Goal: Information Seeking & Learning: Learn about a topic

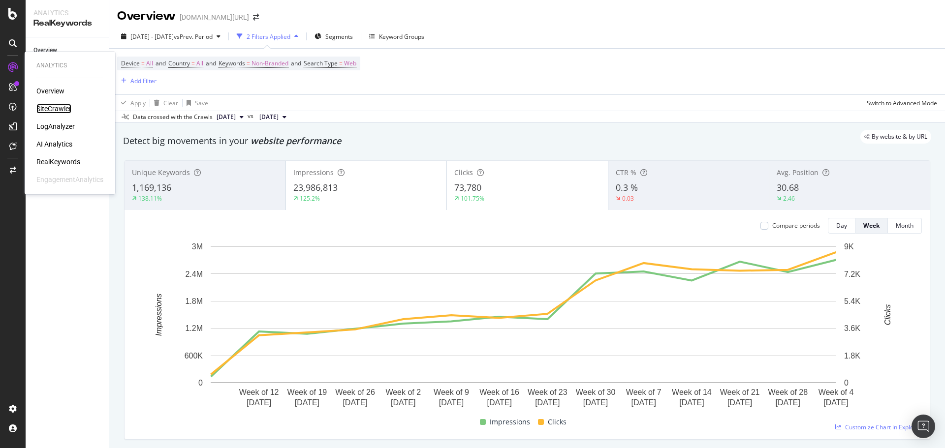
click at [58, 108] on div "SiteCrawler" at bounding box center [53, 109] width 35 height 10
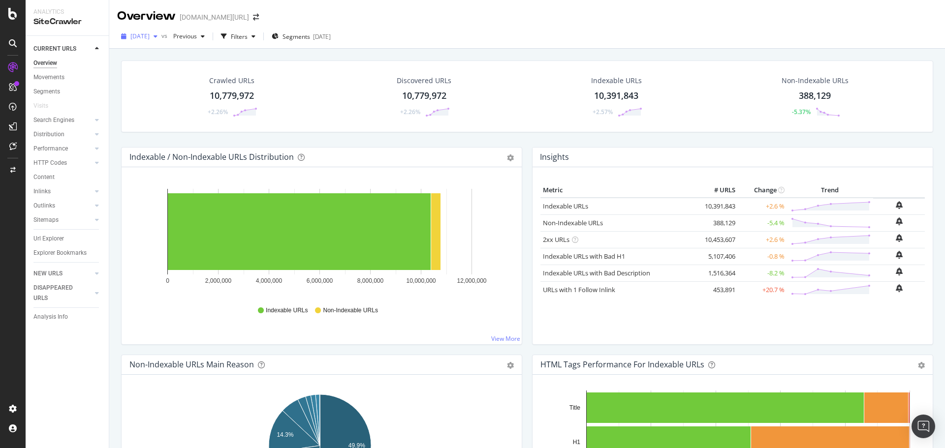
click at [150, 35] on span "2025 Oct. 4th" at bounding box center [139, 36] width 19 height 8
click at [448, 25] on div "2025 Oct. 4th vs Previous Filters Segments 2025-08-28" at bounding box center [527, 37] width 836 height 24
click at [60, 161] on div "RealKeywords" at bounding box center [58, 162] width 44 height 10
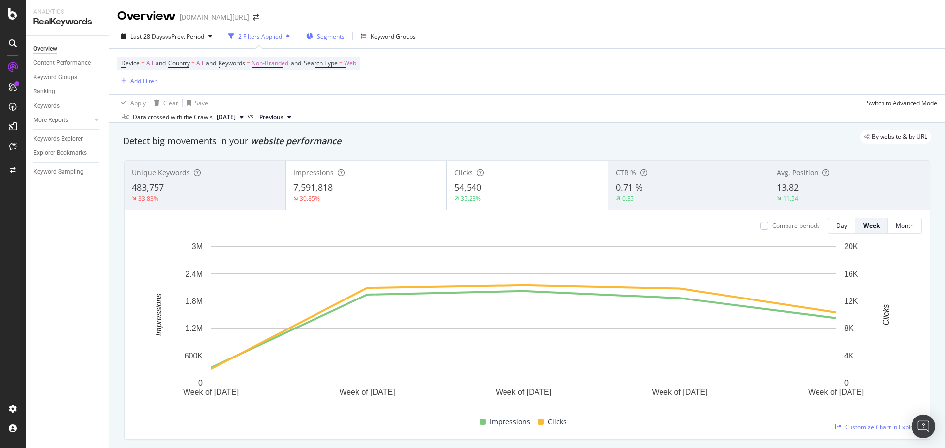
click at [321, 39] on span "Segments" at bounding box center [331, 36] width 28 height 8
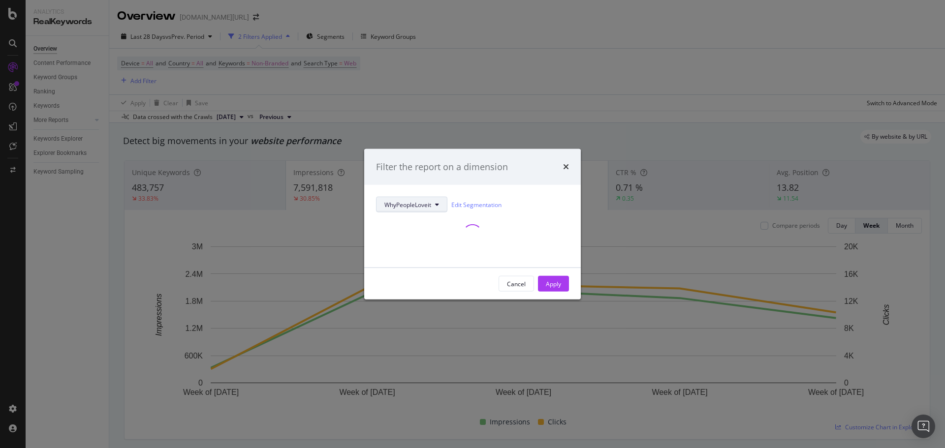
click at [397, 202] on span "WhyPeopleLoveit" at bounding box center [407, 204] width 47 height 8
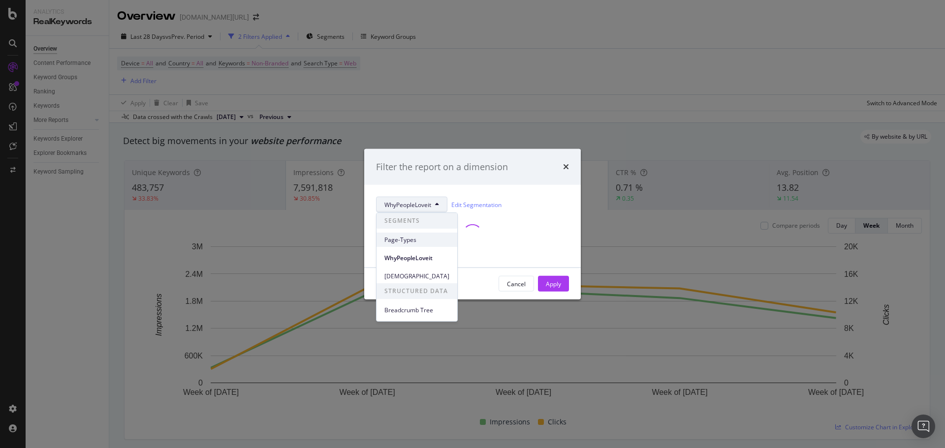
click at [405, 243] on span "Page-Types" at bounding box center [416, 240] width 65 height 9
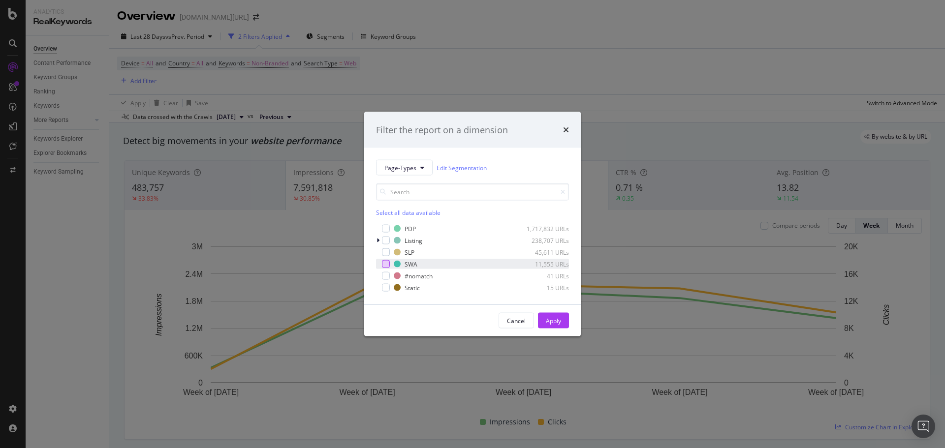
click at [384, 262] on div "modal" at bounding box center [386, 264] width 8 height 8
click at [548, 318] on div "Apply" at bounding box center [553, 320] width 15 height 8
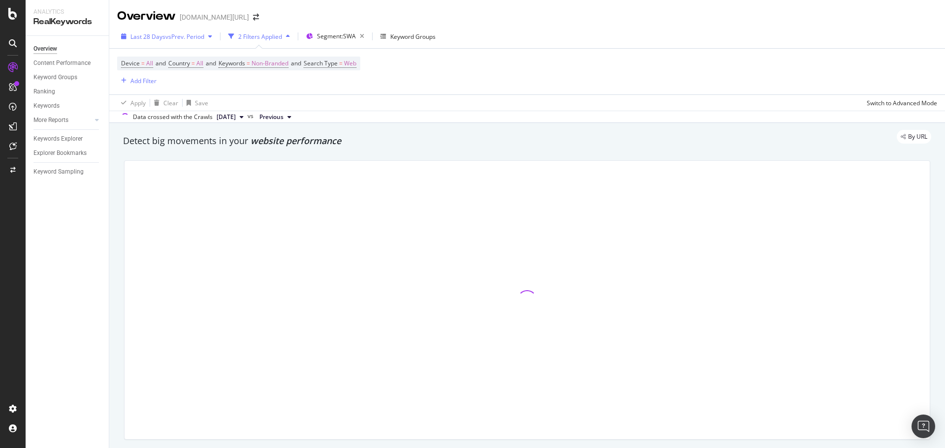
click at [170, 43] on div "Last 28 Days vs Prev. Period" at bounding box center [166, 36] width 99 height 15
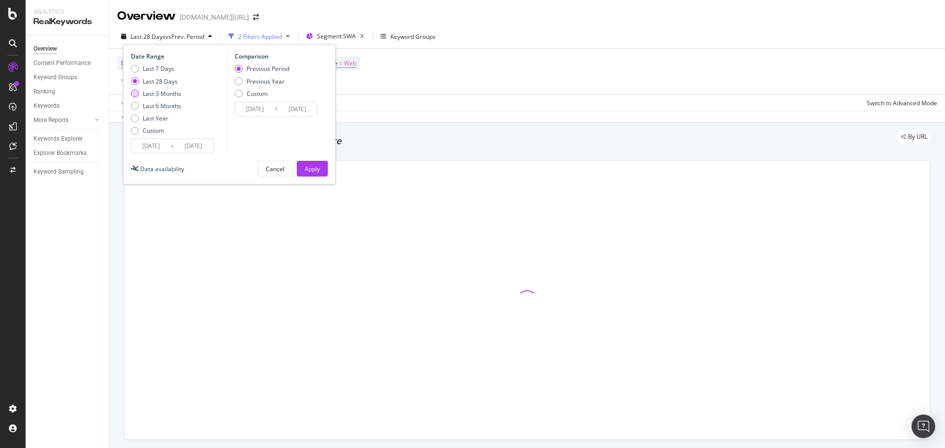
click at [159, 94] on div "Last 3 Months" at bounding box center [162, 94] width 38 height 8
type input "2025/07/12"
type input "2025/04/11"
type input "2025/07/11"
click at [310, 167] on div "Apply" at bounding box center [312, 169] width 15 height 8
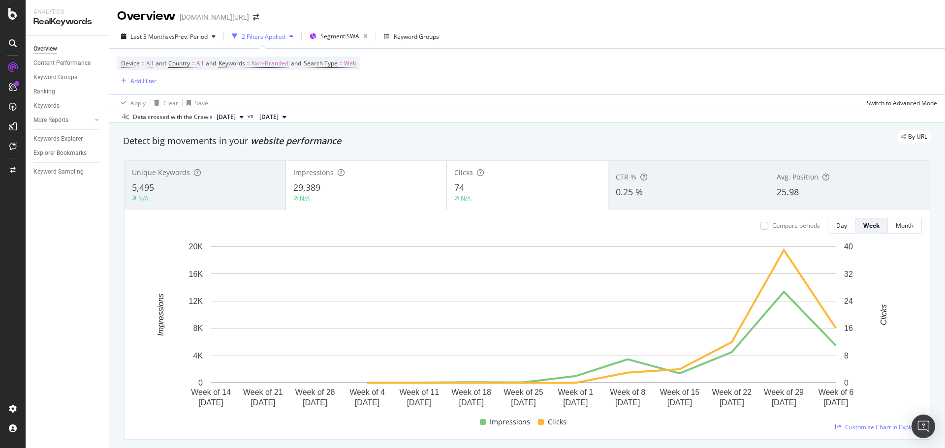
click at [550, 66] on div "Device = All and Country = All and Keywords = Non-Branded and Search Type = Web…" at bounding box center [527, 72] width 820 height 46
click at [271, 62] on span "Non-Branded" at bounding box center [270, 64] width 37 height 14
click at [261, 95] on div "Non-Branded Cancel Add filter Apply" at bounding box center [287, 95] width 124 height 49
click at [263, 88] on span "Non-Branded" at bounding box center [253, 86] width 41 height 8
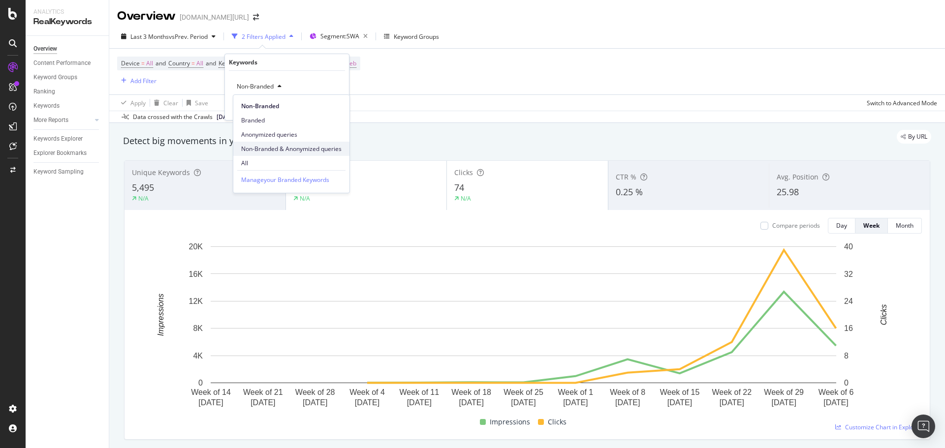
click at [265, 151] on span "Non-Branded & Anonymized queries" at bounding box center [291, 149] width 100 height 9
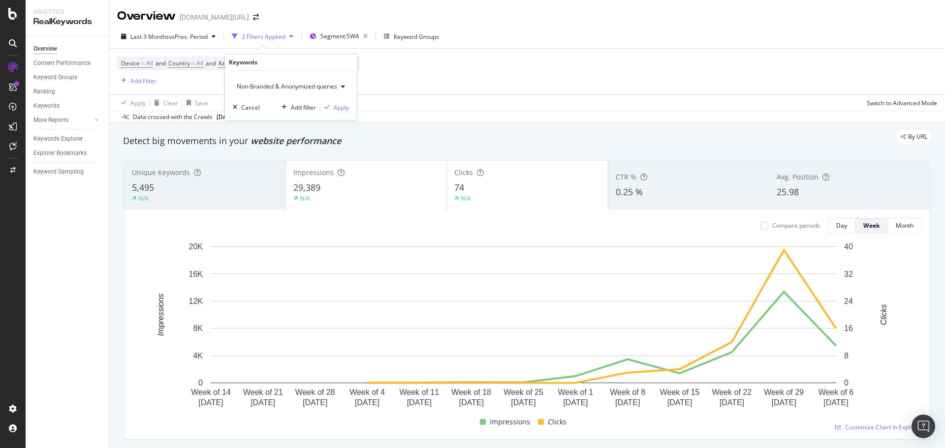
click at [341, 113] on div "Non-Branded & Anonymized queries Cancel Add filter Apply" at bounding box center [291, 95] width 132 height 49
click at [345, 106] on div "Apply" at bounding box center [341, 107] width 15 height 8
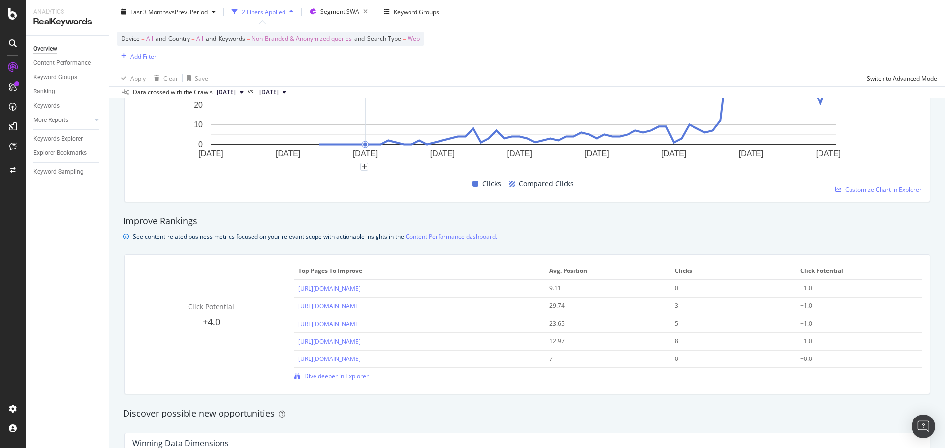
scroll to position [483, 0]
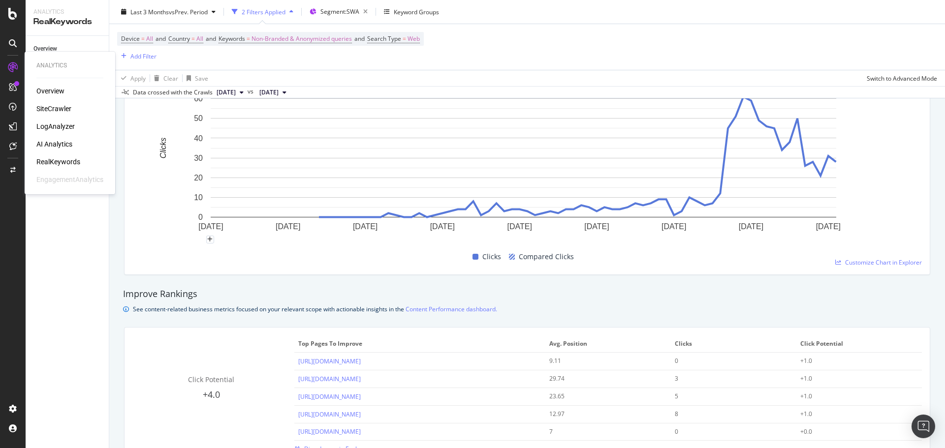
click at [63, 109] on div "SiteCrawler" at bounding box center [53, 109] width 35 height 10
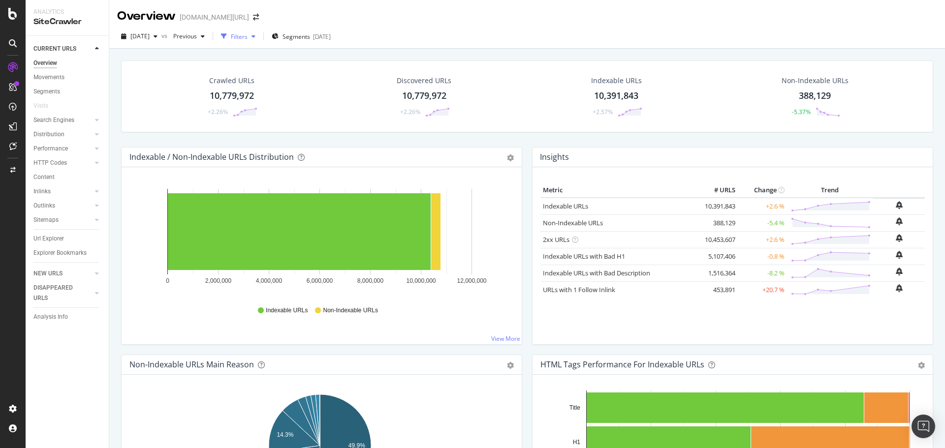
click at [259, 32] on div "Filters" at bounding box center [238, 36] width 42 height 15
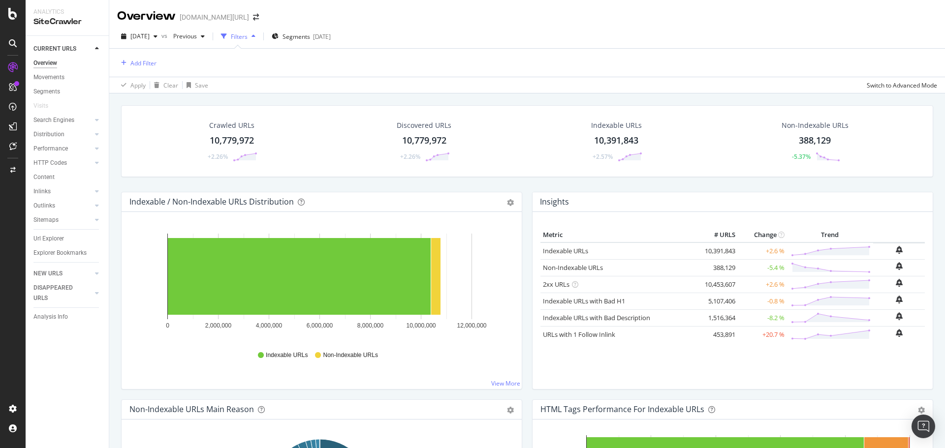
click at [227, 36] on icon "button" at bounding box center [224, 36] width 6 height 6
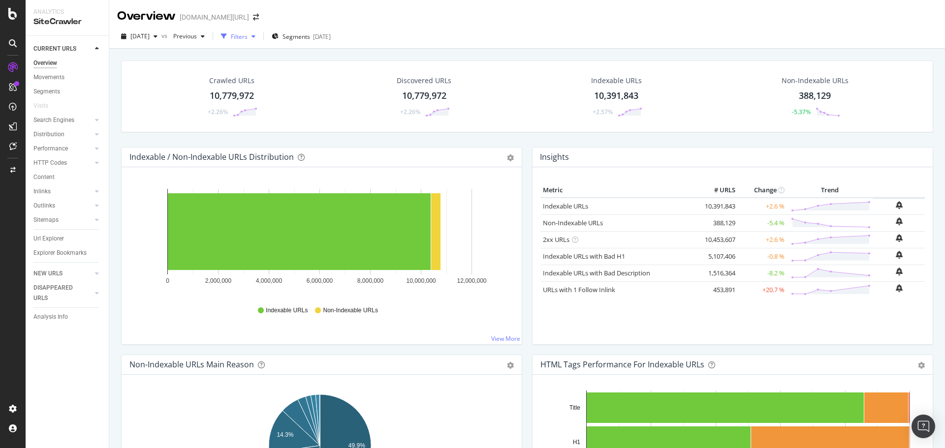
click at [227, 35] on icon "button" at bounding box center [224, 36] width 6 height 6
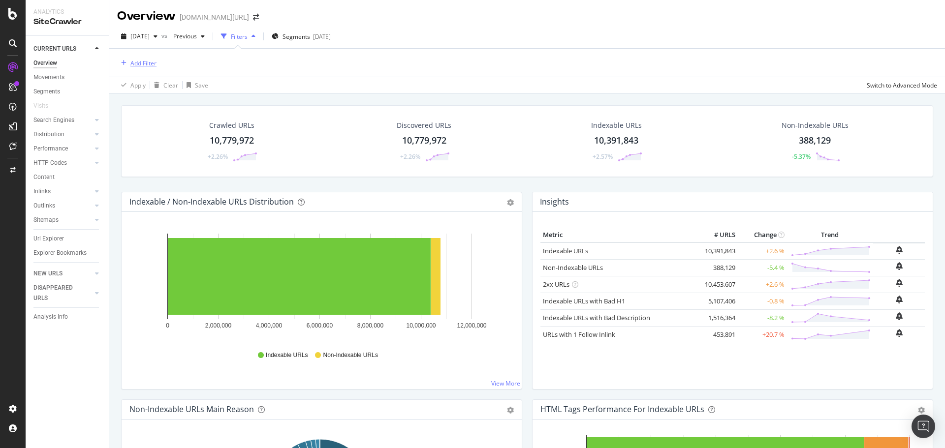
click at [147, 59] on div "Add Filter" at bounding box center [143, 63] width 26 height 8
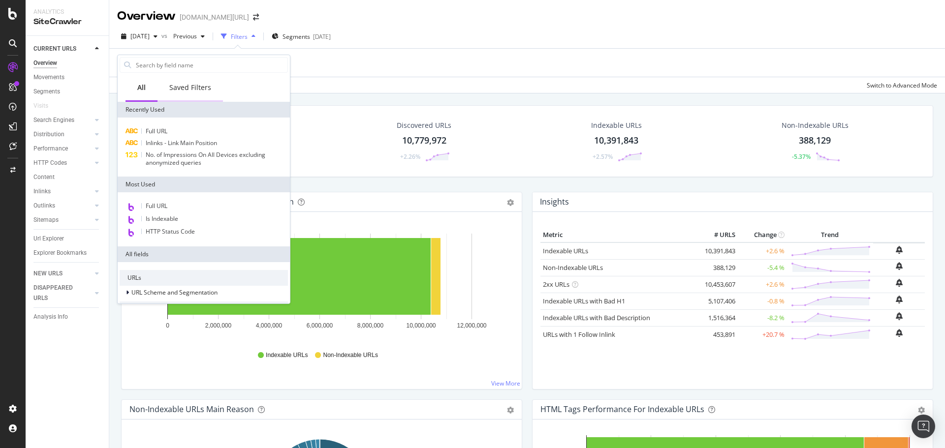
click at [180, 87] on div "Saved Filters" at bounding box center [190, 88] width 42 height 10
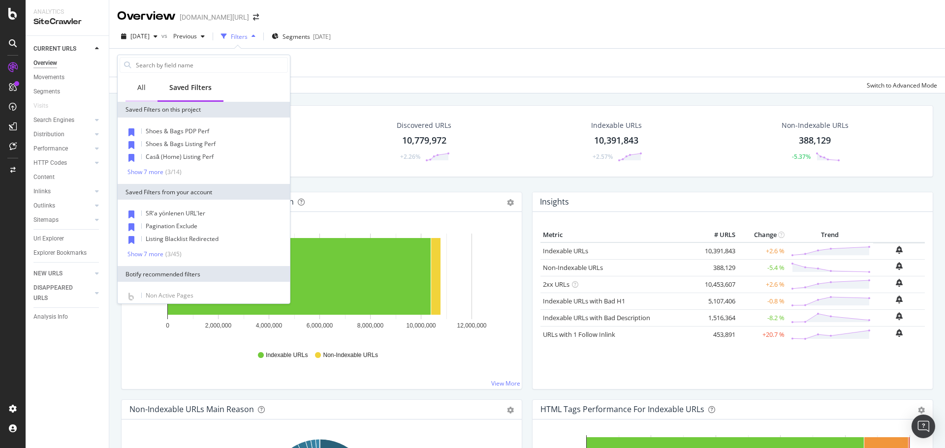
click at [137, 86] on div "All" at bounding box center [141, 88] width 8 height 10
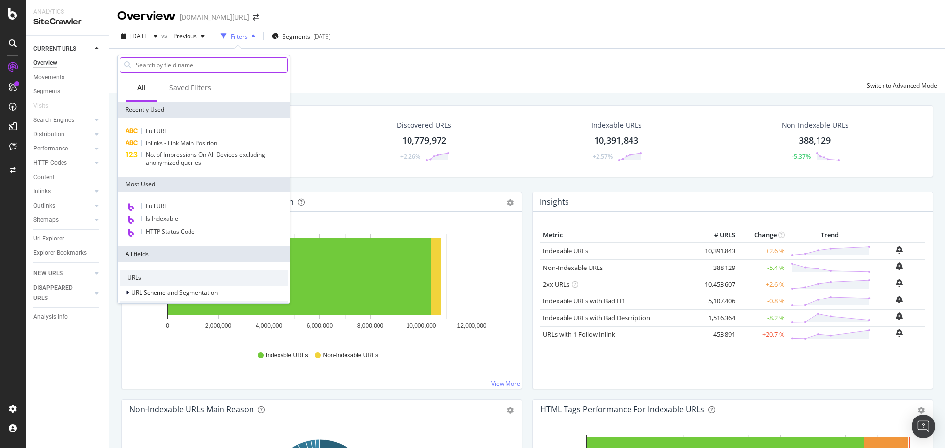
click at [150, 60] on input "text" at bounding box center [211, 65] width 153 height 15
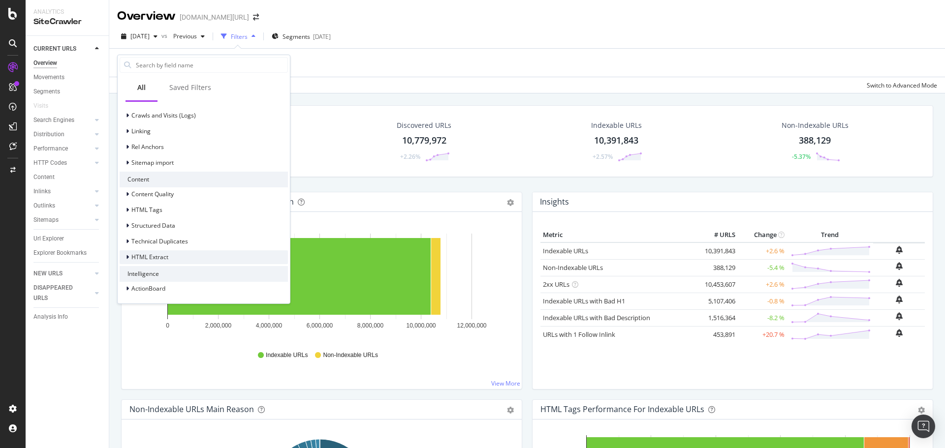
click at [151, 262] on div "HTML Extract" at bounding box center [144, 258] width 49 height 10
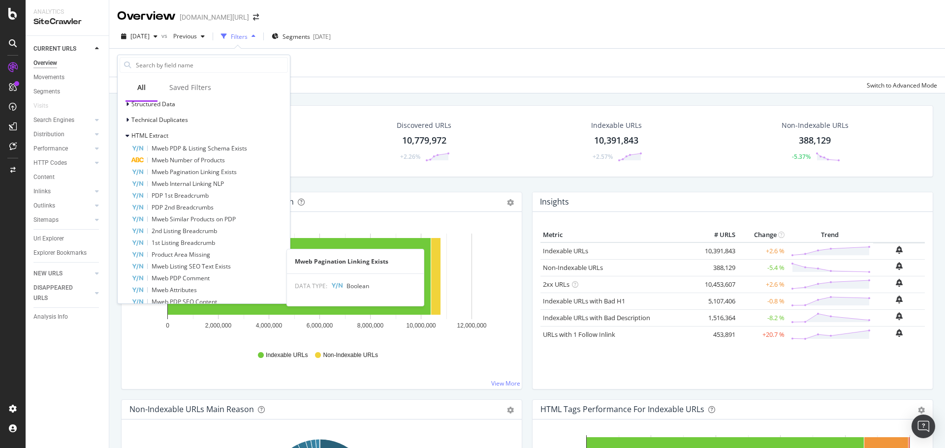
scroll to position [479, 0]
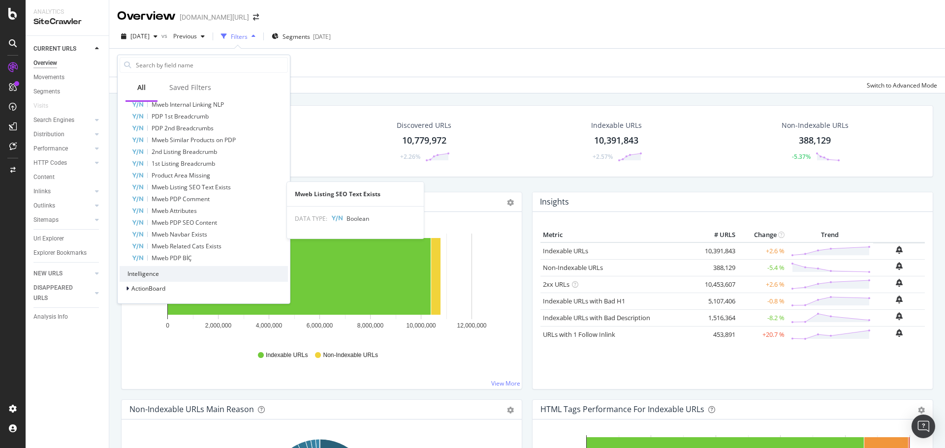
click at [217, 188] on span "Mweb Listing SEO Text Exists" at bounding box center [191, 187] width 79 height 8
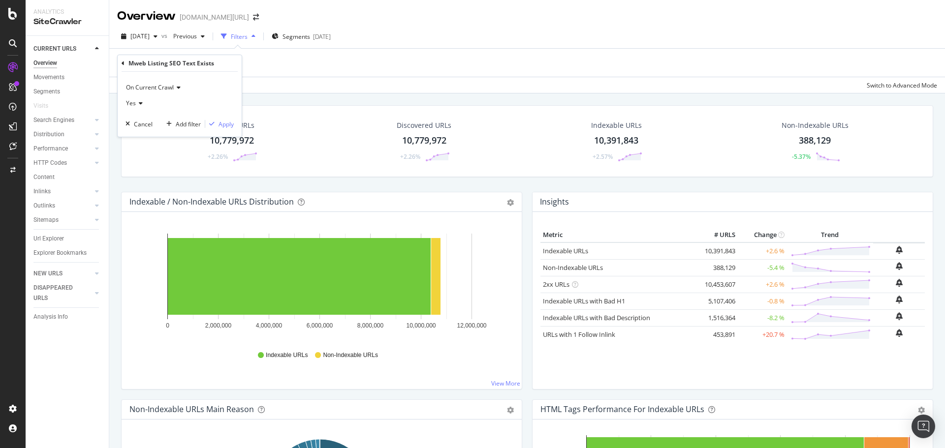
click at [149, 104] on div "Yes" at bounding box center [180, 103] width 108 height 16
click at [138, 138] on span "No" at bounding box center [134, 136] width 8 height 8
click at [217, 121] on div "button" at bounding box center [211, 124] width 13 height 6
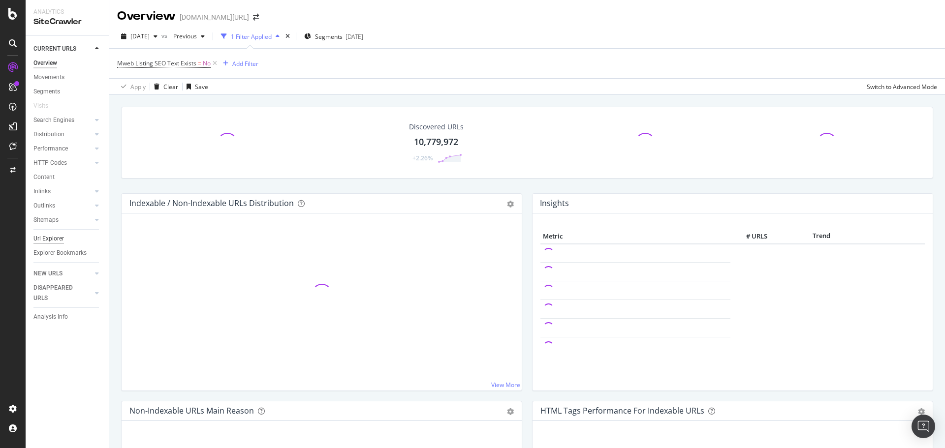
click at [49, 238] on div "Url Explorer" at bounding box center [48, 239] width 31 height 10
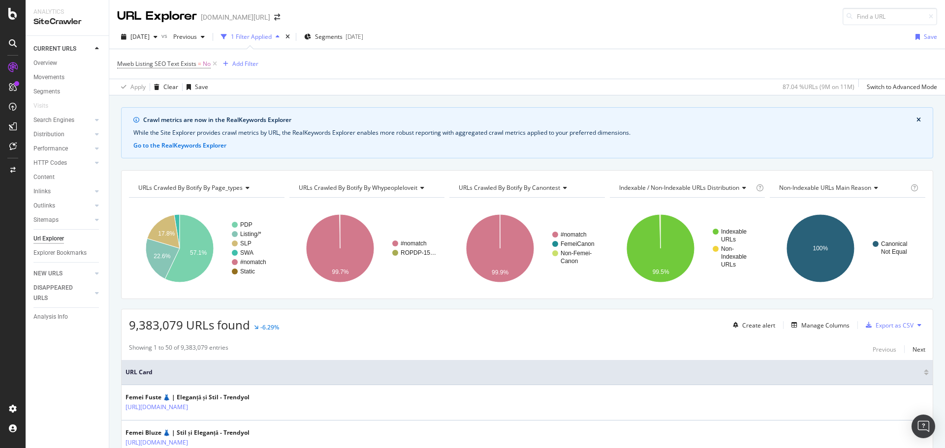
click at [914, 122] on button "close banner" at bounding box center [918, 120] width 9 height 13
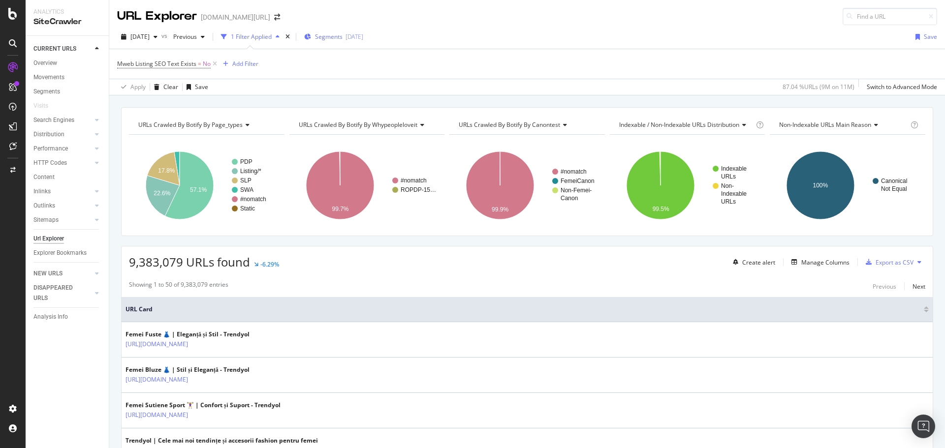
click at [330, 39] on div "Segments 2025-08-28" at bounding box center [333, 36] width 59 height 8
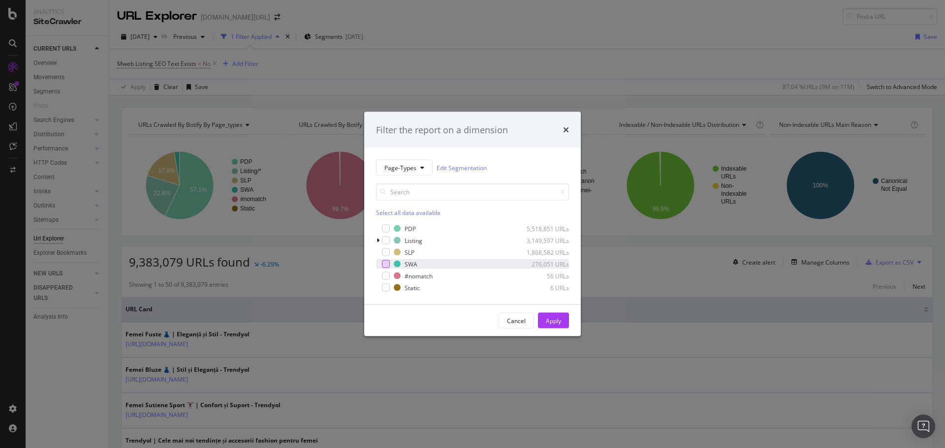
click at [384, 263] on div "modal" at bounding box center [386, 264] width 8 height 8
click at [550, 324] on div "Apply" at bounding box center [553, 320] width 15 height 8
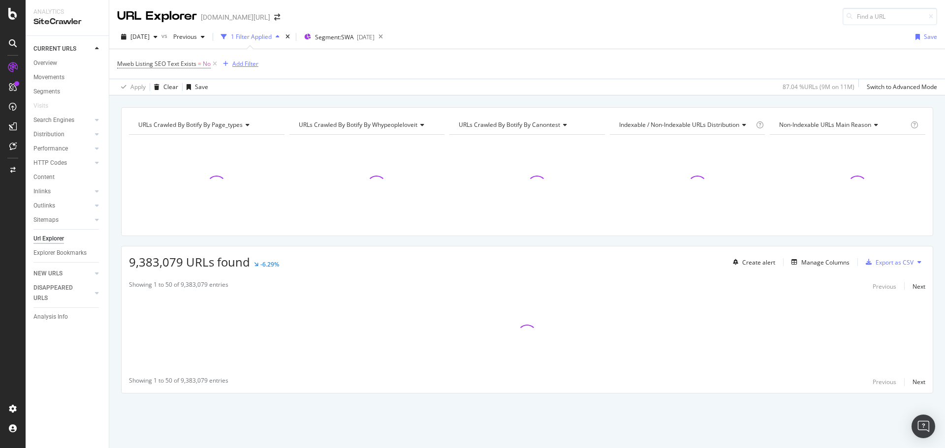
click at [237, 65] on div "Add Filter" at bounding box center [245, 64] width 26 height 8
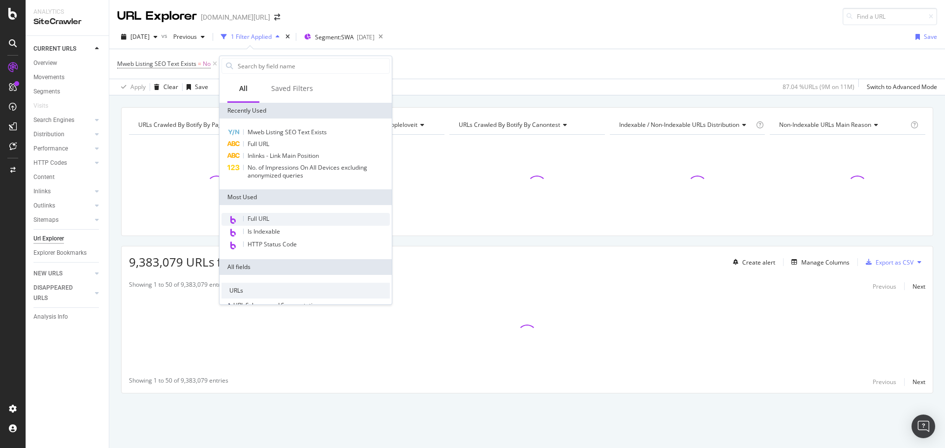
click at [267, 217] on span "Full URL" at bounding box center [259, 219] width 22 height 8
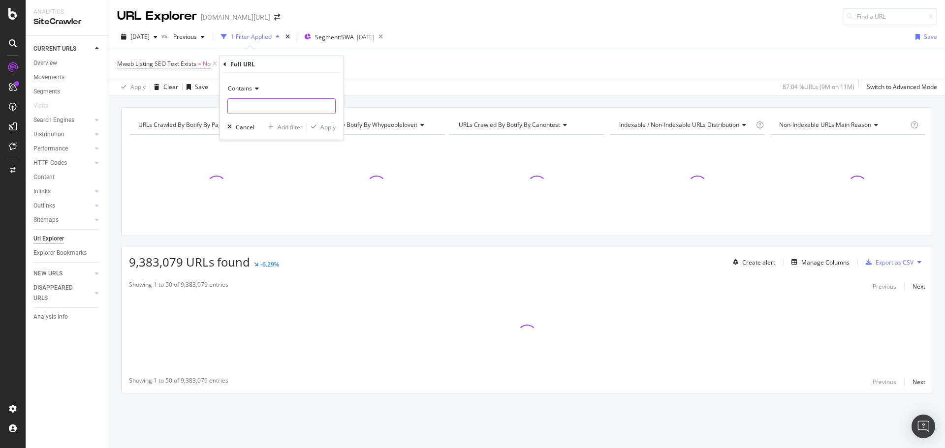
click at [285, 111] on input "text" at bounding box center [281, 106] width 107 height 16
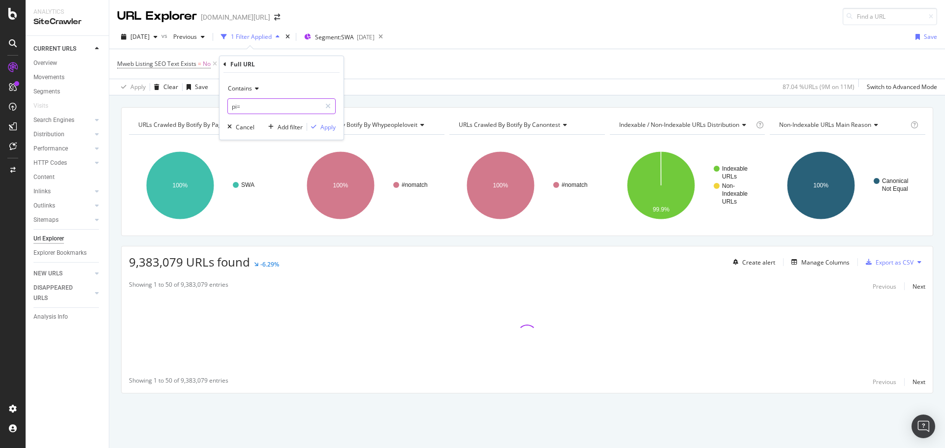
type input "pi="
click at [238, 88] on span "Contains" at bounding box center [240, 88] width 24 height 8
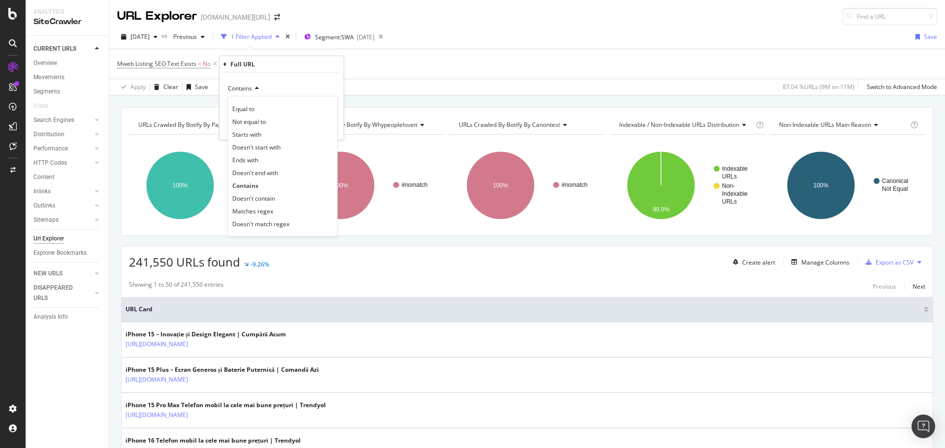
drag, startPoint x: 259, startPoint y: 197, endPoint x: 272, endPoint y: 178, distance: 22.8
click at [260, 197] on span "Doesn't contain" at bounding box center [253, 198] width 43 height 8
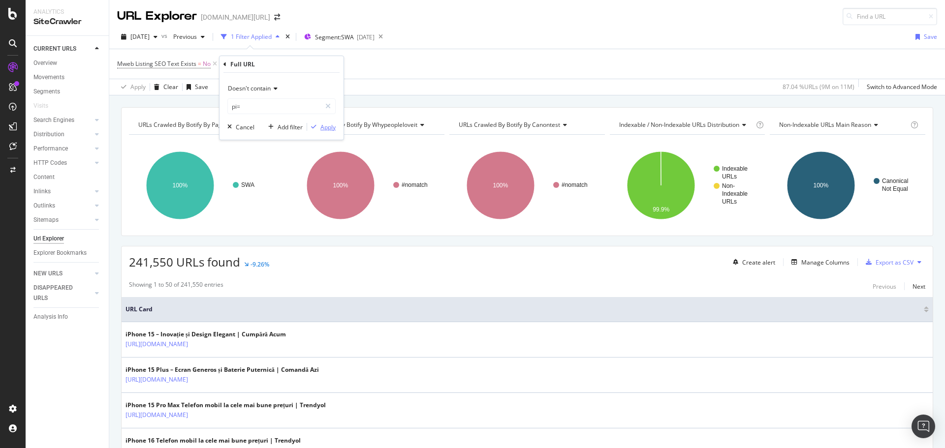
click at [322, 130] on div "Apply" at bounding box center [327, 127] width 15 height 8
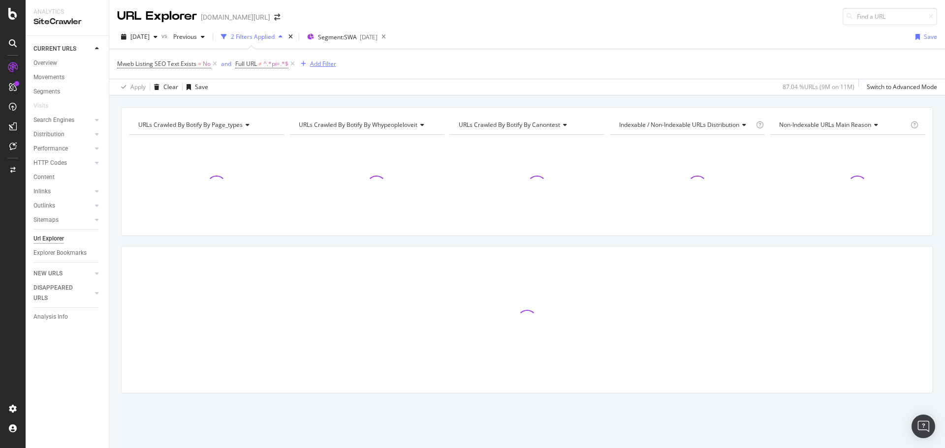
click at [312, 64] on div "Add Filter" at bounding box center [323, 64] width 26 height 8
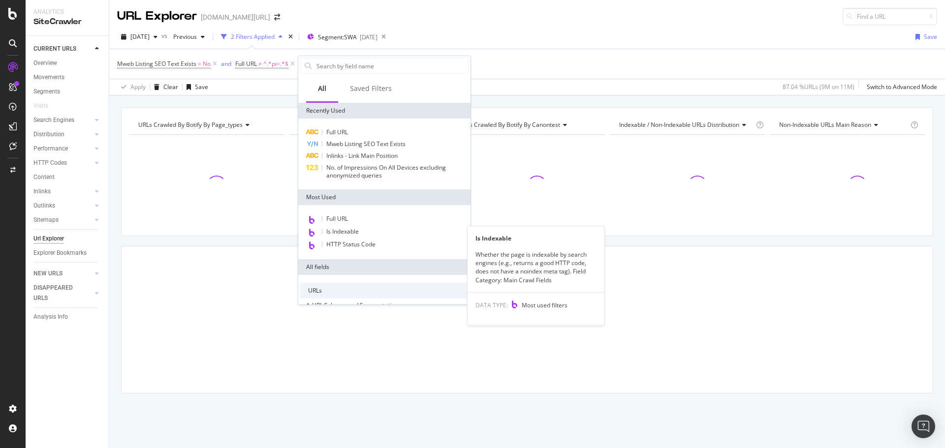
click at [354, 241] on span "HTTP Status Code" at bounding box center [350, 244] width 49 height 8
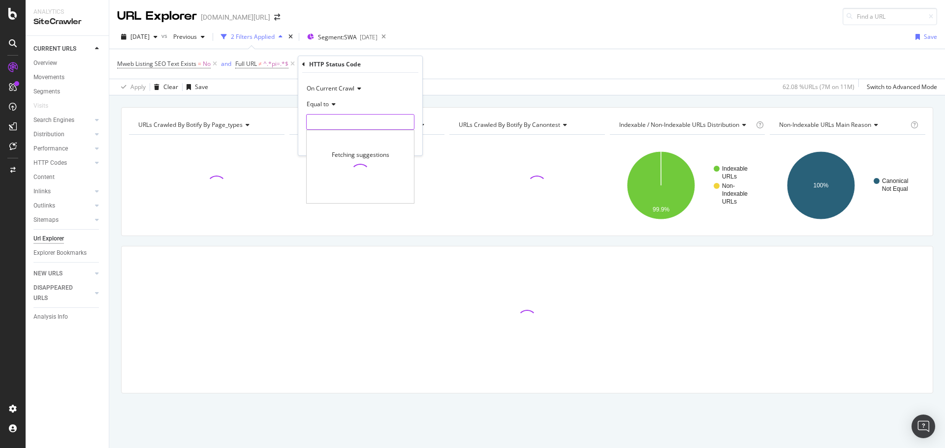
click at [341, 118] on input "number" at bounding box center [360, 122] width 108 height 16
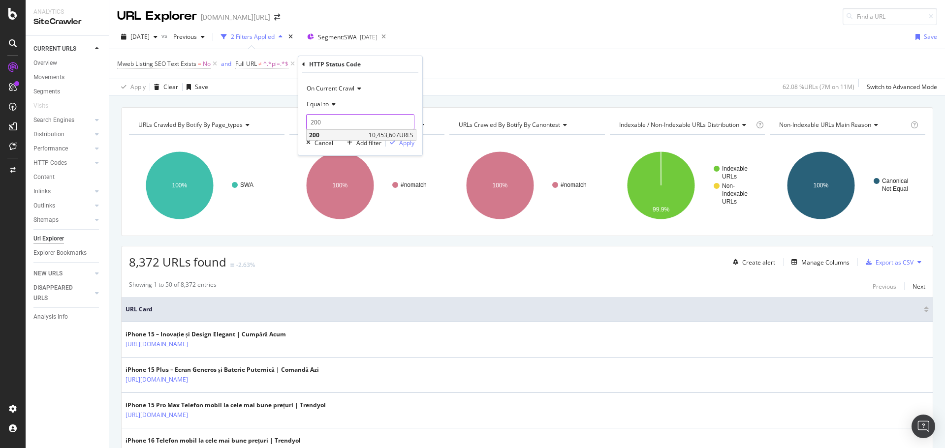
type input "200"
click at [338, 132] on span "200" at bounding box center [337, 135] width 57 height 8
click at [394, 146] on div "Apply" at bounding box center [400, 142] width 29 height 9
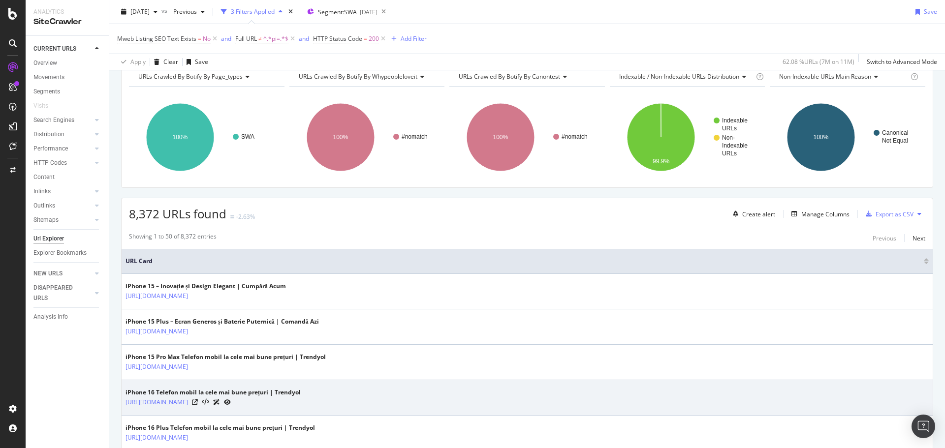
scroll to position [91, 0]
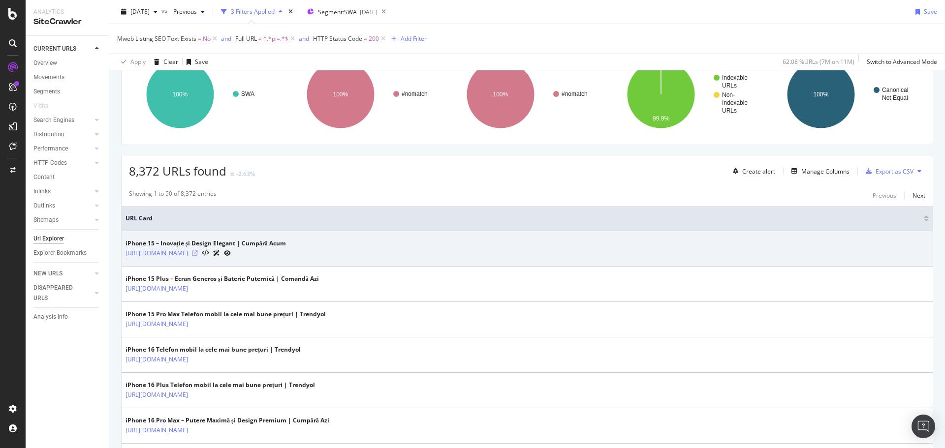
click at [198, 252] on icon at bounding box center [195, 254] width 6 height 6
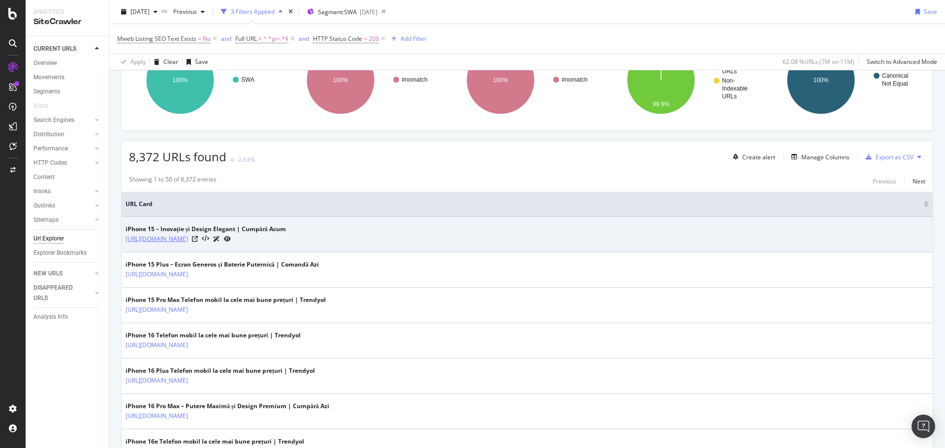
scroll to position [112, 0]
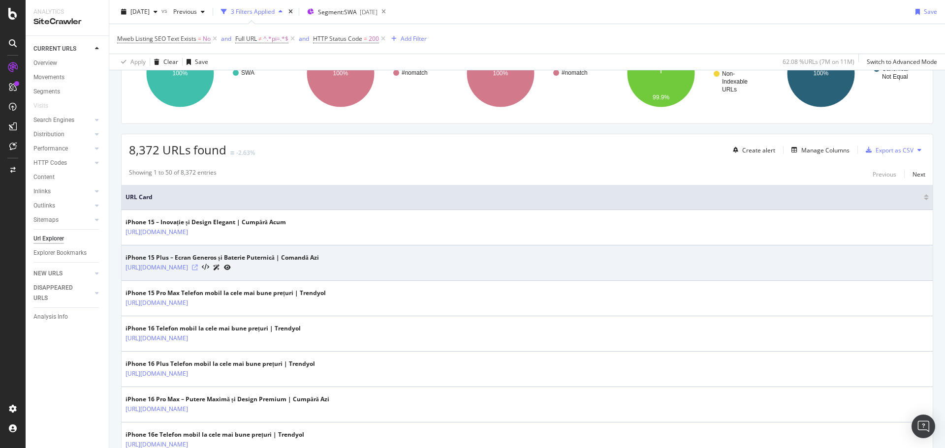
click at [319, 269] on div "https://www.trendyol.com/ro/iphone-15-plus-telefon-mobil-x-c103498-a292-v1218521" at bounding box center [222, 267] width 193 height 10
click at [198, 268] on icon at bounding box center [195, 268] width 6 height 6
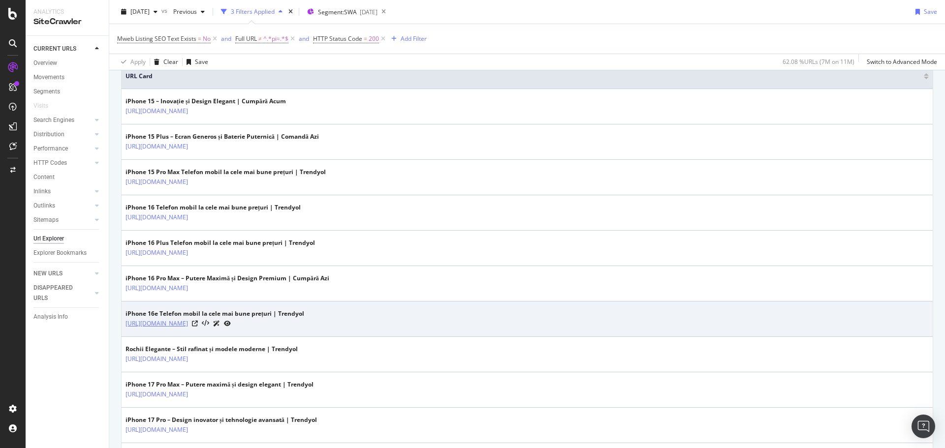
scroll to position [320, 0]
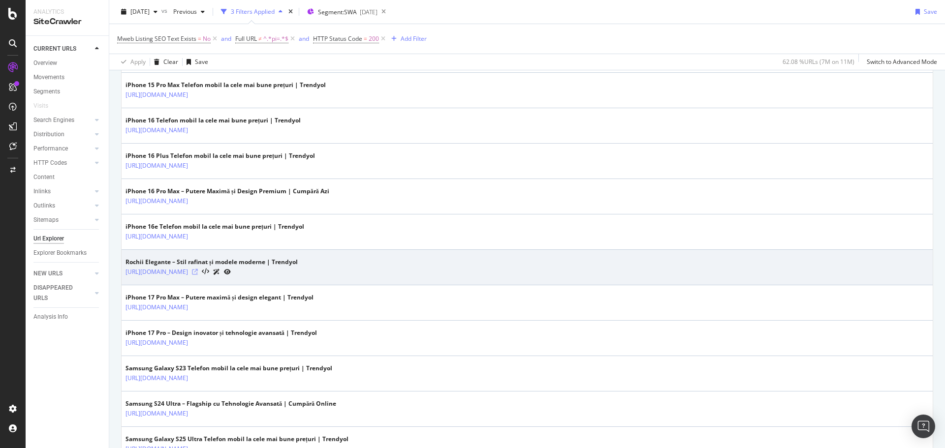
click at [198, 272] on icon at bounding box center [195, 272] width 6 height 6
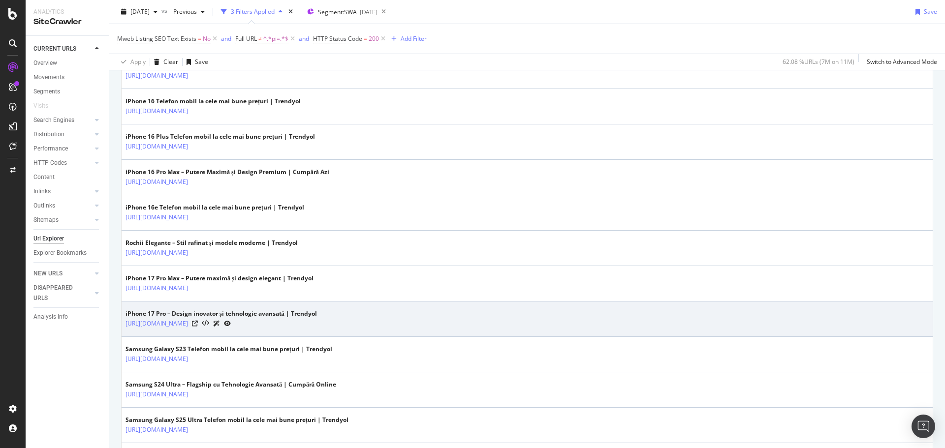
scroll to position [340, 0]
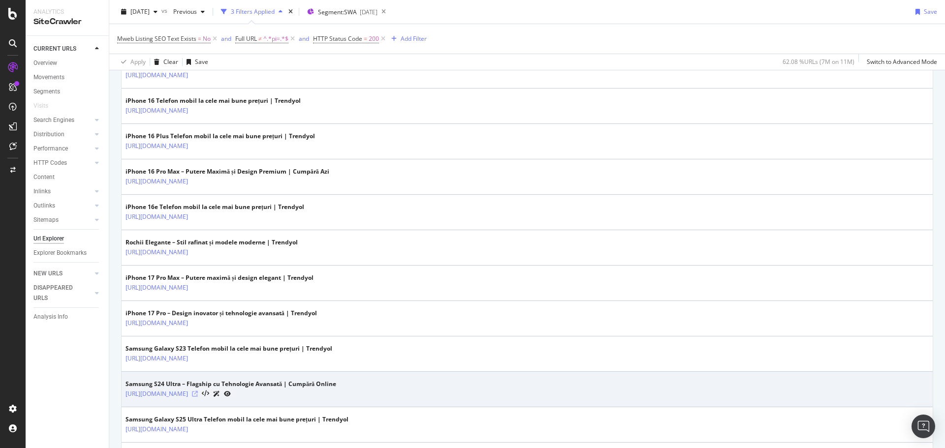
click at [198, 396] on icon at bounding box center [195, 394] width 6 height 6
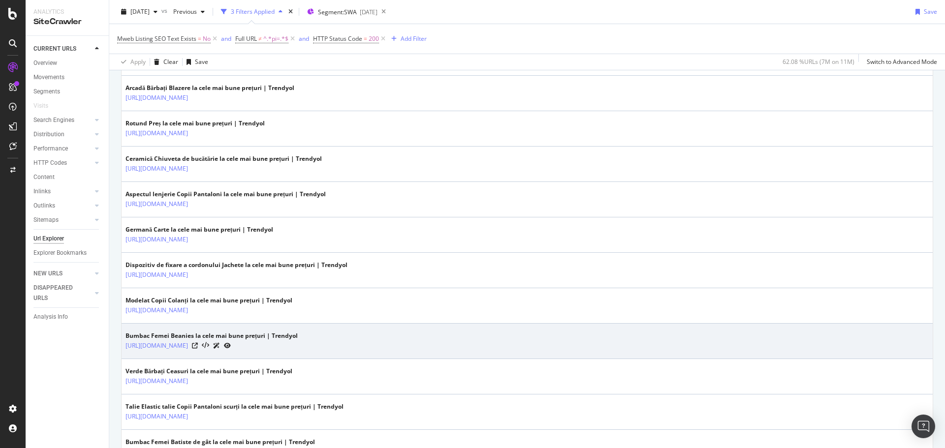
scroll to position [1008, 0]
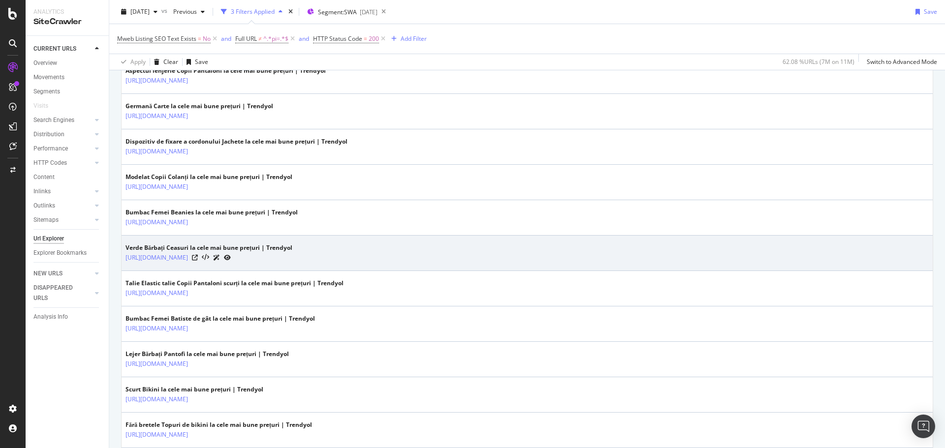
click at [231, 259] on div at bounding box center [211, 258] width 39 height 10
click at [198, 259] on icon at bounding box center [195, 258] width 6 height 6
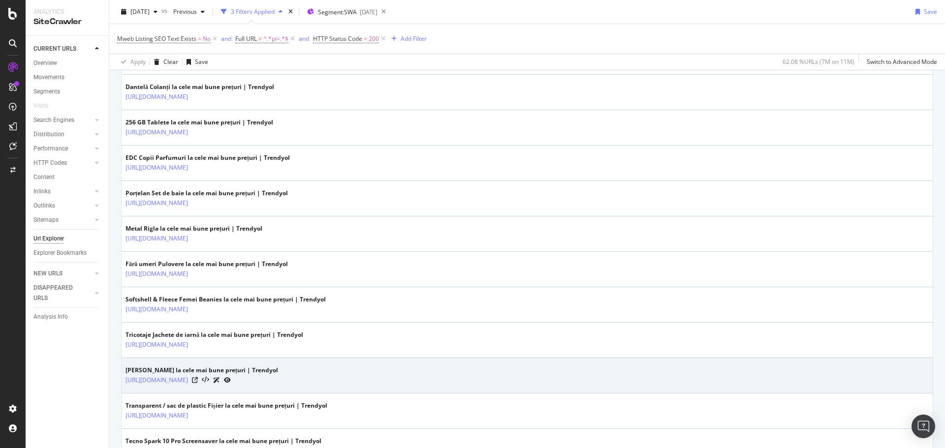
scroll to position [1665, 0]
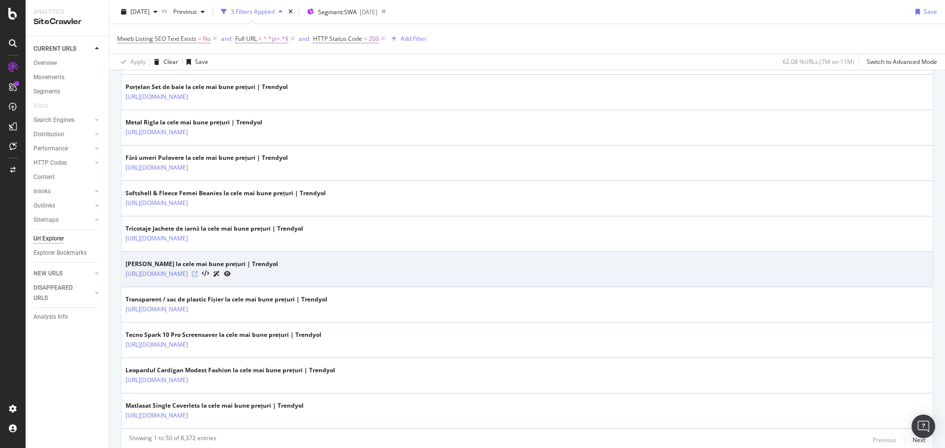
click at [198, 274] on icon at bounding box center [195, 274] width 6 height 6
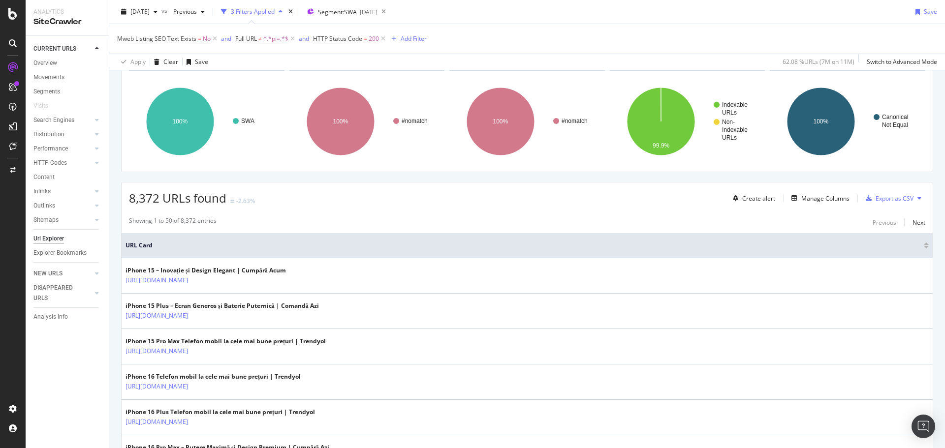
scroll to position [0, 0]
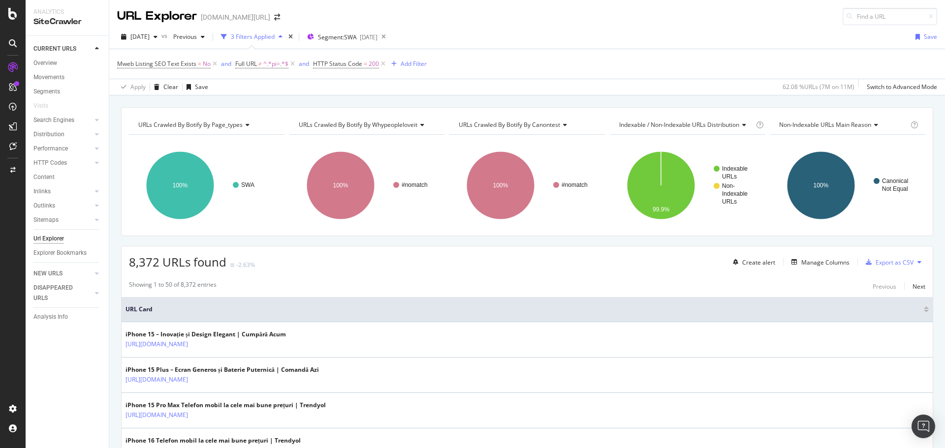
click at [346, 249] on div "8,372 URLs found -2.63% Create alert Manage Columns Export as CSV" at bounding box center [527, 259] width 811 height 24
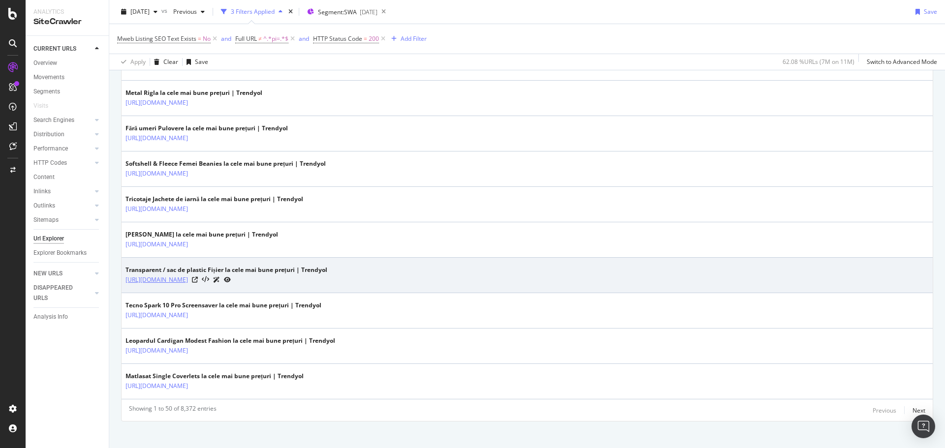
scroll to position [1703, 0]
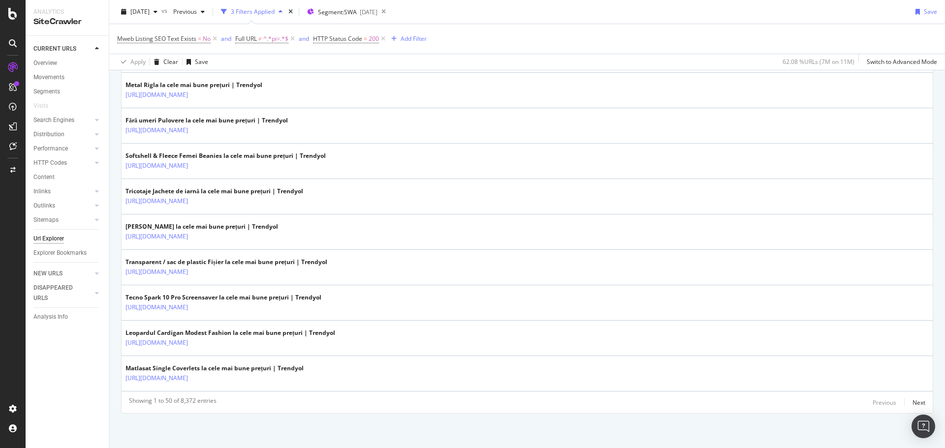
click at [915, 404] on div "Next" at bounding box center [919, 403] width 13 height 8
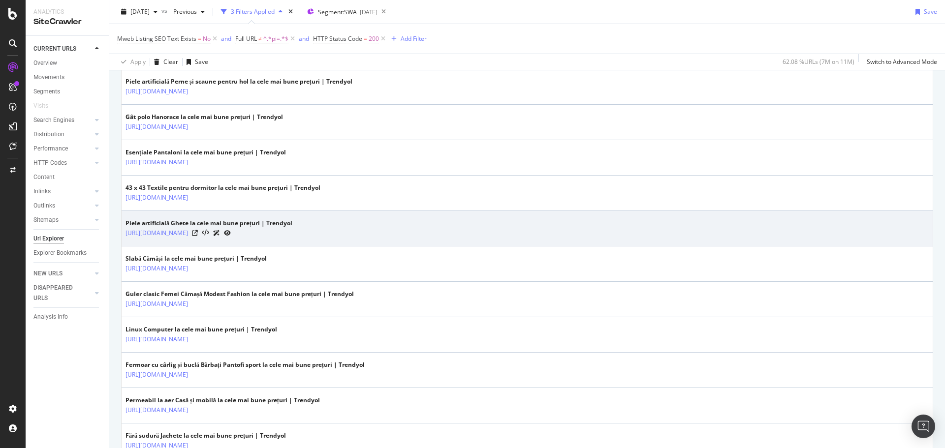
scroll to position [1077, 0]
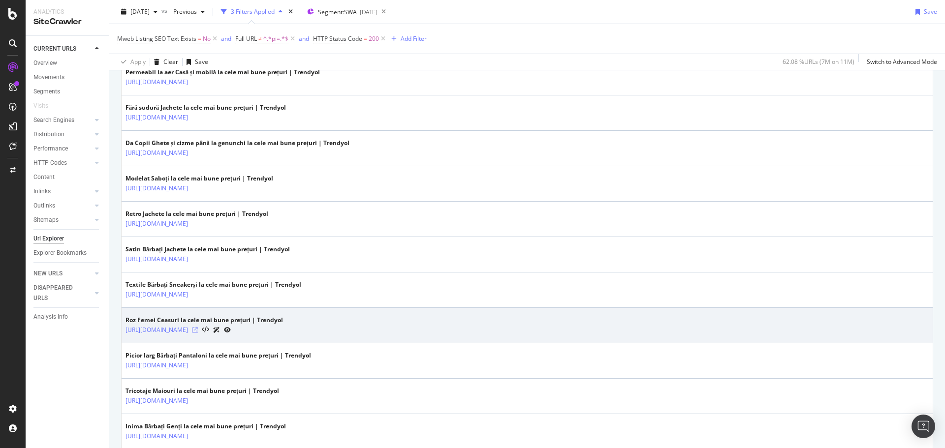
click at [198, 328] on icon at bounding box center [195, 330] width 6 height 6
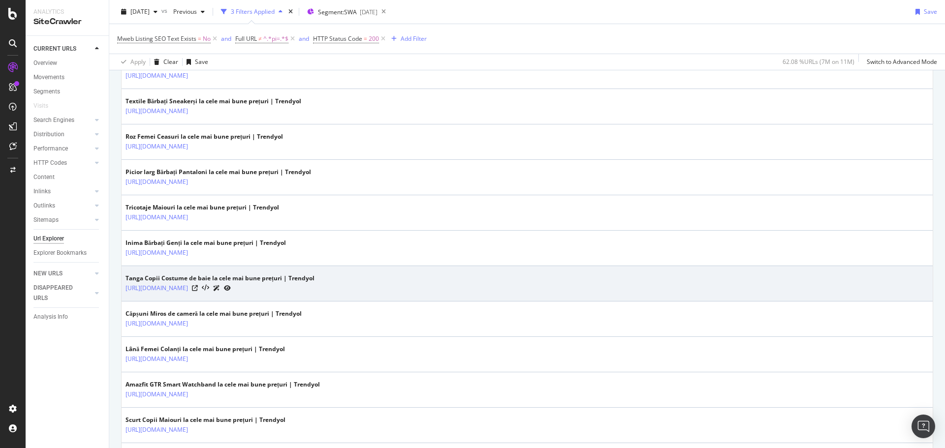
scroll to position [1290, 0]
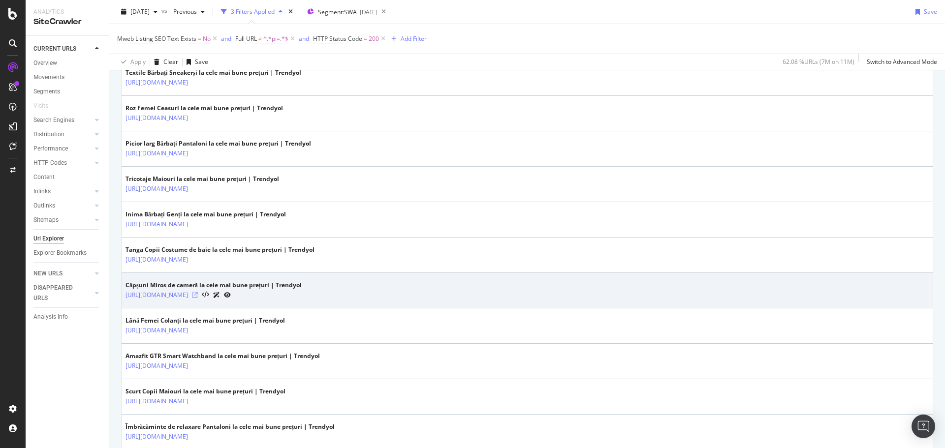
click at [198, 295] on icon at bounding box center [195, 295] width 6 height 6
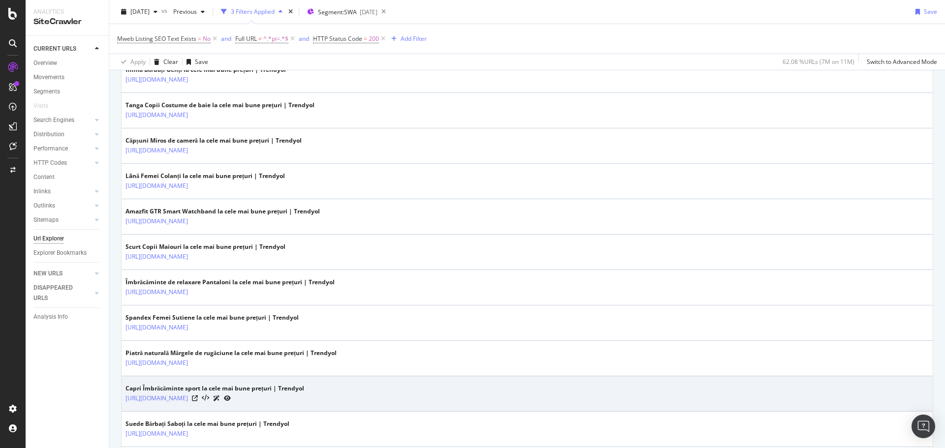
scroll to position [1629, 0]
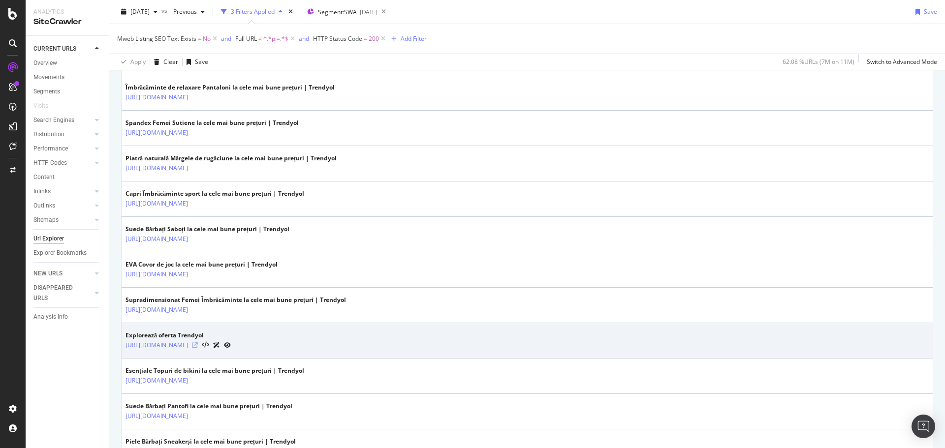
click at [198, 346] on icon at bounding box center [195, 346] width 6 height 6
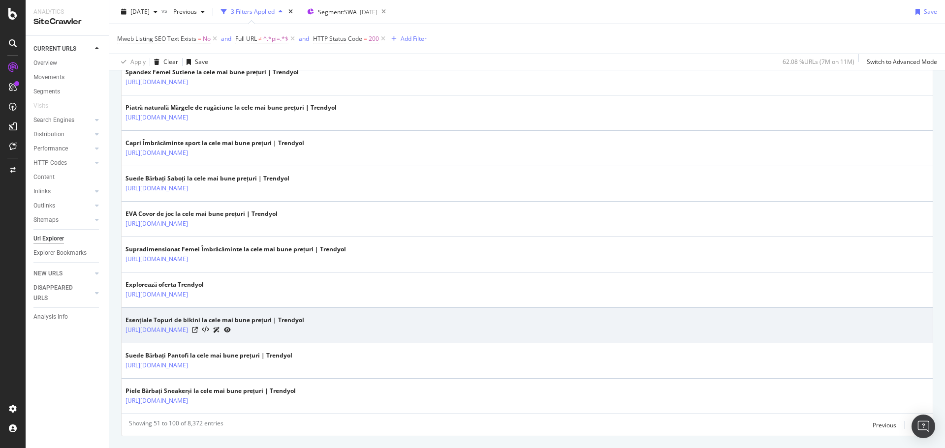
scroll to position [1703, 0]
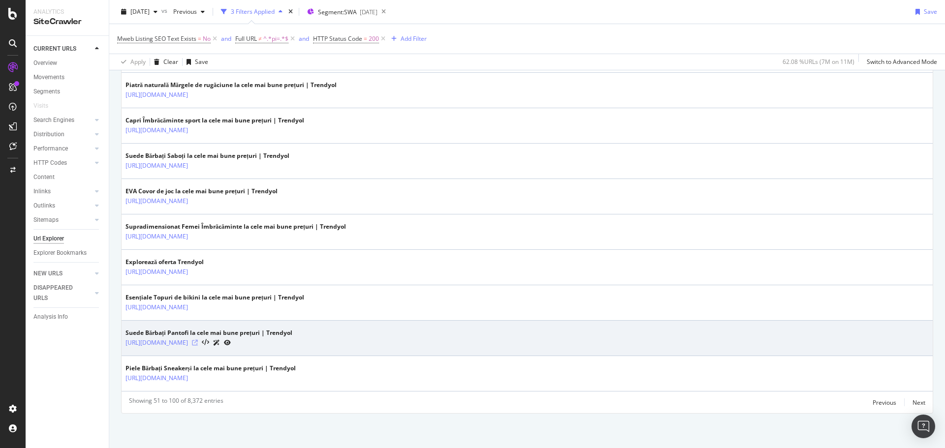
click at [198, 342] on icon at bounding box center [195, 343] width 6 height 6
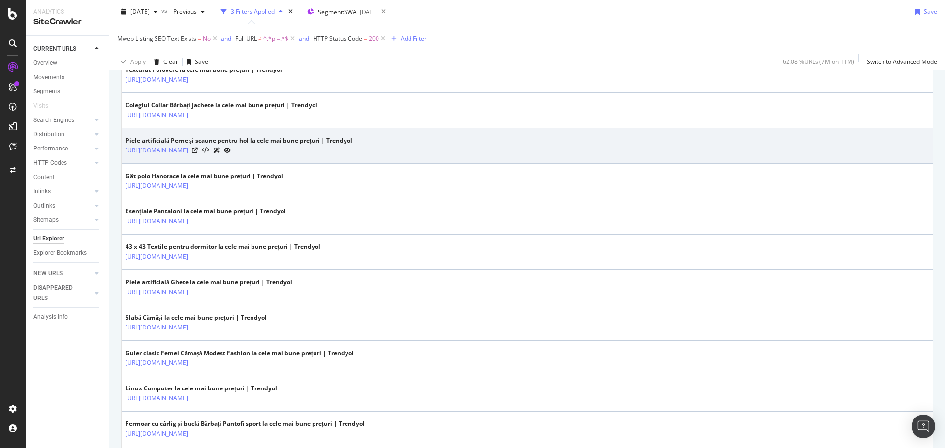
scroll to position [0, 0]
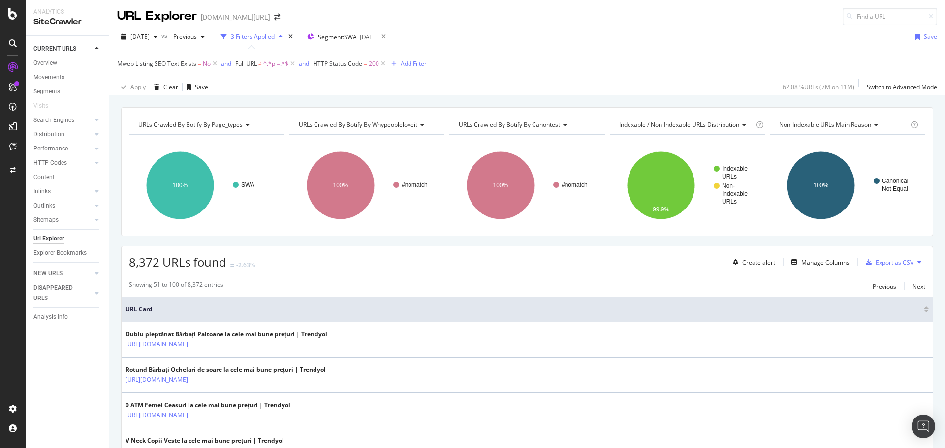
click at [515, 48] on div "2025 Oct. 4th vs Previous 3 Filters Applied Segment: SWA 2025-08-28 Save" at bounding box center [527, 39] width 836 height 20
click at [813, 270] on div "Create alert Manage Columns Export as CSV" at bounding box center [827, 262] width 196 height 17
click at [812, 262] on div "Manage Columns" at bounding box center [825, 262] width 48 height 8
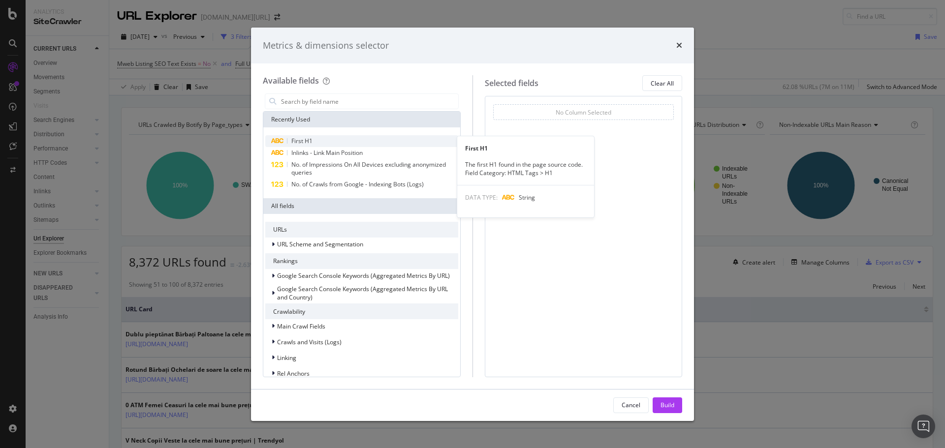
click at [313, 137] on div "First H1" at bounding box center [361, 141] width 193 height 12
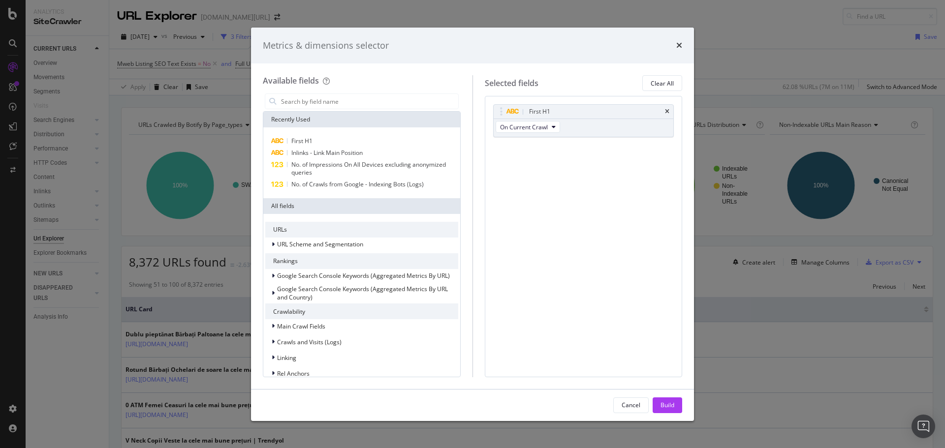
click at [664, 397] on div "Cancel Build" at bounding box center [472, 406] width 443 height 32
click at [664, 398] on div "Build" at bounding box center [668, 405] width 14 height 15
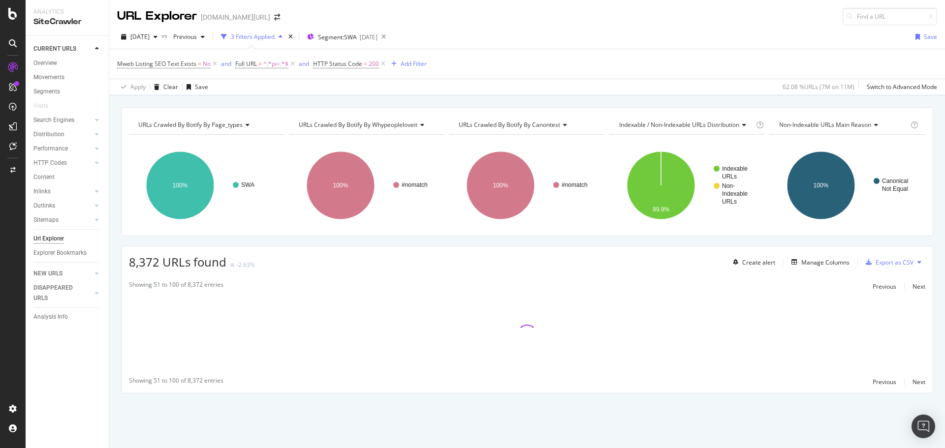
click at [533, 68] on div "Mweb Listing SEO Text Exists = No and Full URL ≠ ^.*pi=.*$ and HTTP Status Code…" at bounding box center [527, 64] width 820 height 30
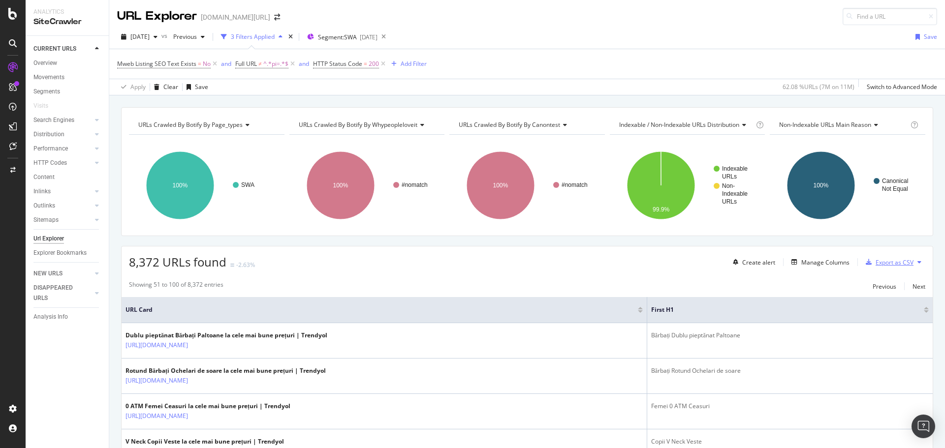
click at [878, 263] on div "Export as CSV" at bounding box center [895, 262] width 38 height 8
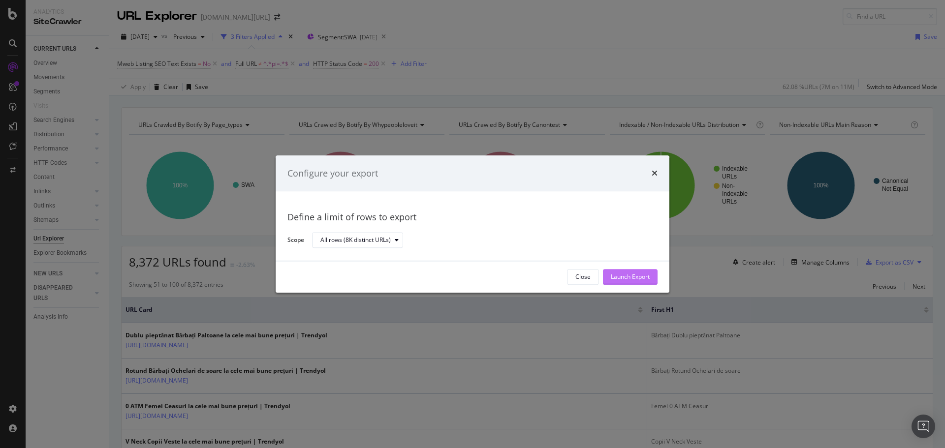
click at [617, 274] on div "Launch Export" at bounding box center [630, 277] width 39 height 8
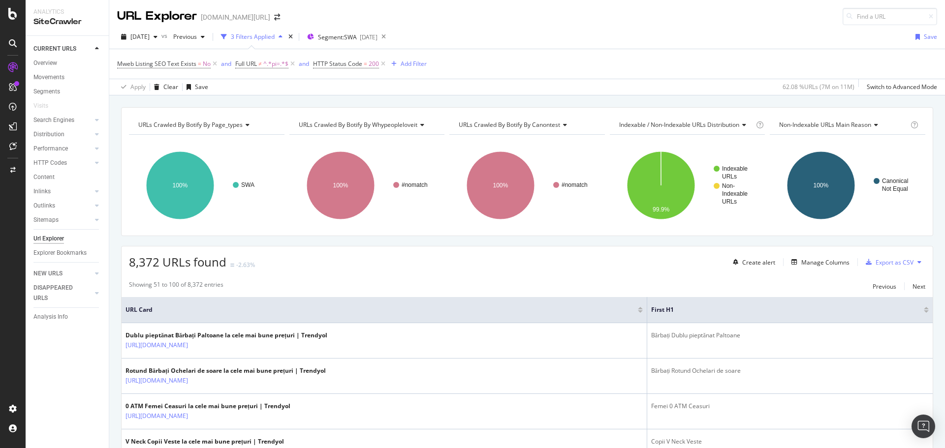
click at [599, 49] on div "Mweb Listing SEO Text Exists = No and Full URL ≠ ^.*pi=.*$ and HTTP Status Code…" at bounding box center [527, 72] width 836 height 46
drag, startPoint x: 662, startPoint y: 4, endPoint x: 678, endPoint y: 3, distance: 15.8
click at [662, 4] on div "URL Explorer trendyol.com/ro" at bounding box center [527, 12] width 836 height 25
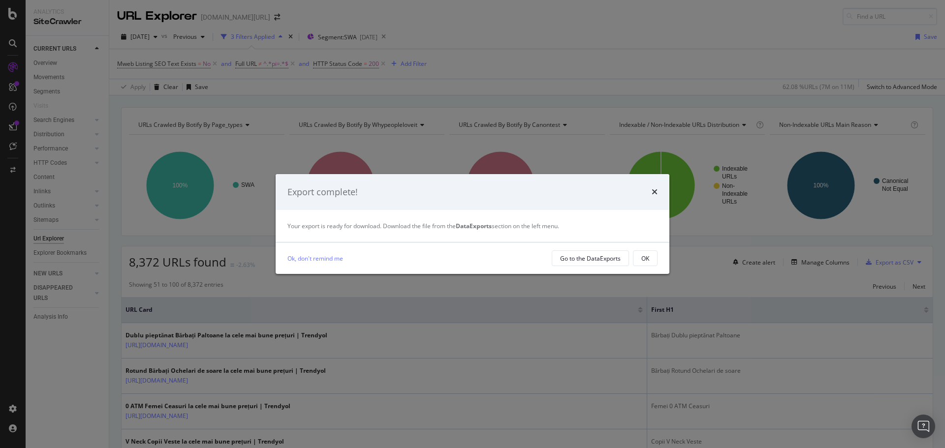
click at [648, 191] on div "Export complete!" at bounding box center [472, 192] width 370 height 13
click at [654, 194] on icon "times" at bounding box center [655, 192] width 6 height 8
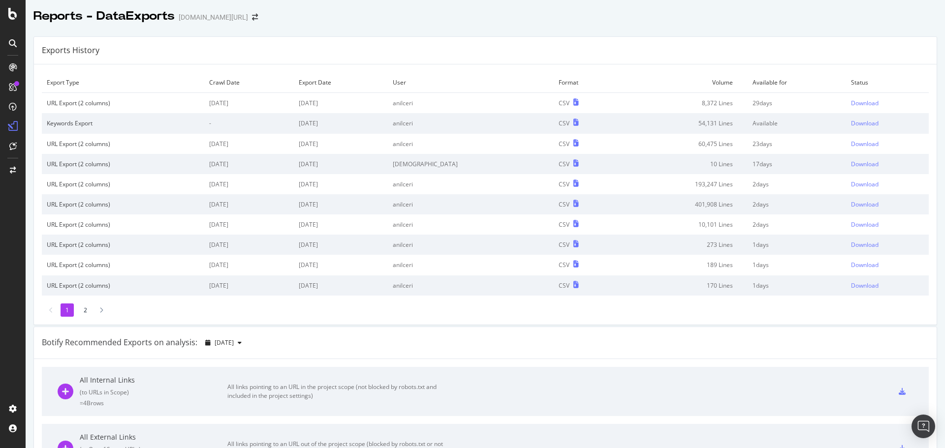
click at [851, 104] on div "Download" at bounding box center [865, 103] width 28 height 8
click at [767, 37] on div "Exports History" at bounding box center [485, 51] width 903 height 28
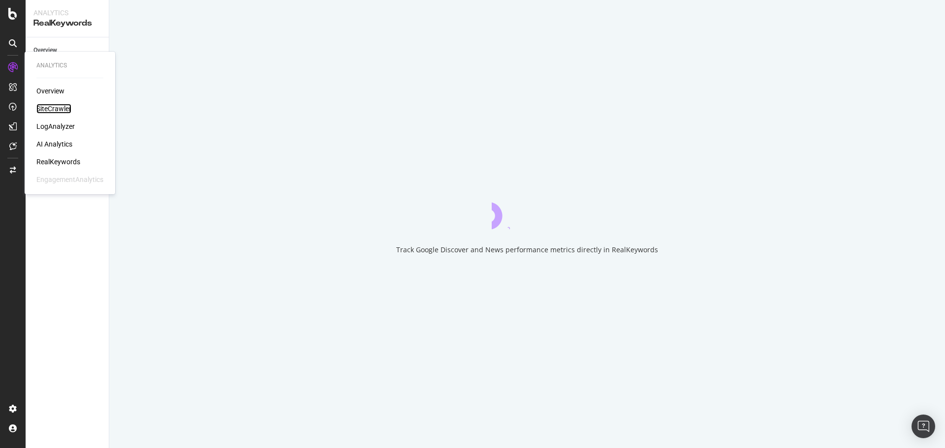
click at [57, 109] on div "SiteCrawler" at bounding box center [53, 109] width 35 height 10
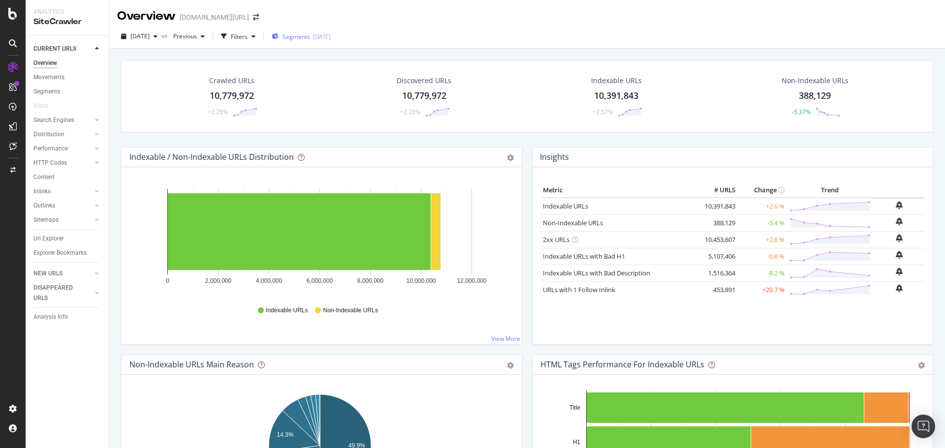
click at [279, 36] on icon "button" at bounding box center [275, 36] width 7 height 6
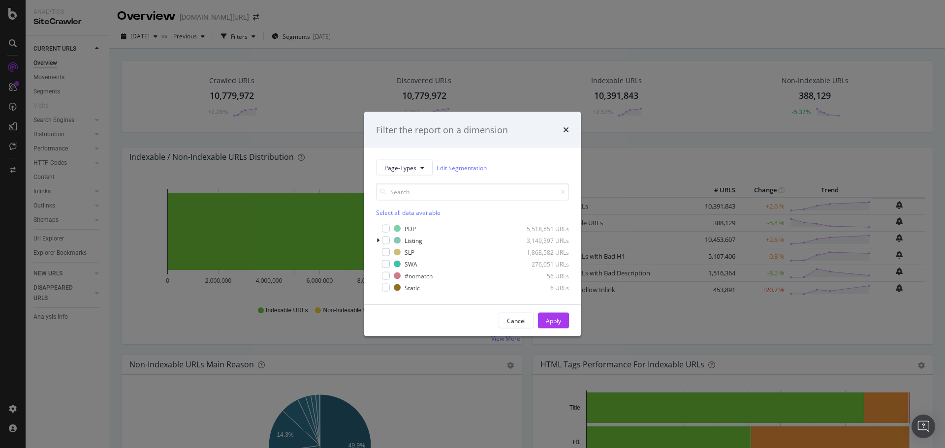
drag, startPoint x: 395, startPoint y: 57, endPoint x: 340, endPoint y: 85, distance: 61.9
click at [394, 57] on div "Filter the report on a dimension Page-Types Edit Segmentation Select all data a…" at bounding box center [472, 224] width 945 height 448
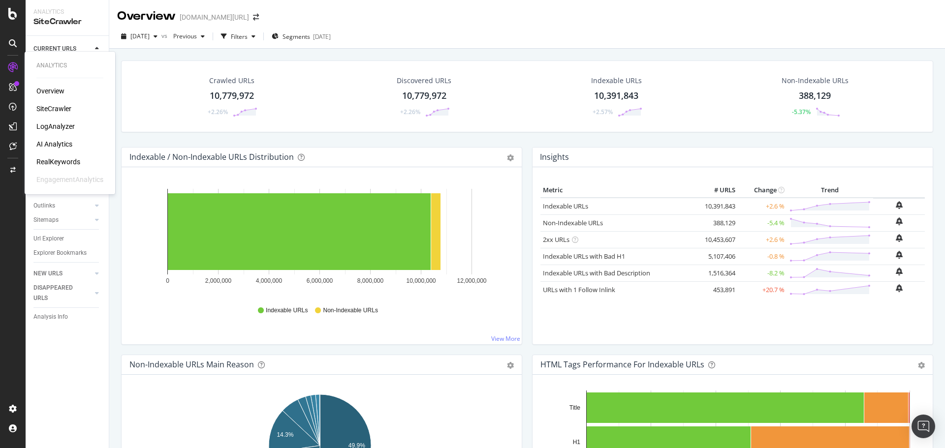
click at [60, 160] on div "RealKeywords" at bounding box center [58, 162] width 44 height 10
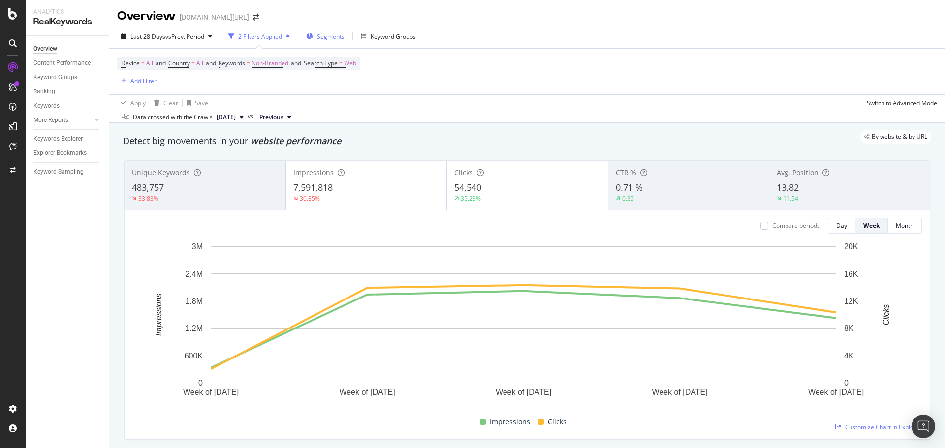
click at [326, 42] on div "Segments" at bounding box center [325, 36] width 38 height 15
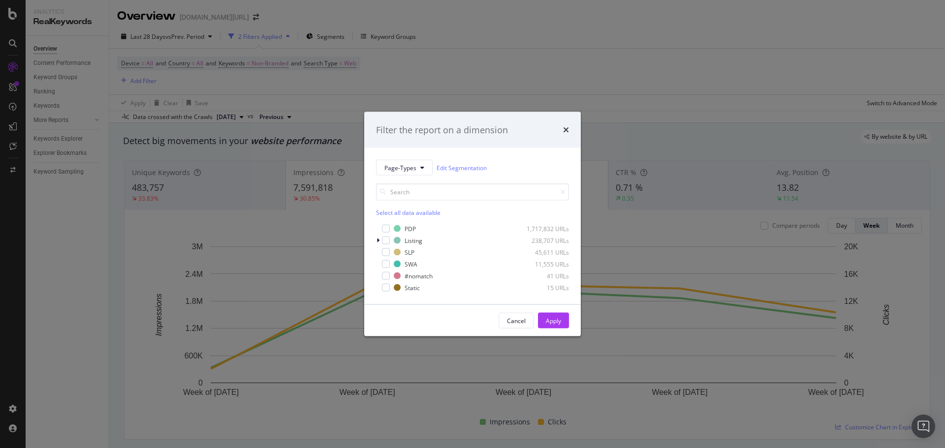
click at [416, 158] on div "Page-Types Edit Segmentation Select all data available PDP 1,717,832 URLs Listi…" at bounding box center [472, 226] width 217 height 157
click at [416, 162] on button "Page-Types" at bounding box center [404, 168] width 57 height 16
click at [498, 144] on div "Filter the report on a dimension" at bounding box center [472, 130] width 217 height 36
click at [380, 241] on div "modal" at bounding box center [379, 241] width 6 height 10
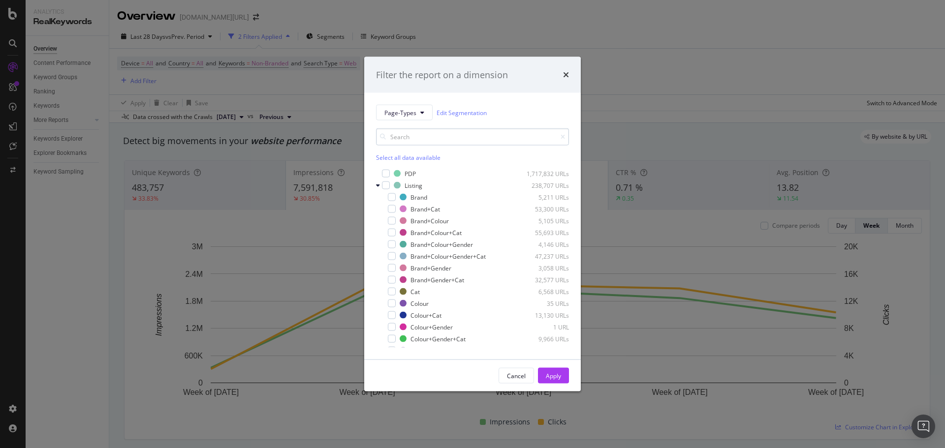
click at [376, 185] on icon "modal" at bounding box center [378, 186] width 4 height 6
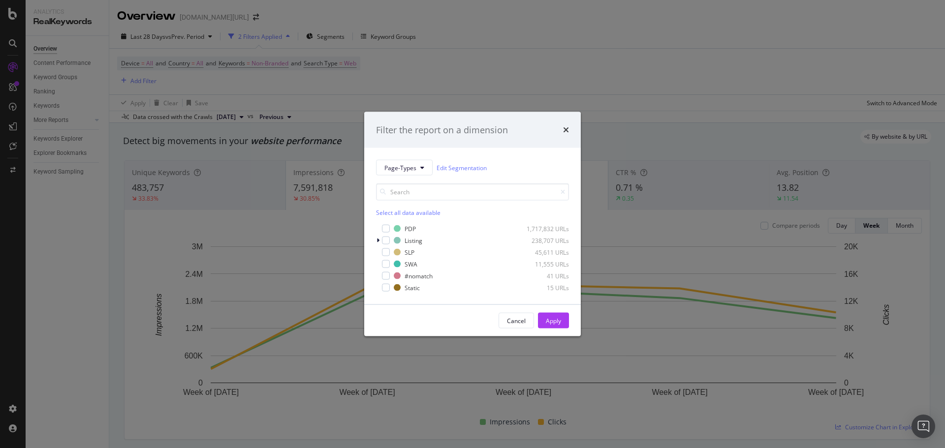
click at [384, 234] on div "PDP 1,717,832 URLs Listing 238,707 URLs SLP 45,611 URLs SWA 11,555 URLs #nomatc…" at bounding box center [472, 258] width 193 height 69
click at [384, 239] on div "modal" at bounding box center [386, 241] width 8 height 8
click at [551, 327] on div "Apply" at bounding box center [553, 321] width 15 height 15
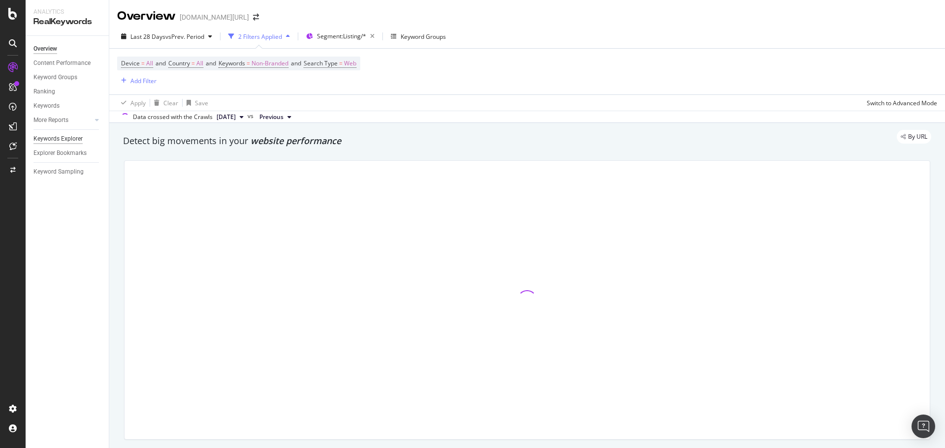
click at [64, 137] on div "Keywords Explorer" at bounding box center [57, 139] width 49 height 10
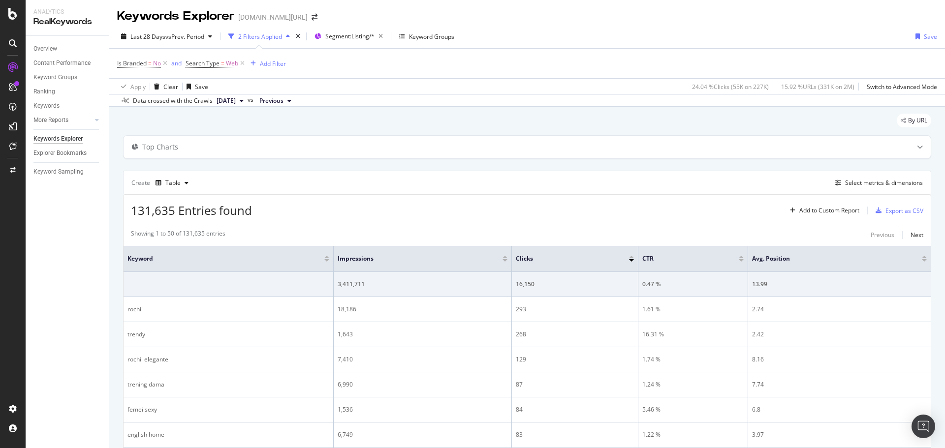
click at [536, 66] on div "Is Branded = No and Search Type = Web Add Filter" at bounding box center [527, 64] width 820 height 30
click at [505, 119] on div "By URL" at bounding box center [527, 125] width 808 height 22
click at [218, 64] on span "Search Type" at bounding box center [203, 63] width 34 height 8
drag, startPoint x: 356, startPoint y: 65, endPoint x: 343, endPoint y: 66, distance: 12.8
click at [355, 65] on div "Is Branded = No and Search Type = Web Add Filter" at bounding box center [527, 64] width 820 height 30
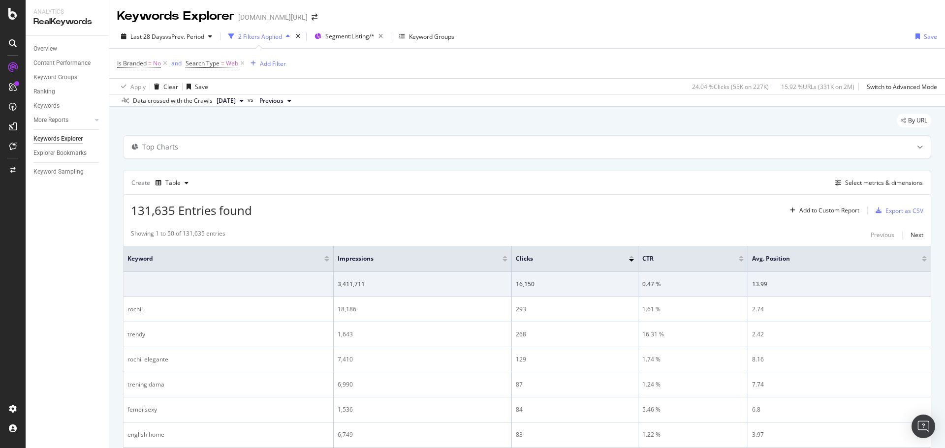
drag, startPoint x: 293, startPoint y: 65, endPoint x: 281, endPoint y: 65, distance: 12.8
click at [293, 65] on div "Is Branded = No and Search Type = Web Add Filter" at bounding box center [527, 64] width 820 height 30
click at [281, 65] on div "Add Filter" at bounding box center [273, 64] width 26 height 8
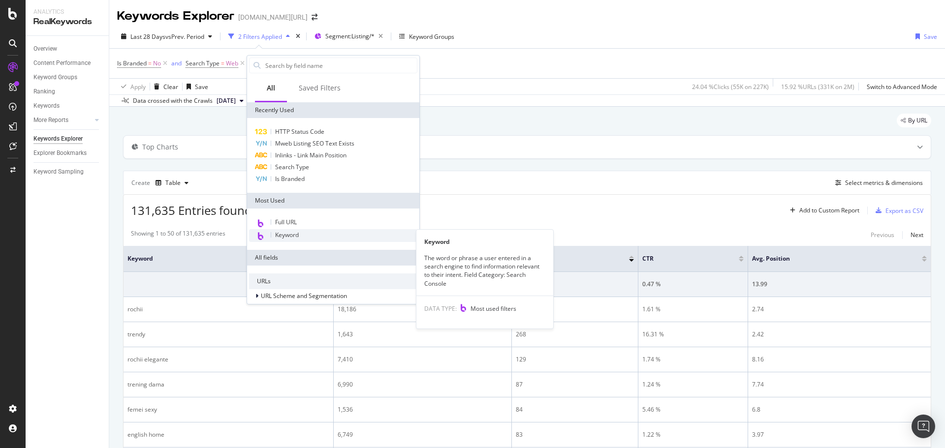
click at [300, 236] on div "Keyword" at bounding box center [333, 235] width 168 height 13
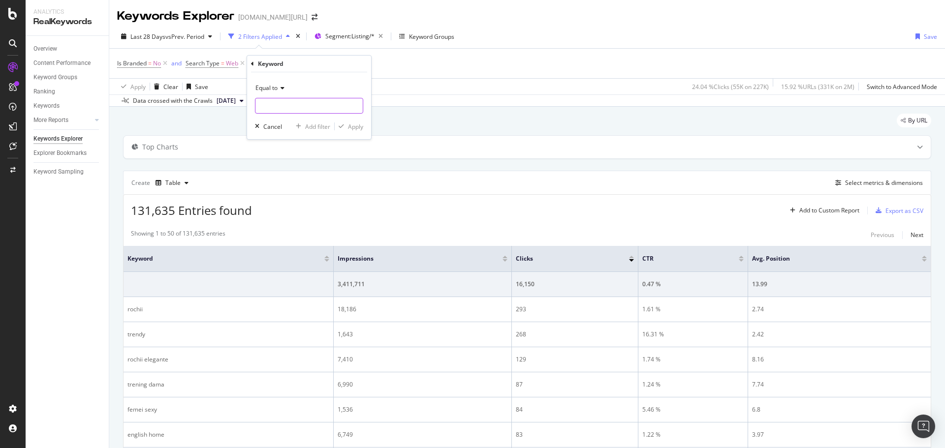
click at [296, 112] on input "text" at bounding box center [308, 106] width 107 height 16
type input "trend"
click at [278, 87] on icon at bounding box center [281, 88] width 7 height 6
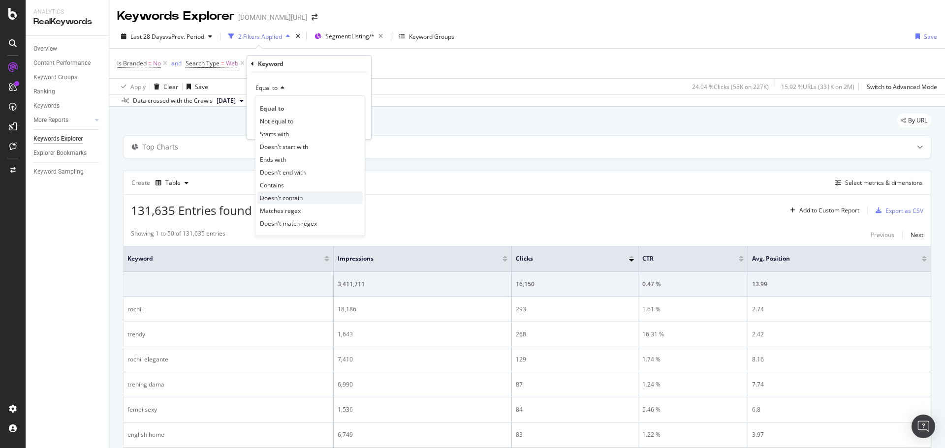
click at [292, 195] on span "Doesn't contain" at bounding box center [281, 198] width 43 height 8
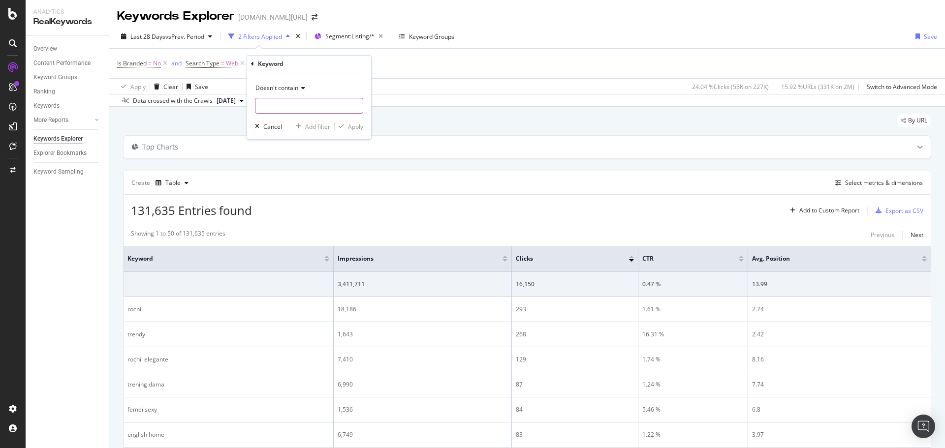
click at [313, 101] on input "text" at bounding box center [308, 106] width 107 height 16
type input "trend"
click at [361, 125] on div "Apply" at bounding box center [355, 127] width 15 height 8
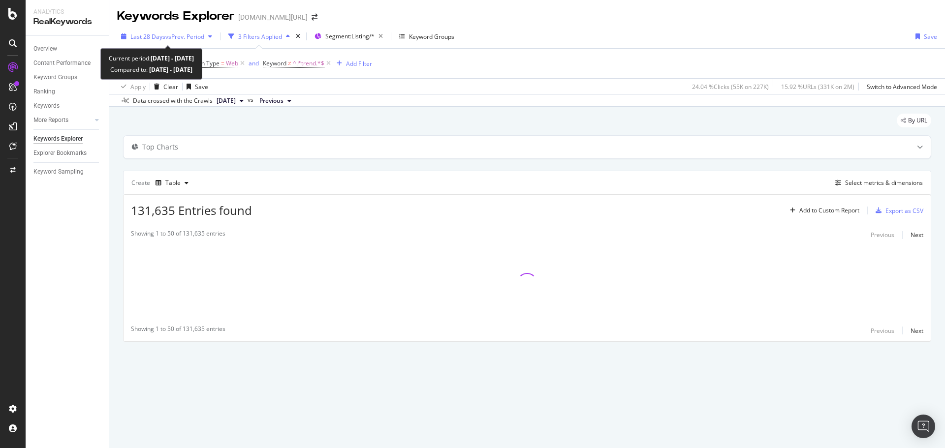
click at [161, 36] on span "Last 28 Days" at bounding box center [147, 36] width 35 height 8
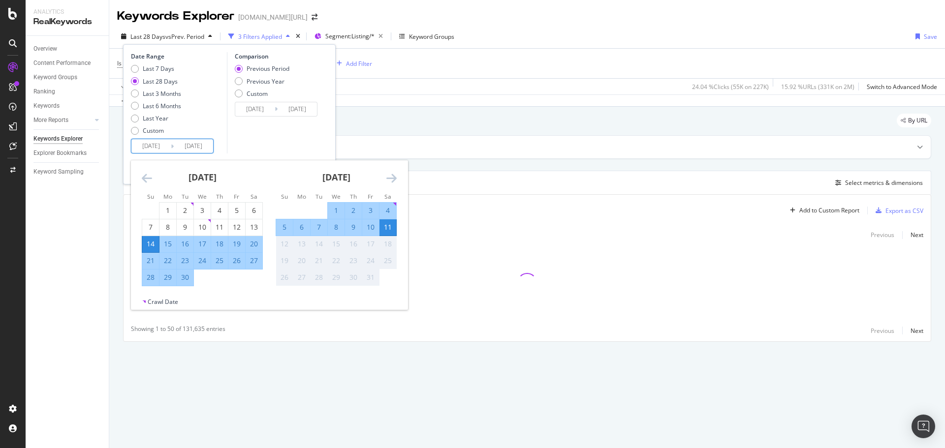
click at [153, 144] on input "2025/09/14" at bounding box center [150, 146] width 39 height 14
click at [162, 210] on div "1" at bounding box center [167, 211] width 17 height 10
type input "[DATE]"
type input "2025/07/22"
type input "[DATE]"
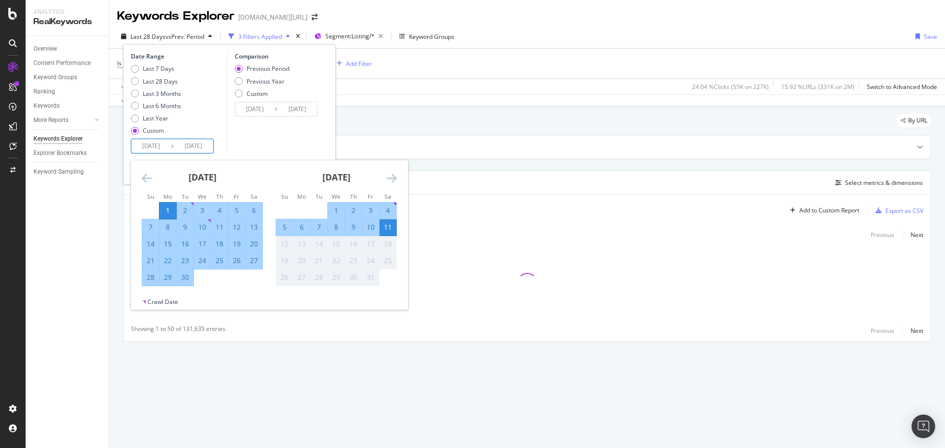
click at [277, 142] on div "Comparison Previous Period Previous Year Custom 2025/07/22 Navigate forward to …" at bounding box center [274, 102] width 94 height 101
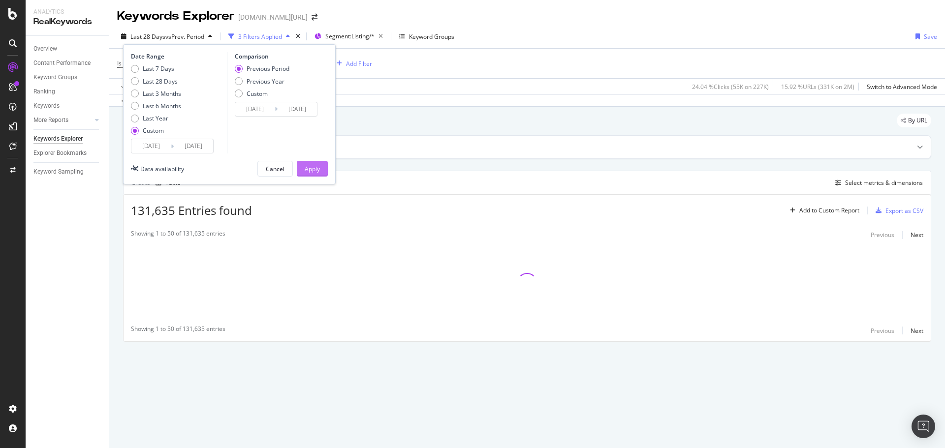
click at [312, 163] on div "Apply" at bounding box center [312, 168] width 15 height 15
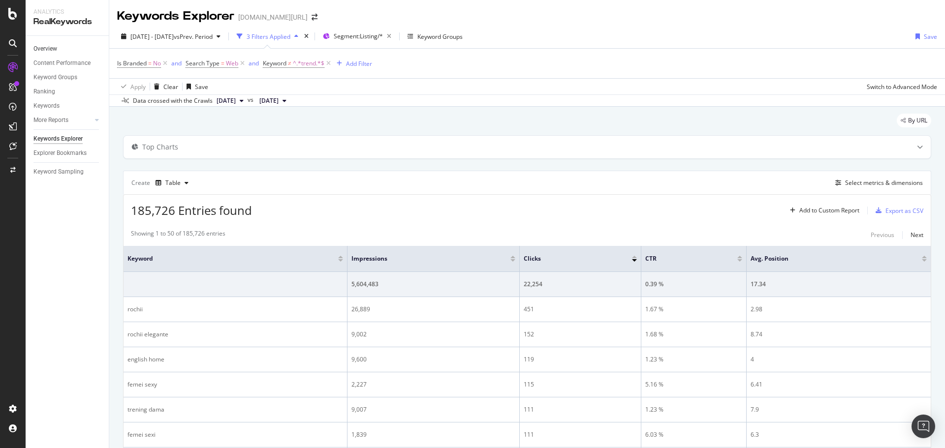
click at [60, 48] on link "Overview" at bounding box center [67, 49] width 68 height 10
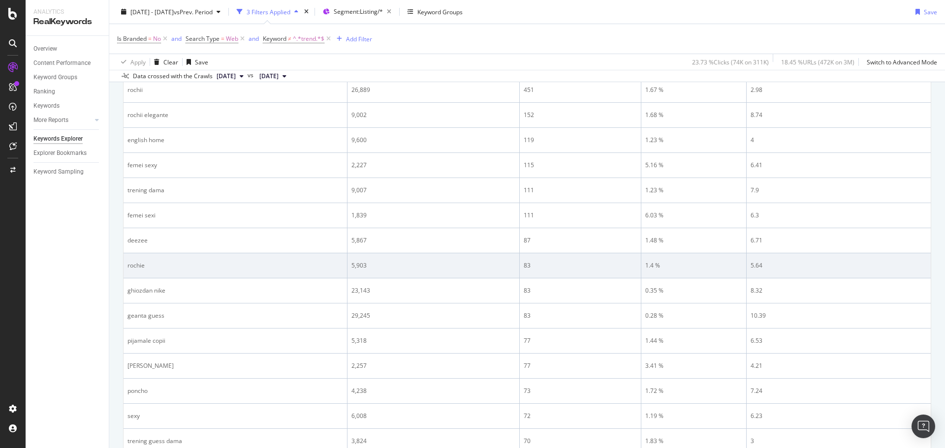
scroll to position [225, 0]
click at [140, 259] on div "rochie" at bounding box center [235, 259] width 216 height 9
click at [211, 272] on td "rochie" at bounding box center [236, 260] width 224 height 25
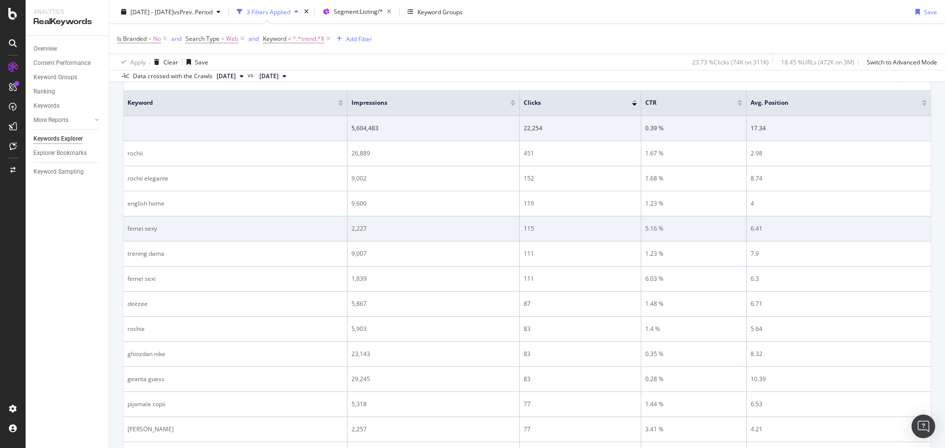
scroll to position [368, 0]
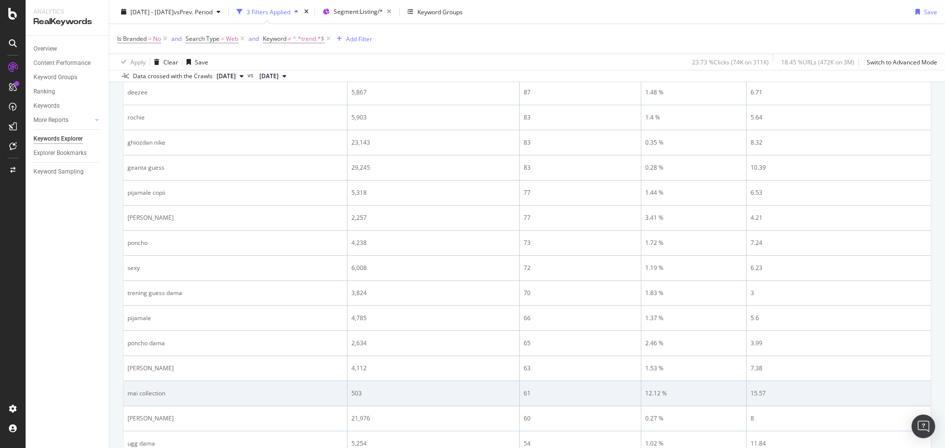
click at [151, 390] on div "mai collection" at bounding box center [235, 393] width 216 height 9
click at [222, 394] on div "mai collection" at bounding box center [235, 393] width 216 height 9
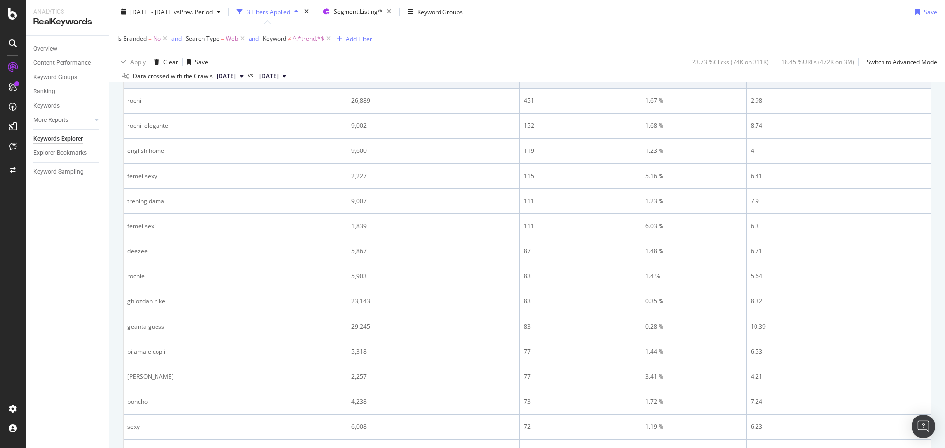
scroll to position [0, 0]
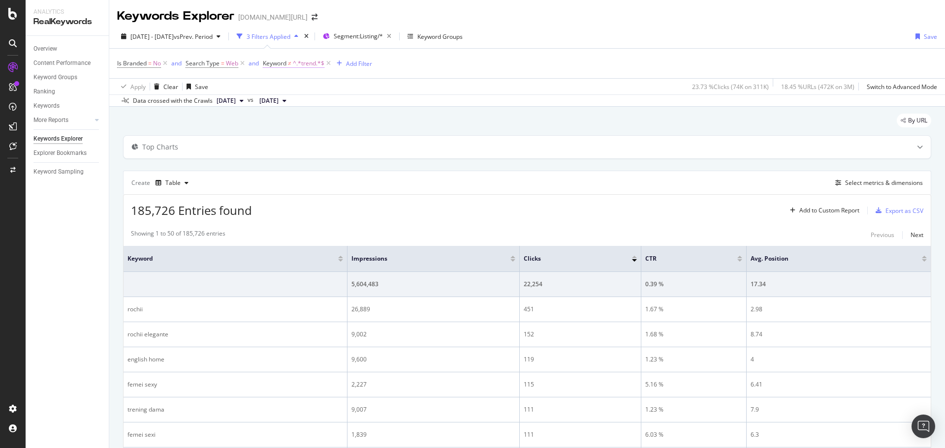
click at [297, 61] on span "^.*trend.*$" at bounding box center [309, 64] width 32 height 14
click at [482, 70] on div "Is Branded = No and Search Type = Web and Keyword ≠ ^.*trend.*$ Add Filter" at bounding box center [527, 64] width 820 height 30
click at [368, 34] on span "Segment: Listing/*" at bounding box center [358, 36] width 49 height 8
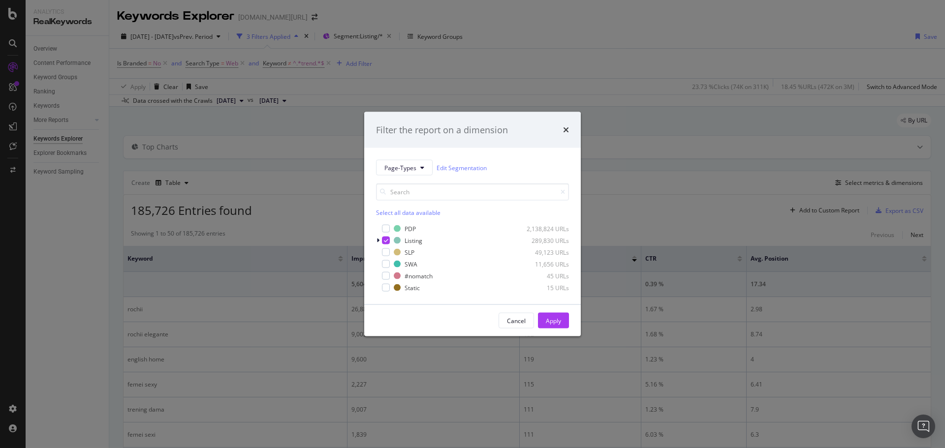
click at [601, 32] on div "Filter the report on a dimension Page-Types Edit Segmentation Select all data a…" at bounding box center [472, 224] width 945 height 448
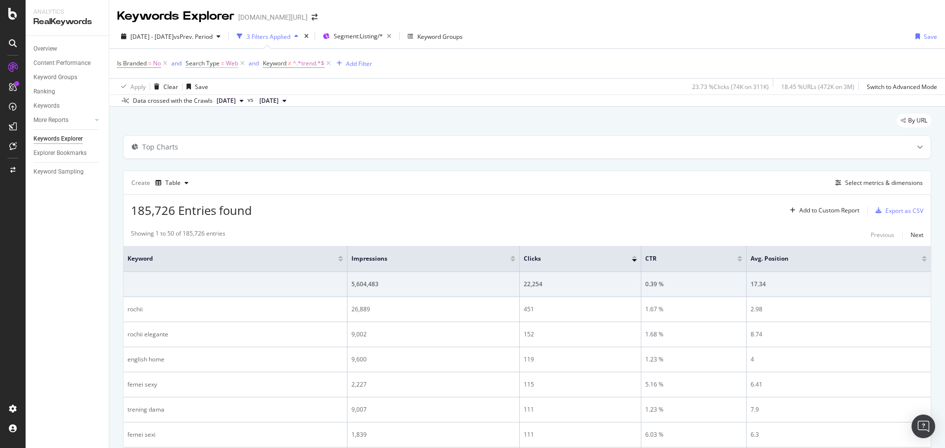
click at [214, 60] on span "Search Type" at bounding box center [203, 63] width 34 height 8
click at [445, 69] on div "Is Branded = No and Search Type = Web and Keyword ≠ ^.*trend.*$ Add Filter" at bounding box center [527, 64] width 820 height 30
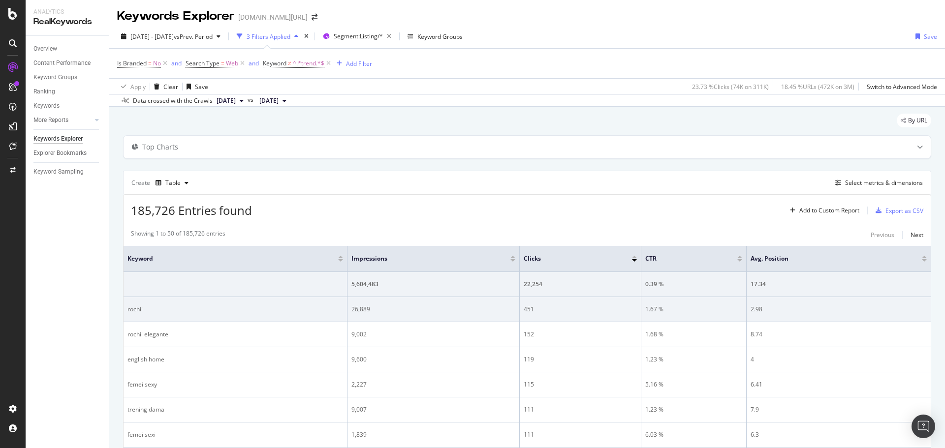
scroll to position [19, 0]
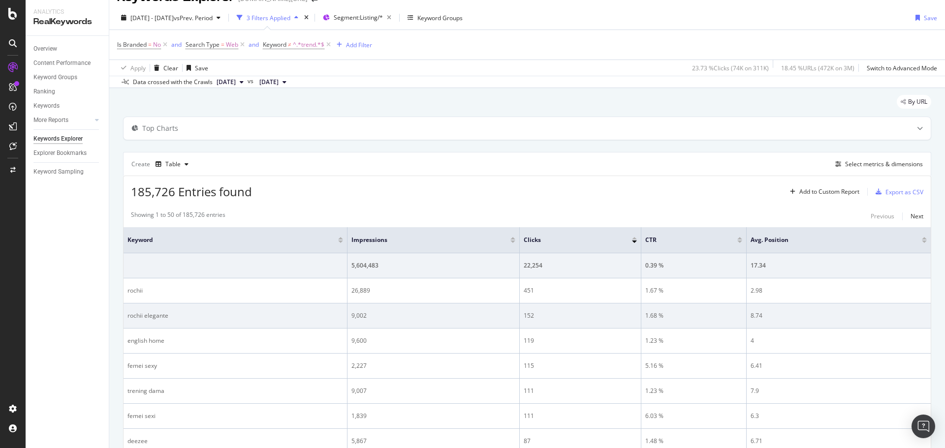
click at [166, 315] on div "rochii elegante" at bounding box center [235, 316] width 216 height 9
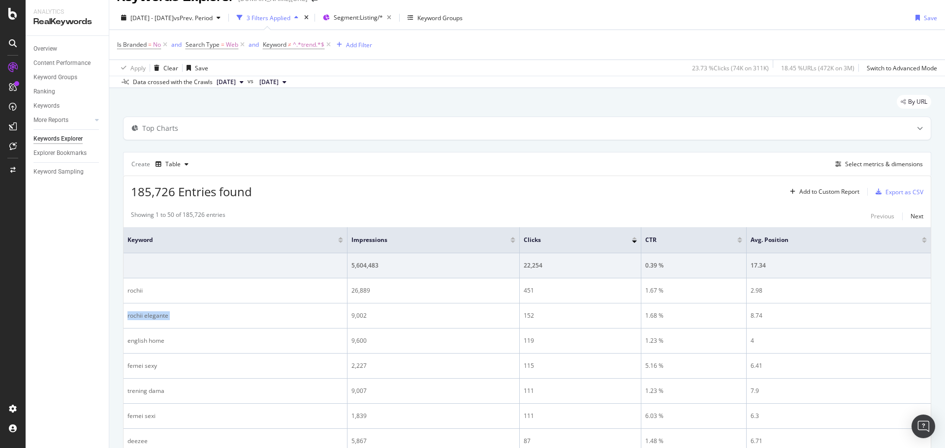
copy div "rochii elegante"
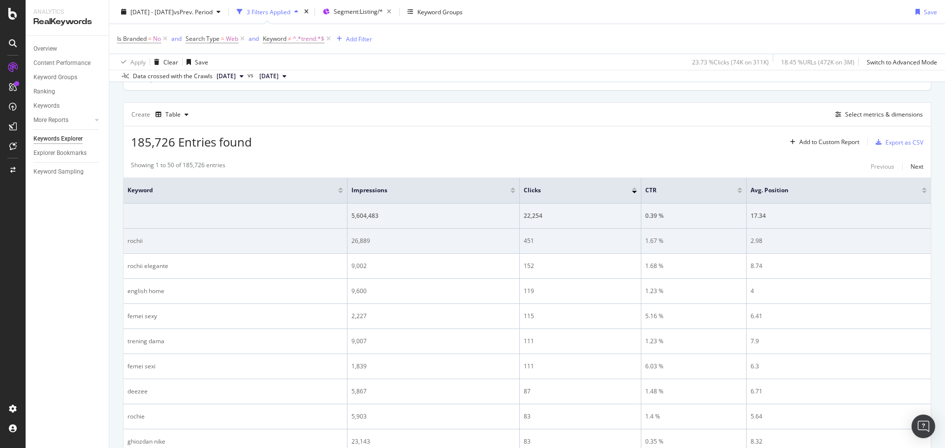
scroll to position [111, 0]
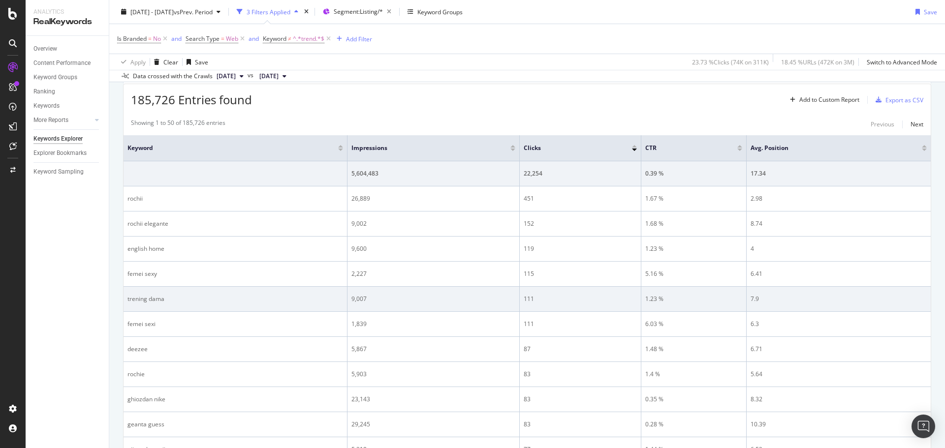
click at [156, 301] on div "trening dama" at bounding box center [235, 299] width 216 height 9
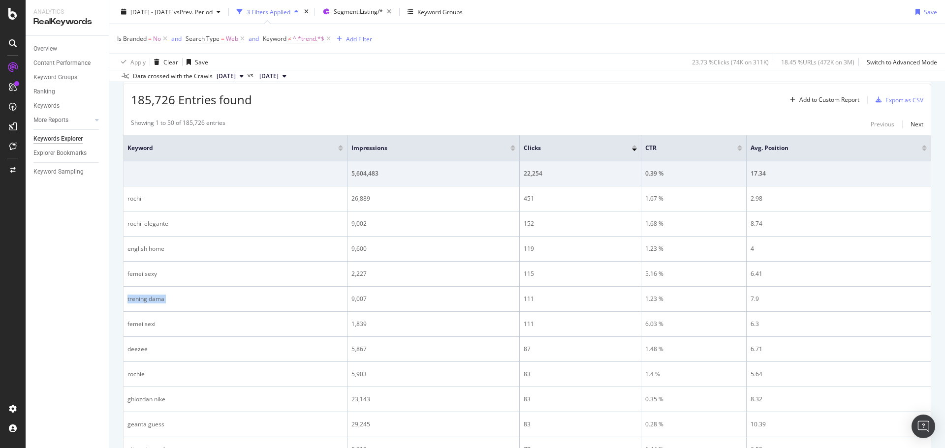
copy div "trening dama"
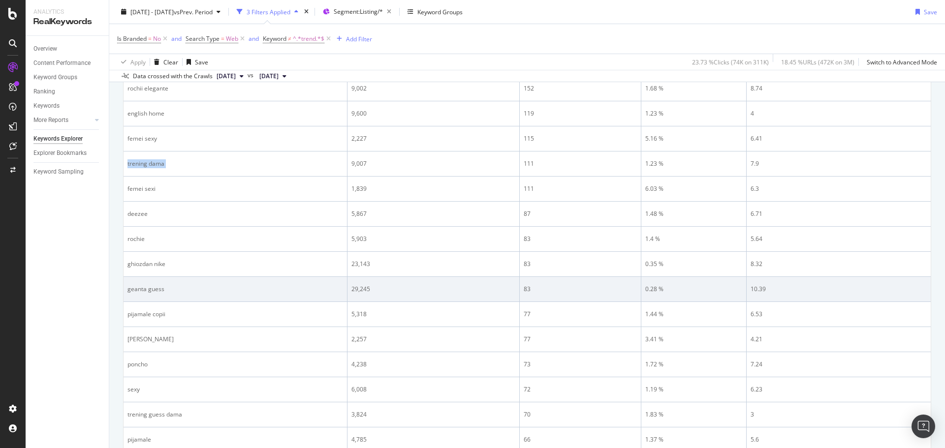
scroll to position [295, 0]
click at [141, 292] on div "rochii albe" at bounding box center [235, 290] width 216 height 9
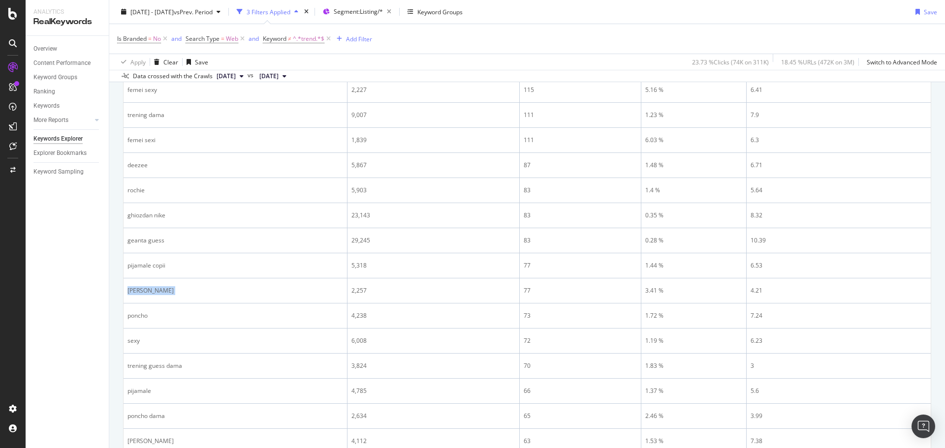
copy div "rochii albe"
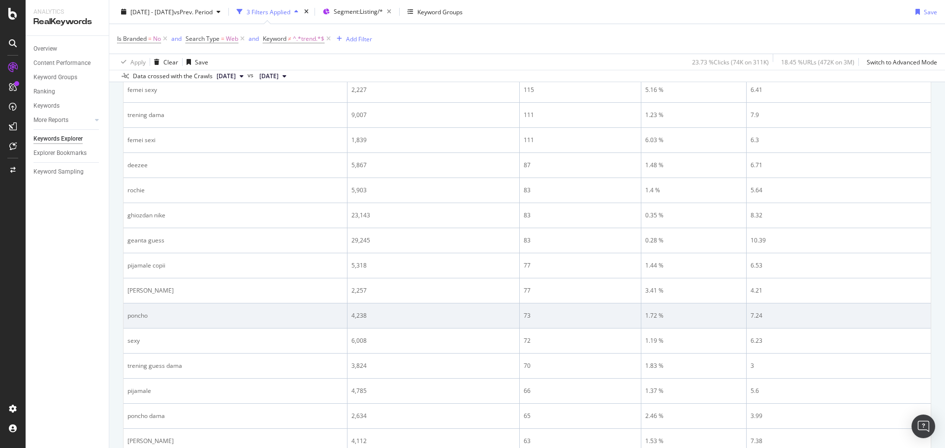
click at [207, 325] on td "poncho" at bounding box center [236, 316] width 224 height 25
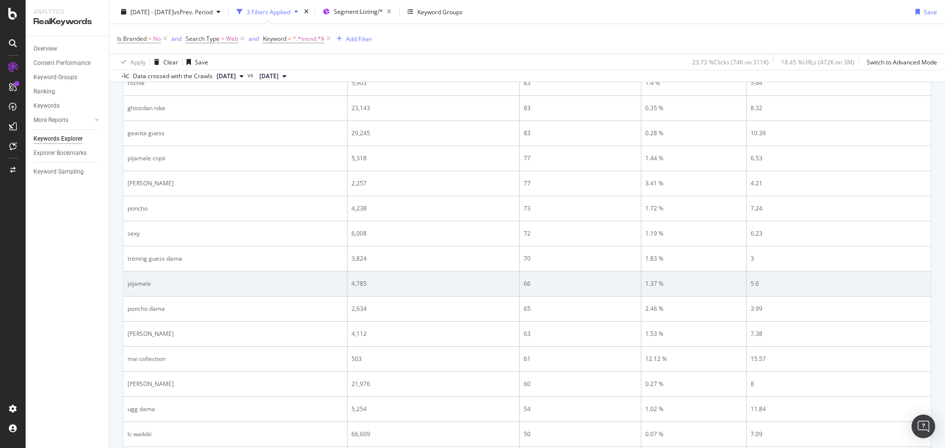
click at [142, 284] on div "pijamale" at bounding box center [235, 284] width 216 height 9
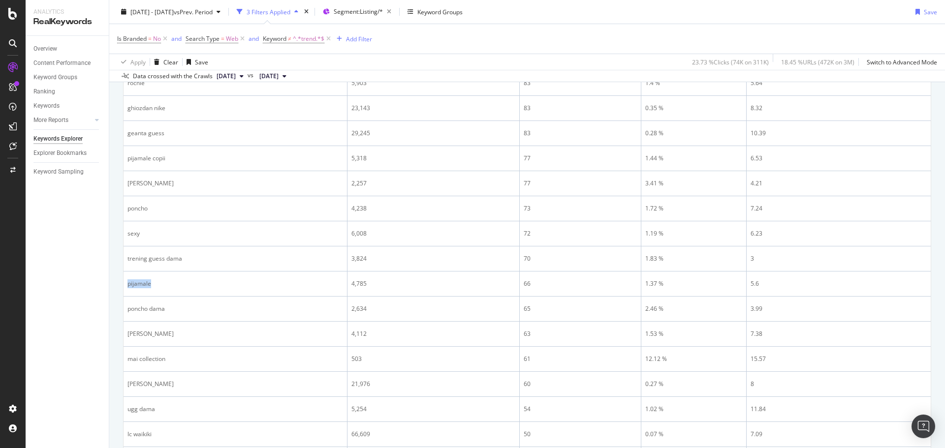
copy div "pijamale"
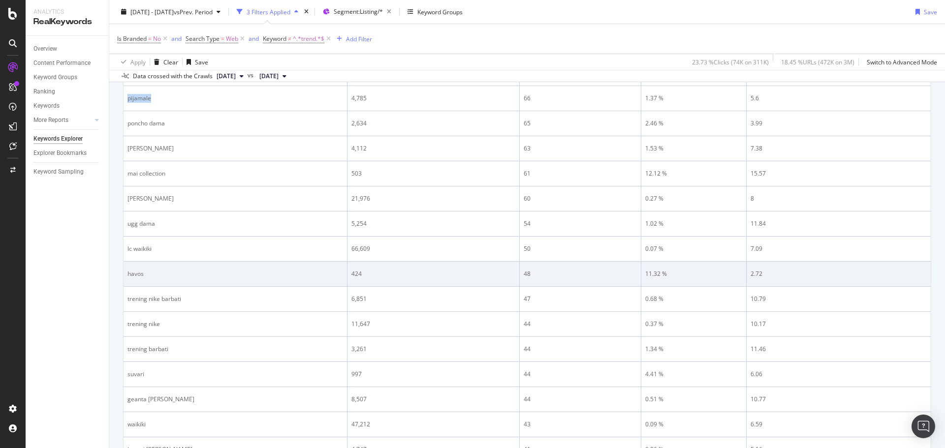
scroll to position [639, 0]
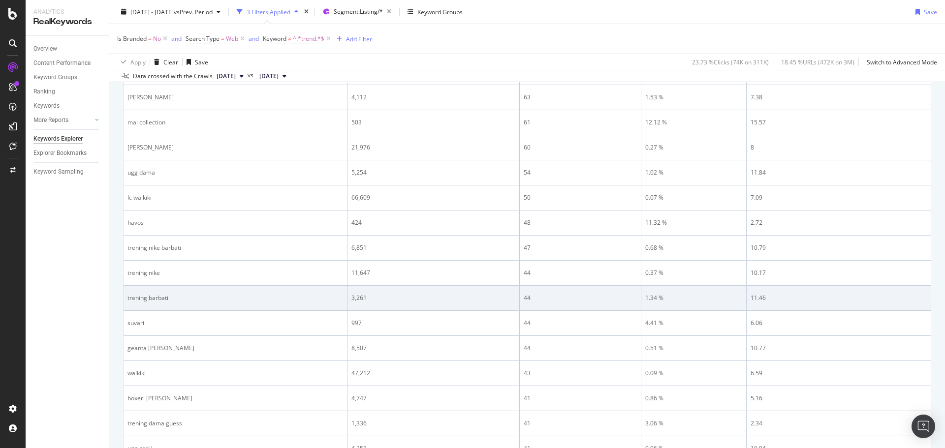
click at [149, 298] on div "trening barbati" at bounding box center [235, 298] width 216 height 9
click at [146, 298] on div "trening barbati" at bounding box center [235, 298] width 216 height 9
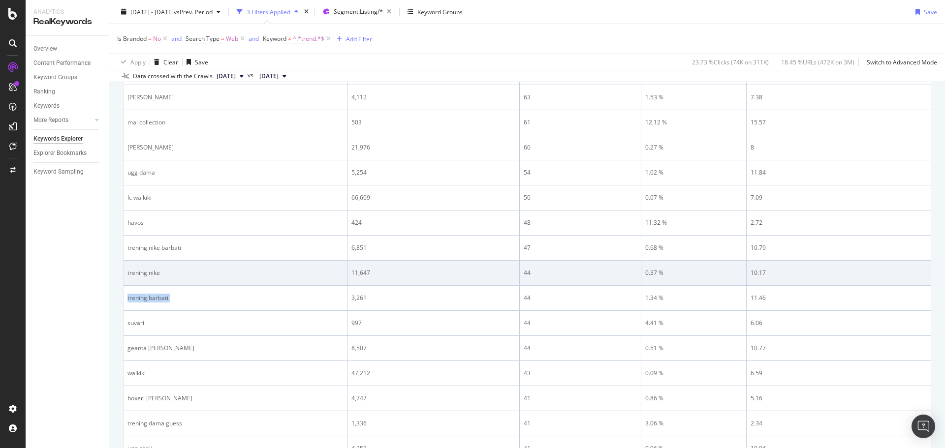
copy div "trening barbati"
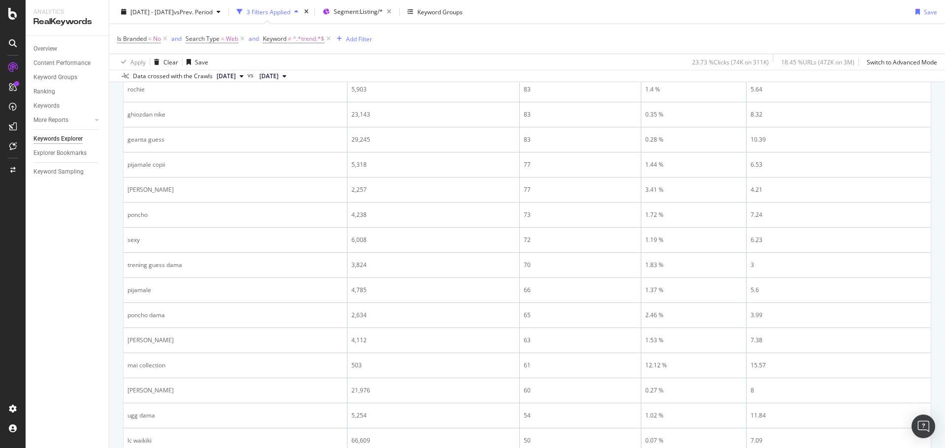
scroll to position [893, 0]
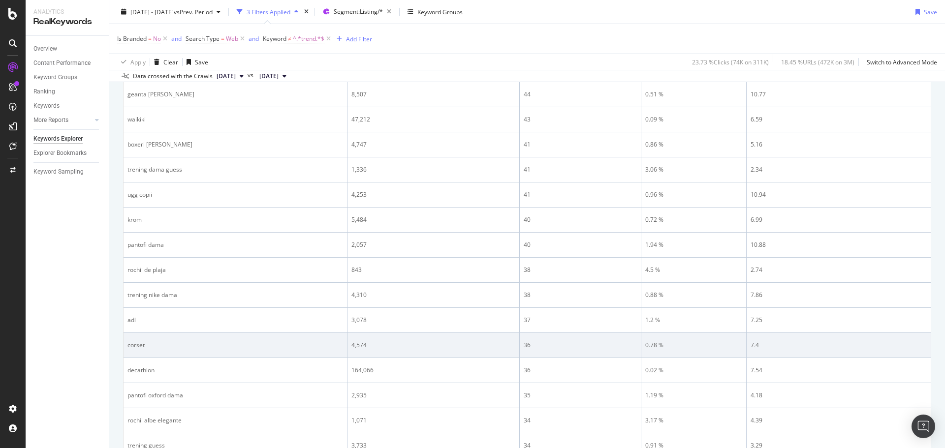
click at [138, 344] on div "corset" at bounding box center [235, 345] width 216 height 9
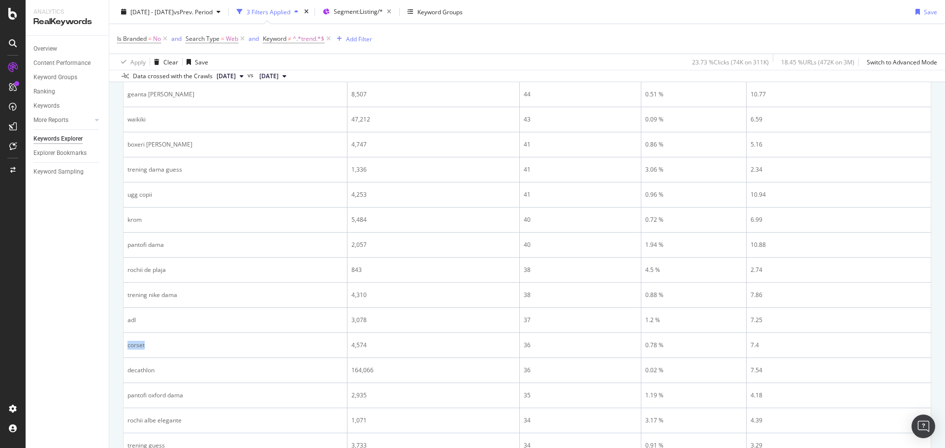
copy div "corset"
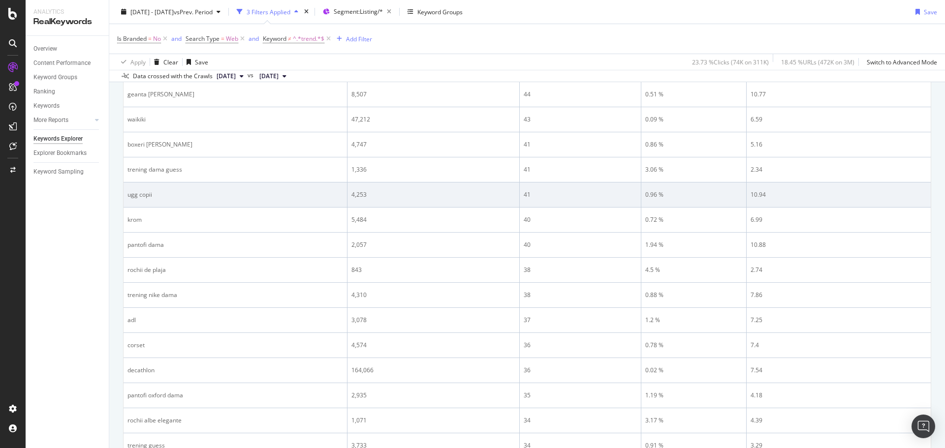
click at [441, 195] on div "4,253" at bounding box center [433, 194] width 164 height 9
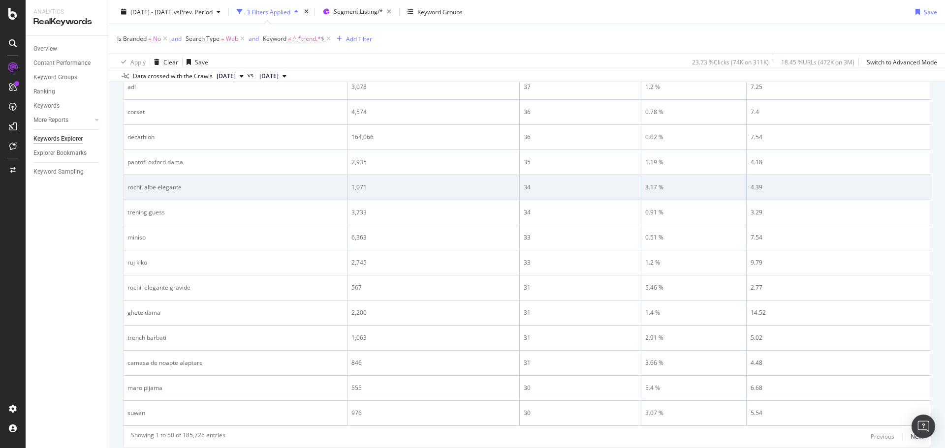
scroll to position [1161, 0]
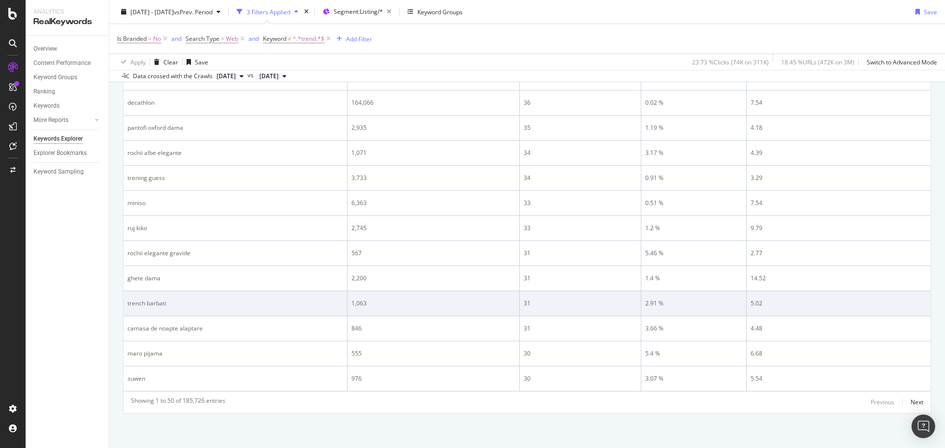
click at [153, 302] on div "trench barbati" at bounding box center [235, 303] width 216 height 9
click at [213, 295] on td "trench barbati" at bounding box center [236, 303] width 224 height 25
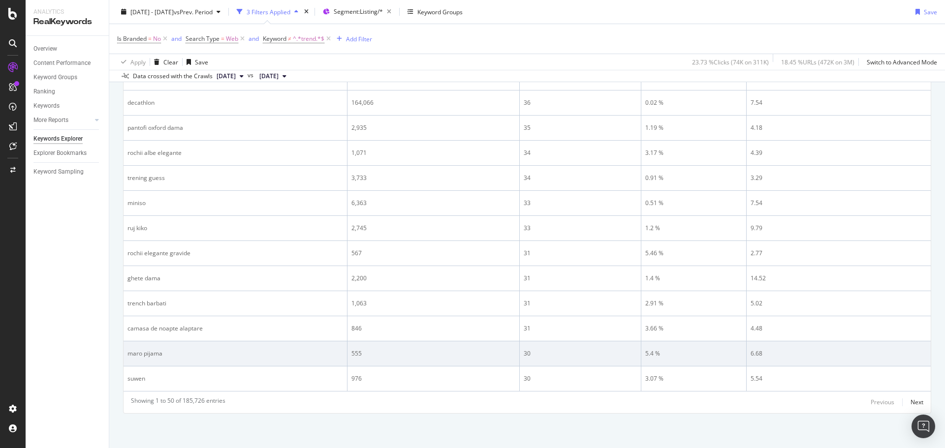
click at [149, 346] on td "maro pijama" at bounding box center [236, 354] width 224 height 25
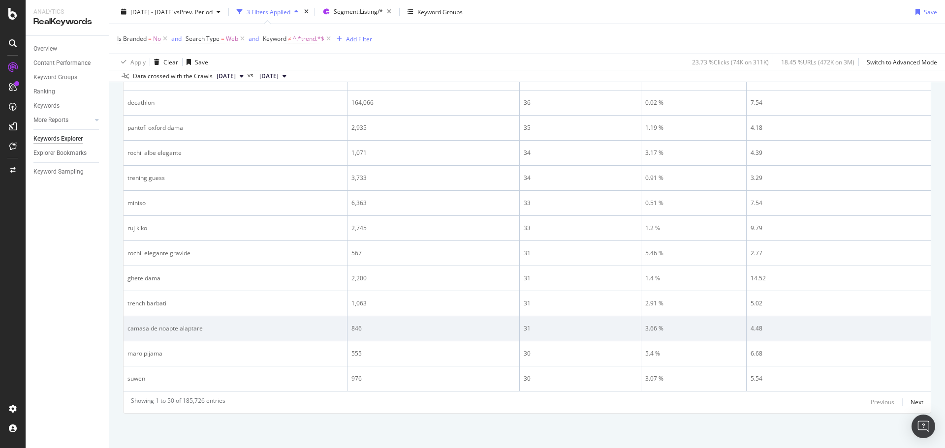
click at [182, 316] on td "camasa de noapte alaptare" at bounding box center [236, 328] width 224 height 25
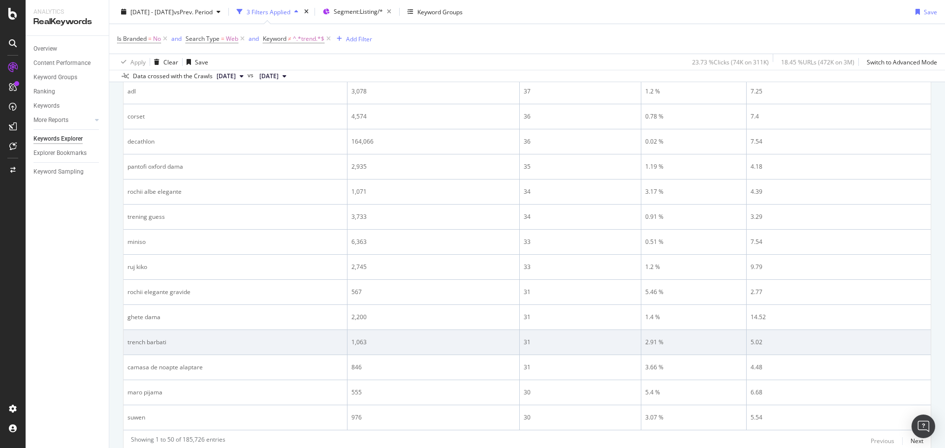
scroll to position [1078, 0]
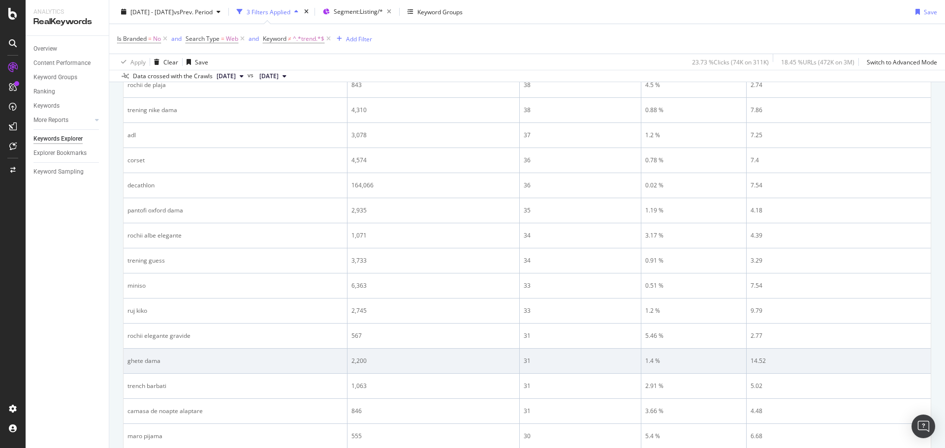
click at [144, 361] on div "ghete dama" at bounding box center [235, 361] width 216 height 9
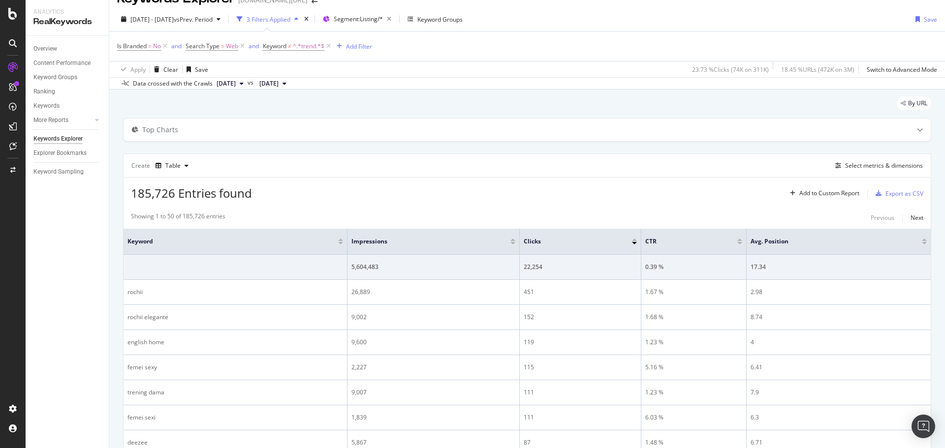
scroll to position [0, 0]
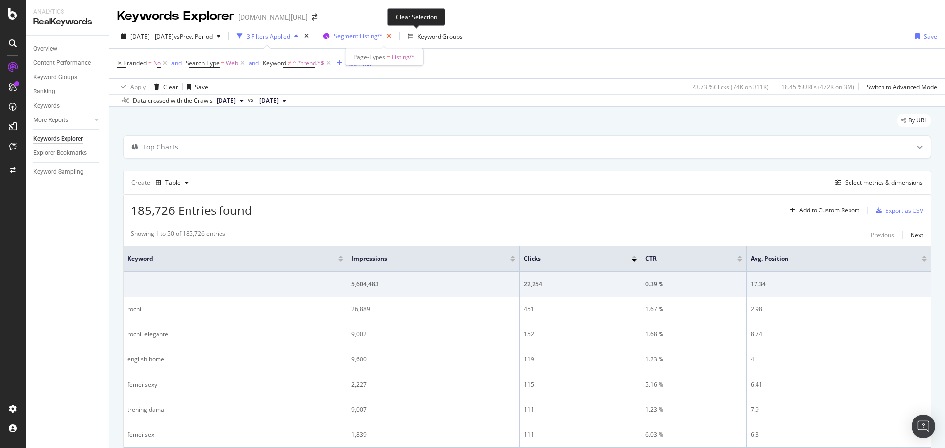
click at [395, 36] on icon "button" at bounding box center [389, 37] width 12 height 14
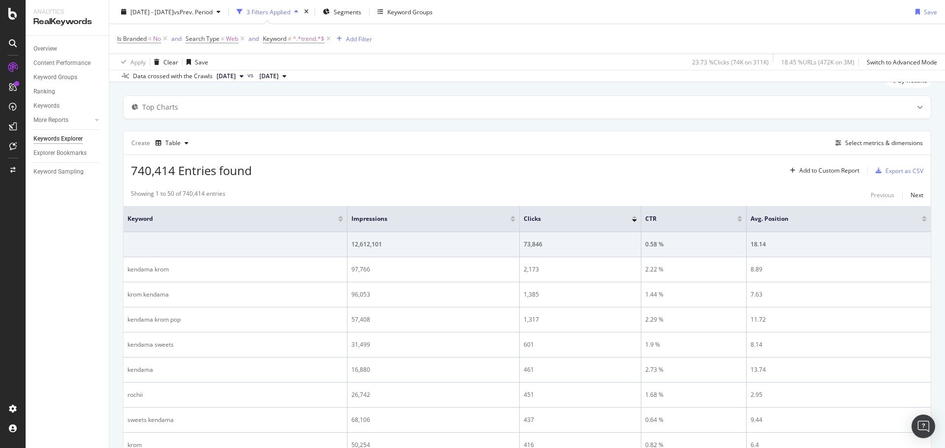
scroll to position [88, 0]
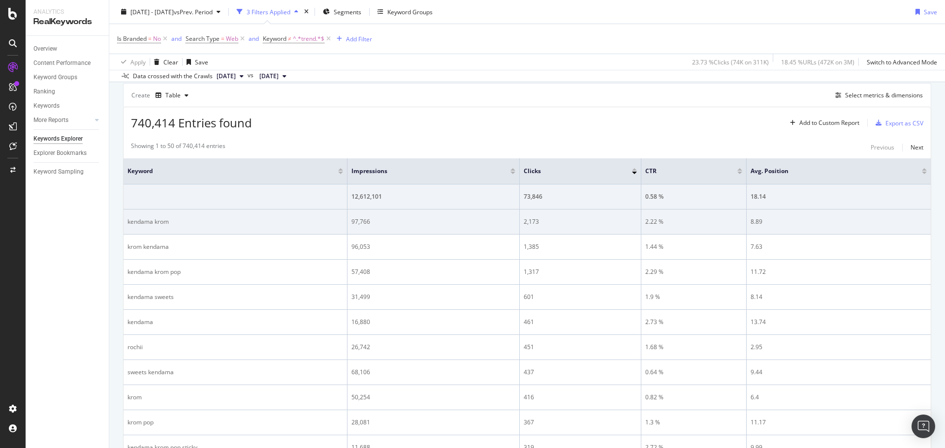
click at [161, 222] on div "kendama krom" at bounding box center [235, 222] width 216 height 9
click at [161, 223] on div "kendama krom" at bounding box center [235, 222] width 216 height 9
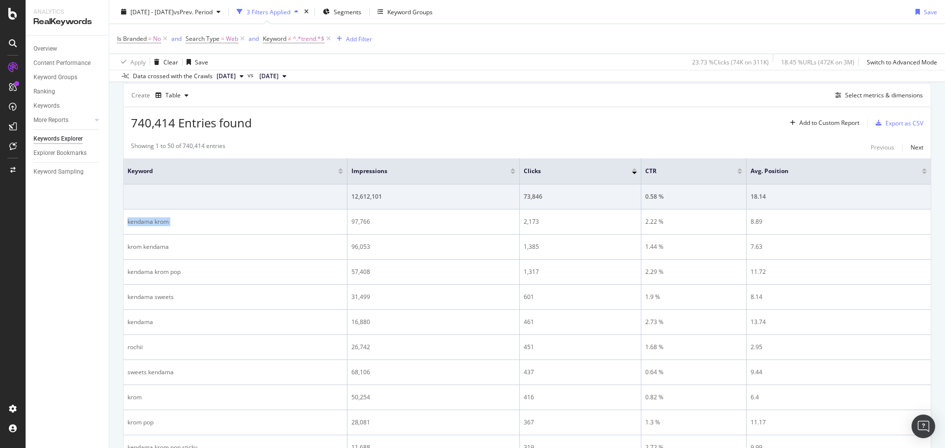
copy div "kendama krom"
click at [41, 300] on div "Overview Content Performance Keyword Groups Ranking Keywords More Reports Count…" at bounding box center [67, 242] width 83 height 412
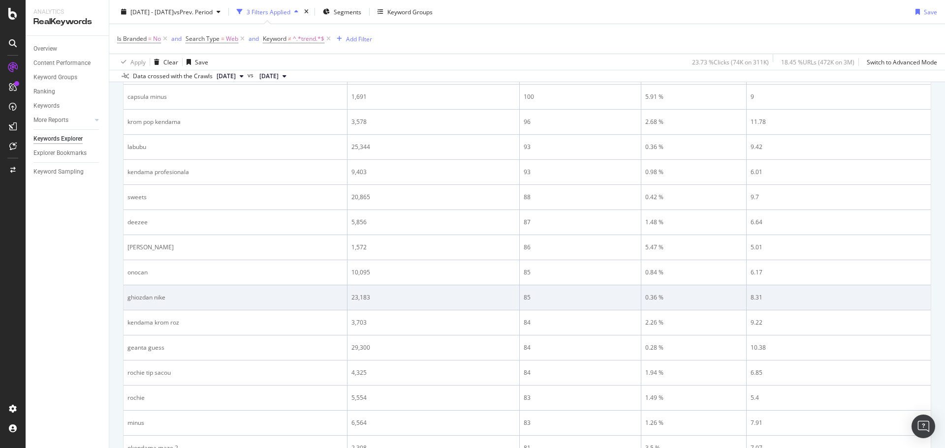
scroll to position [1161, 0]
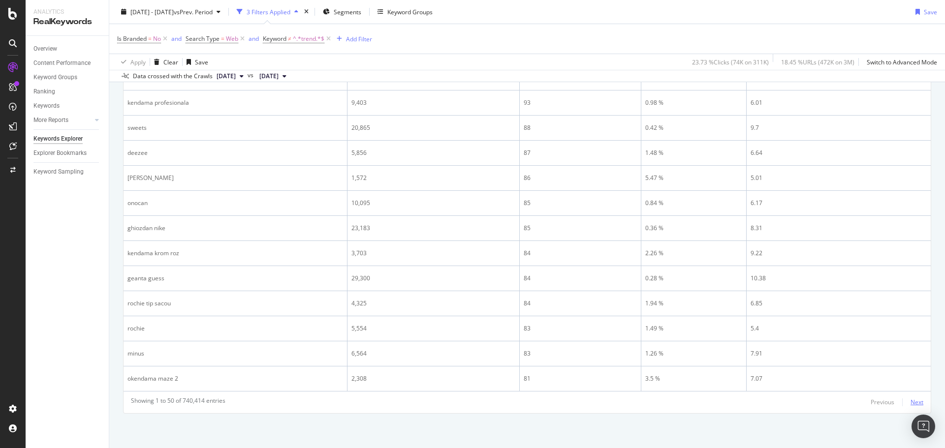
click at [911, 400] on div "Next" at bounding box center [917, 402] width 13 height 8
click at [911, 401] on div "Next" at bounding box center [917, 402] width 13 height 8
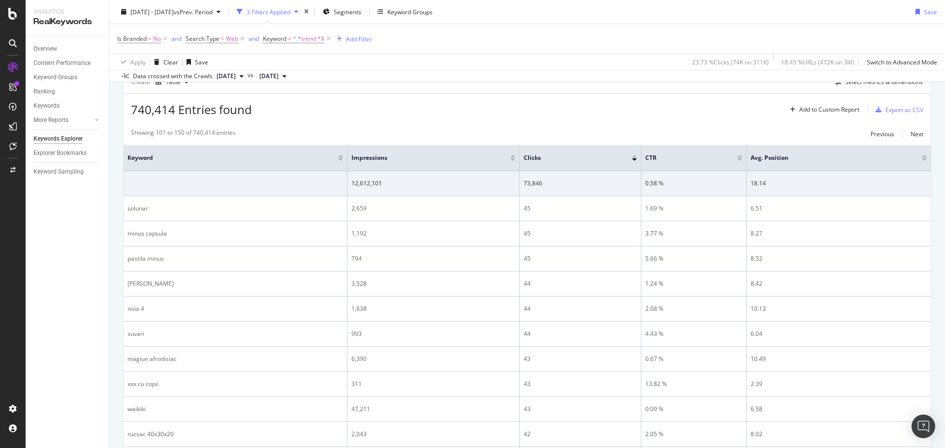
scroll to position [0, 0]
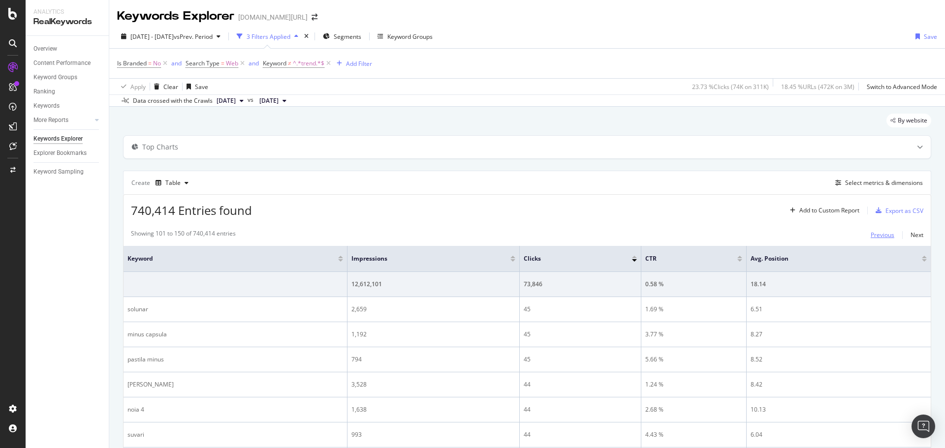
click at [871, 239] on div "Previous" at bounding box center [883, 235] width 24 height 8
click at [871, 235] on div "Previous" at bounding box center [883, 235] width 24 height 8
click at [306, 66] on span "^.*trend.*$" at bounding box center [309, 64] width 32 height 14
click at [301, 105] on input "trend" at bounding box center [318, 104] width 93 height 16
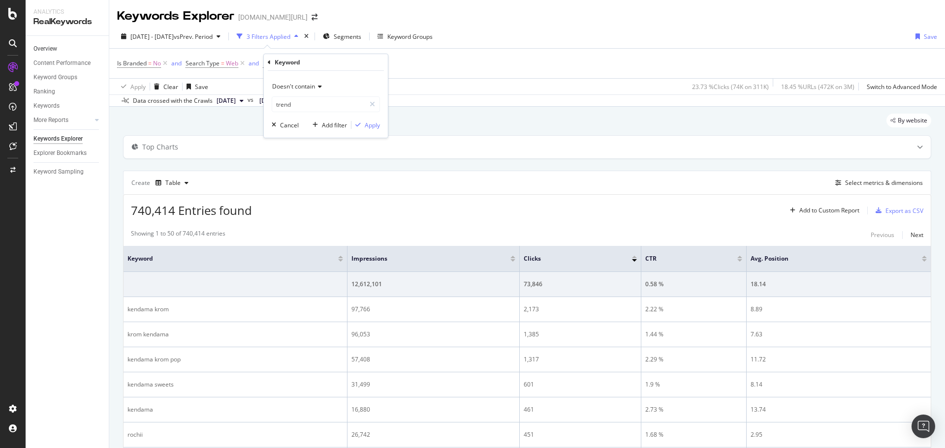
click at [58, 49] on link "Overview" at bounding box center [67, 49] width 68 height 10
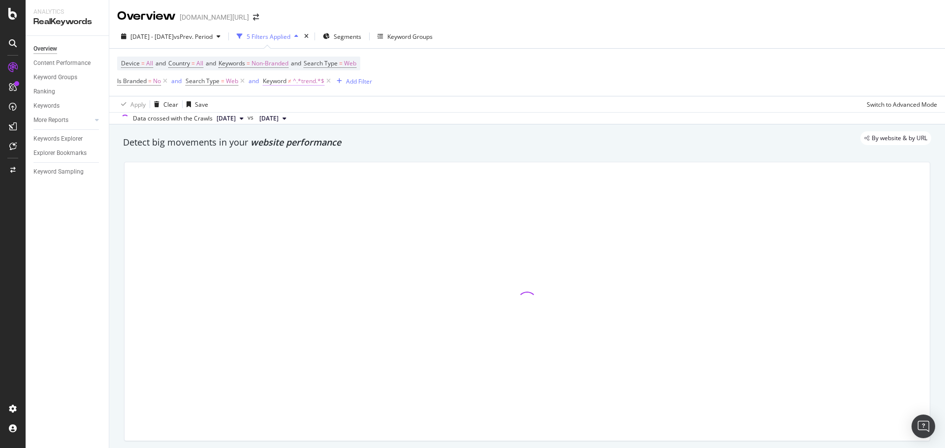
click at [292, 82] on span "Keyword ≠ ^.*trend.*$" at bounding box center [294, 81] width 62 height 9
click at [313, 120] on input "trend" at bounding box center [318, 122] width 93 height 16
type input "rochii"
click at [319, 110] on div "Doesn't contain" at bounding box center [326, 104] width 108 height 16
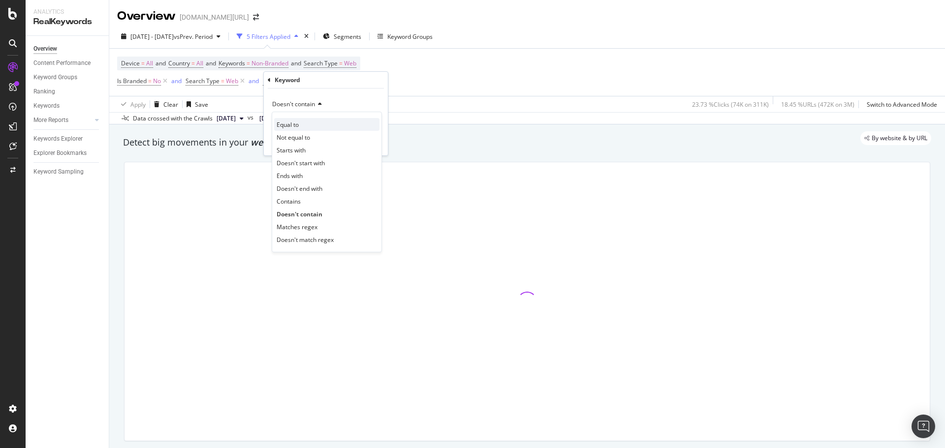
click at [293, 124] on span "Equal to" at bounding box center [288, 125] width 22 height 8
click at [323, 127] on input "text" at bounding box center [325, 122] width 107 height 16
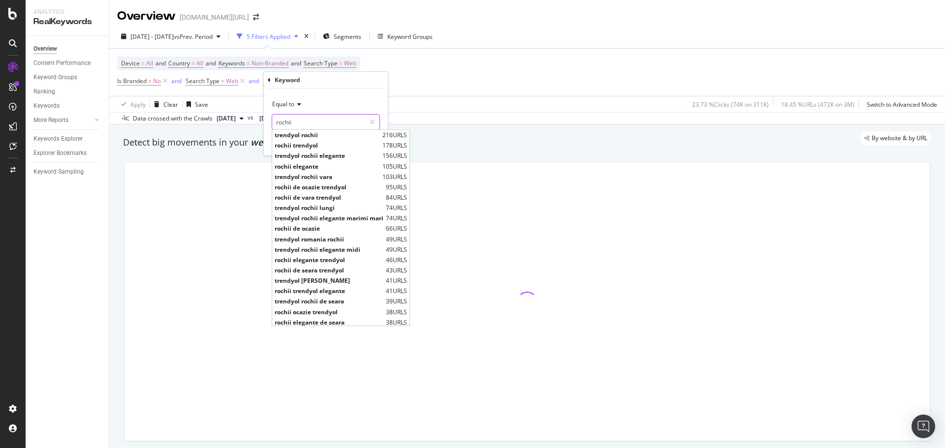
type input "rochii"
click at [376, 83] on div "Keyword" at bounding box center [326, 80] width 116 height 17
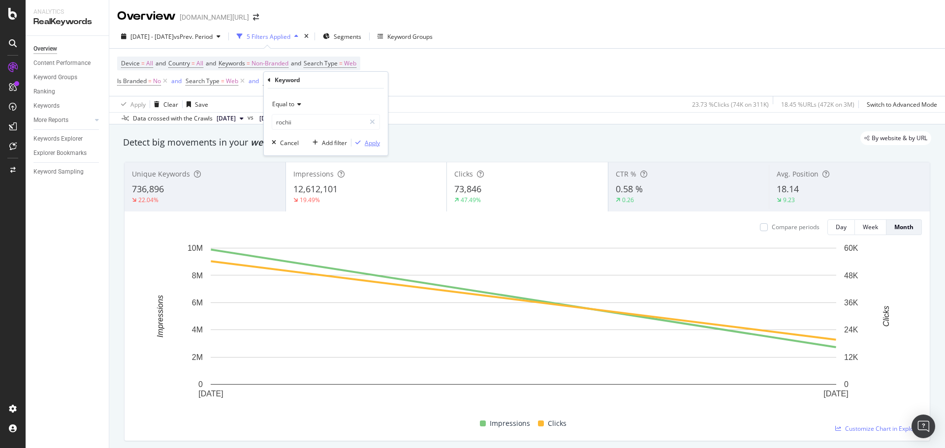
click at [365, 139] on div "Apply" at bounding box center [372, 143] width 15 height 8
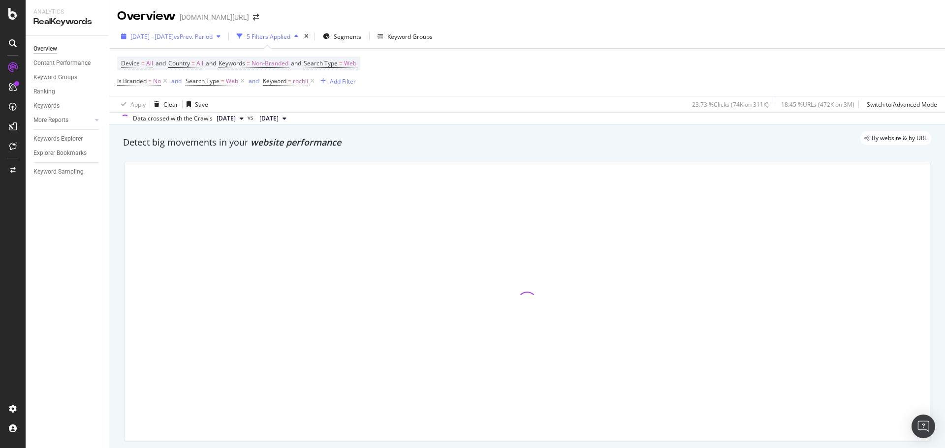
click at [174, 35] on span "2025 Sep. 1st - Oct. 11th" at bounding box center [151, 36] width 43 height 8
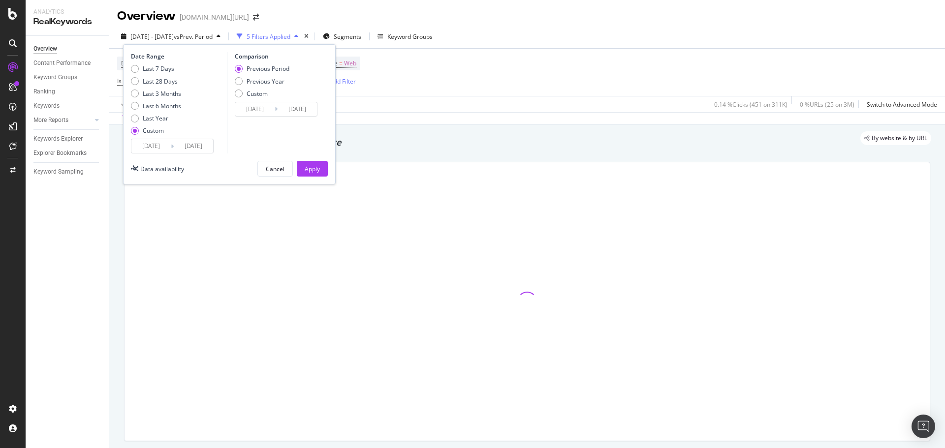
drag, startPoint x: 156, startPoint y: 101, endPoint x: 180, endPoint y: 113, distance: 27.3
click at [156, 101] on div "Last 7 Days Last 28 Days Last 3 Months Last 6 Months Last Year Custom" at bounding box center [156, 101] width 50 height 74
click at [166, 105] on div "Last 6 Months" at bounding box center [162, 106] width 38 height 8
type input "2025/04/12"
type input "2024/10/11"
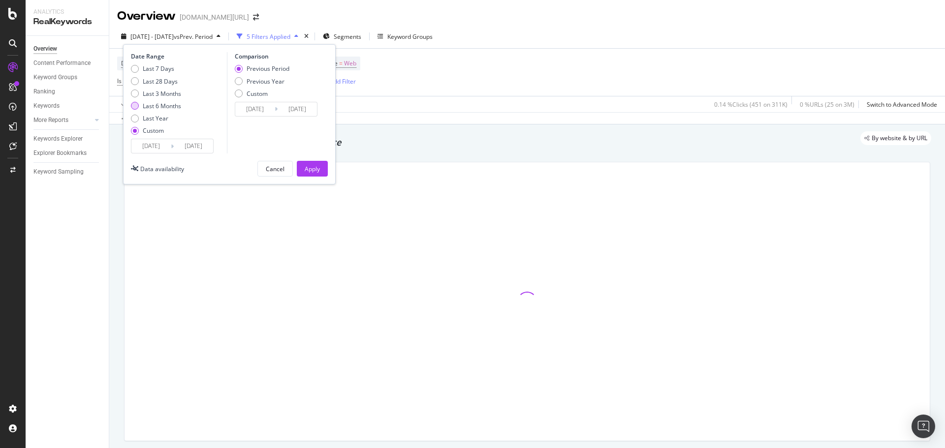
type input "2025/04/11"
click at [308, 166] on div "Apply" at bounding box center [312, 169] width 15 height 8
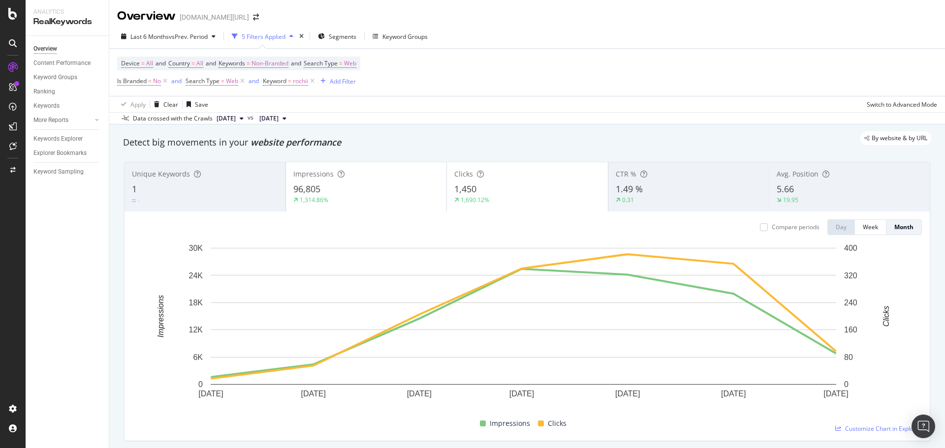
click at [786, 195] on span "5.66" at bounding box center [785, 189] width 17 height 12
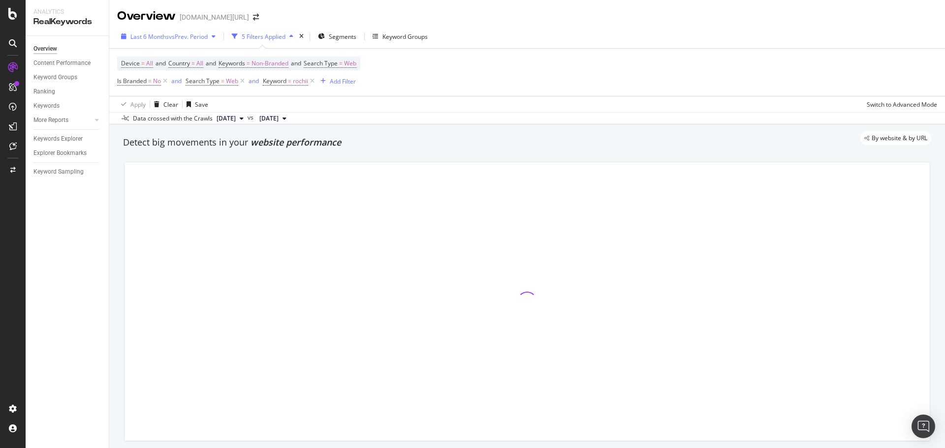
click at [156, 36] on span "Last 6 Months" at bounding box center [149, 36] width 38 height 8
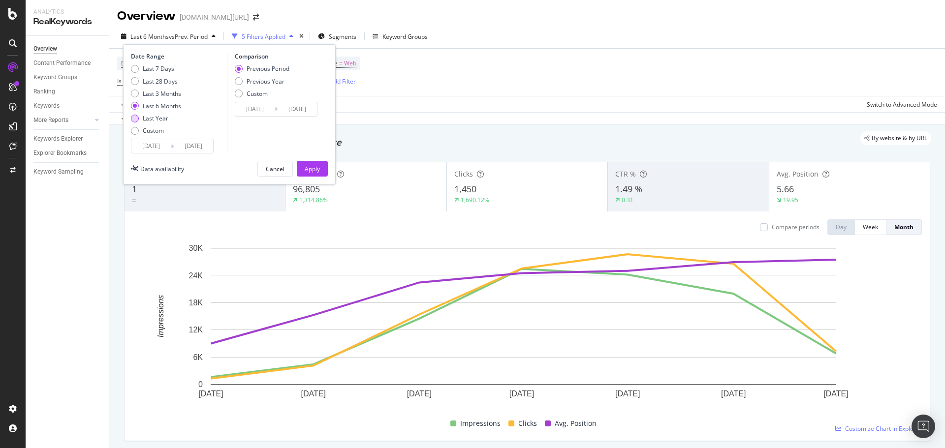
click at [165, 115] on div "Last Year" at bounding box center [156, 118] width 26 height 8
type input "2024/10/12"
type input "2023/10/13"
type input "2024/10/11"
click at [303, 166] on button "Apply" at bounding box center [312, 169] width 31 height 16
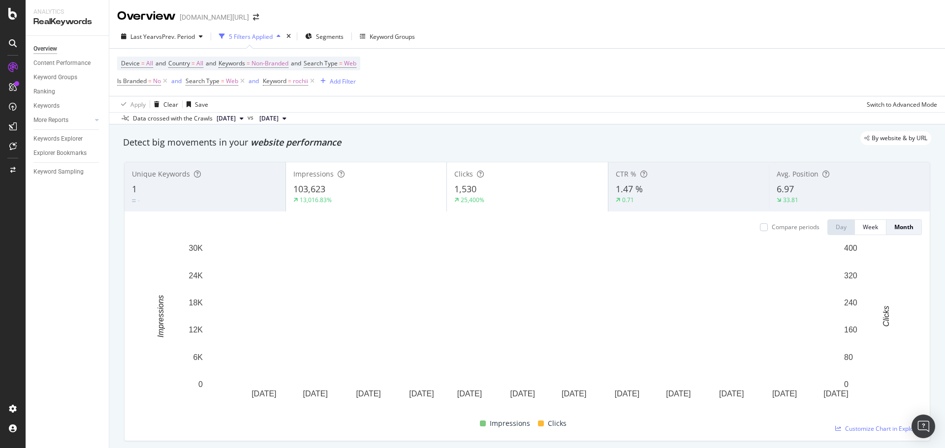
click at [792, 181] on div "Avg. Position 6.97 33.81" at bounding box center [849, 187] width 161 height 44
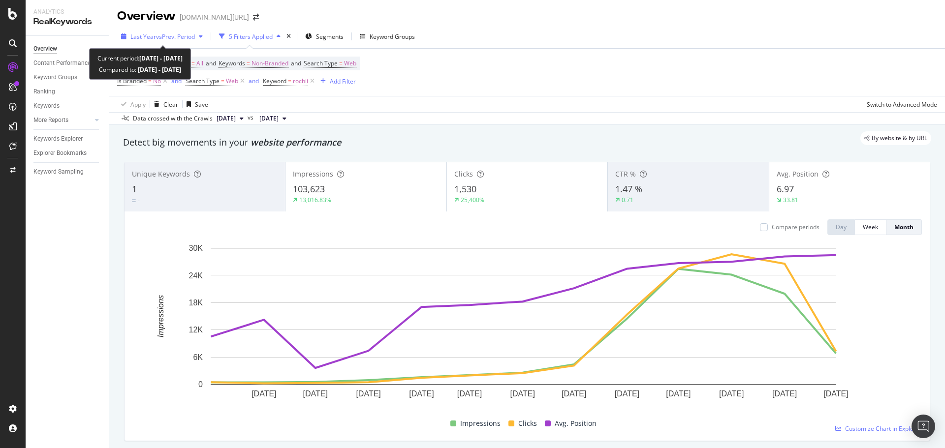
click at [169, 38] on span "vs Prev. Period" at bounding box center [175, 36] width 39 height 8
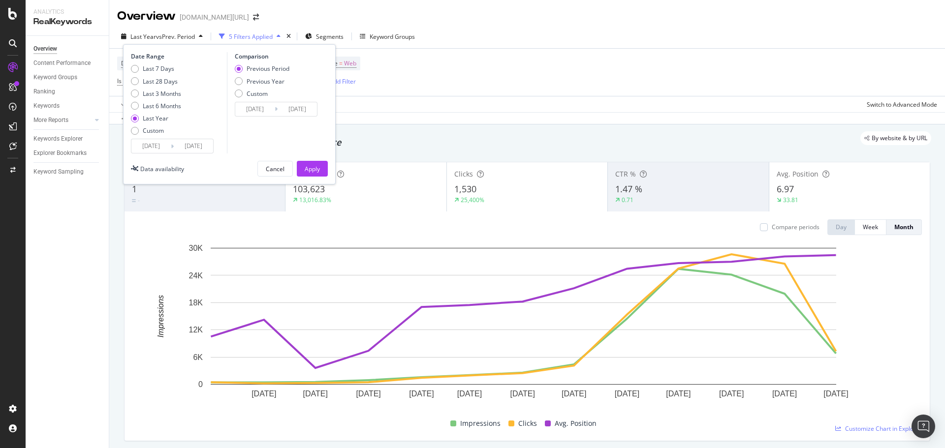
click at [186, 145] on input "2025/10/11" at bounding box center [193, 146] width 39 height 14
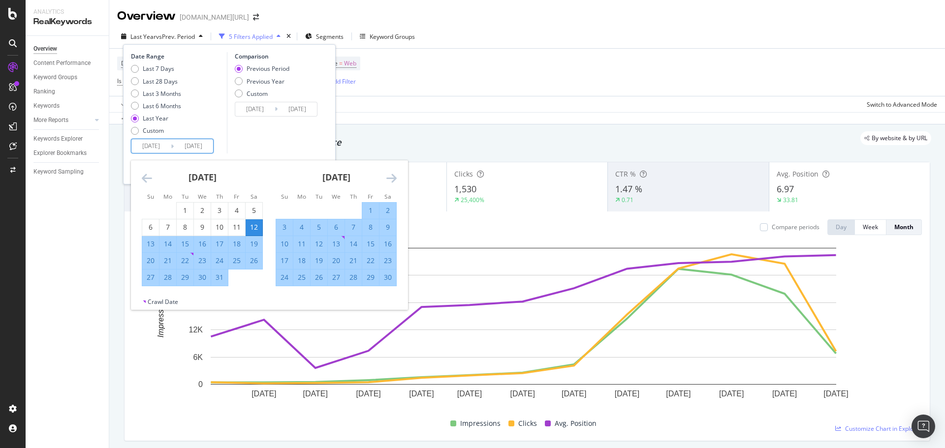
click at [148, 178] on icon "Move backward to switch to the previous month." at bounding box center [147, 178] width 10 height 12
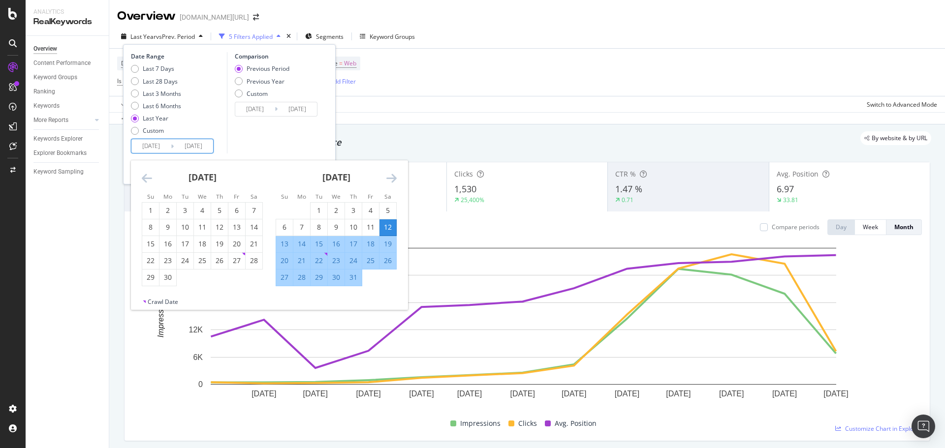
click at [353, 276] on div "31" at bounding box center [353, 278] width 17 height 10
type input "2024/10/31"
type input "2024/09/22"
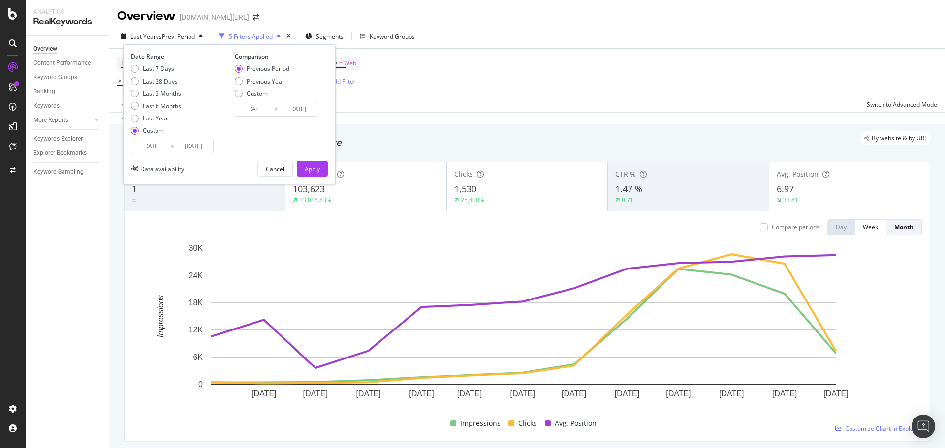
click at [192, 149] on input "2024/10/31" at bounding box center [193, 146] width 39 height 14
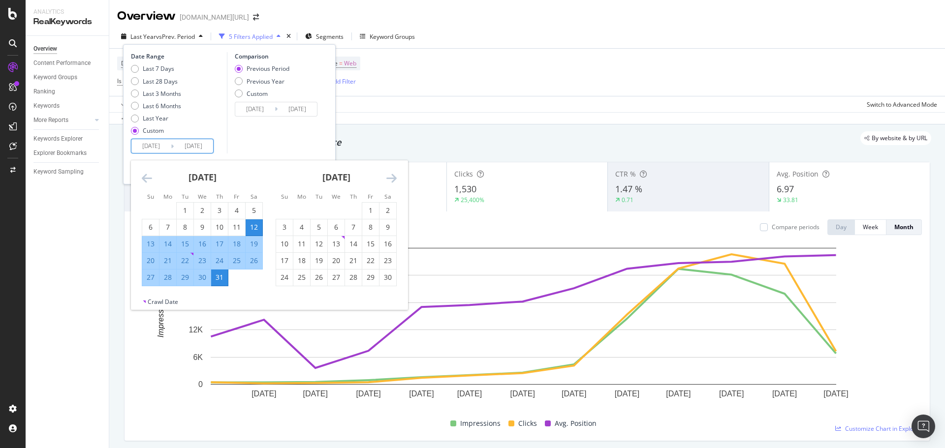
click at [147, 180] on icon "Move backward to switch to the previous month." at bounding box center [147, 178] width 10 height 12
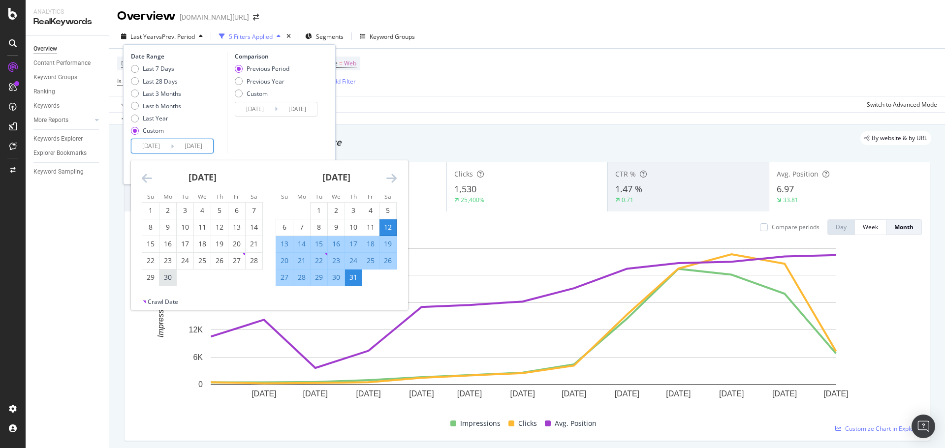
click at [169, 278] on div "30" at bounding box center [167, 278] width 17 height 10
type input "2024/09/30"
type input "2024/08/29"
type input "2024/09/29"
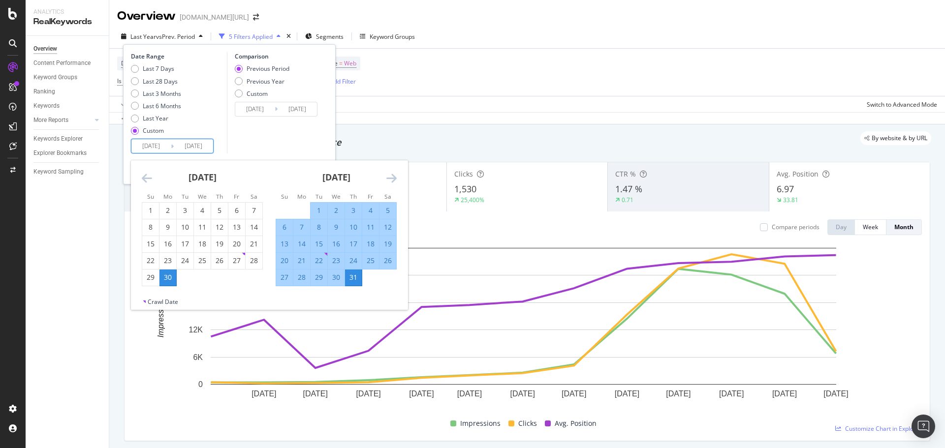
click at [145, 176] on icon "Move backward to switch to the previous month." at bounding box center [147, 178] width 10 height 12
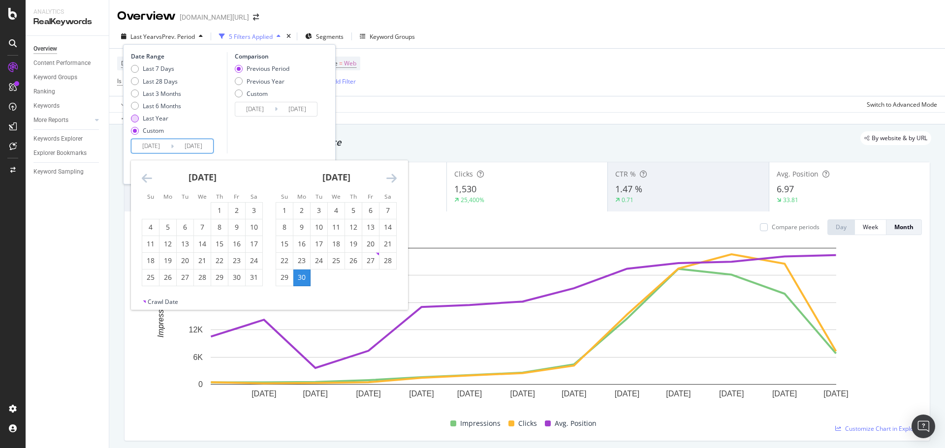
click at [153, 114] on div "Last Year" at bounding box center [156, 118] width 26 height 8
type input "2024/10/12"
type input "2025/10/11"
type input "2023/10/13"
type input "2024/10/11"
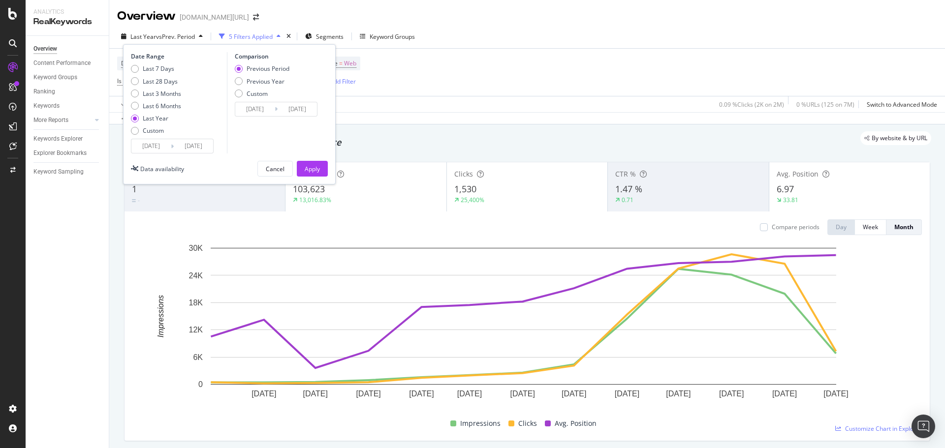
click at [188, 147] on input "2025/10/11" at bounding box center [193, 146] width 39 height 14
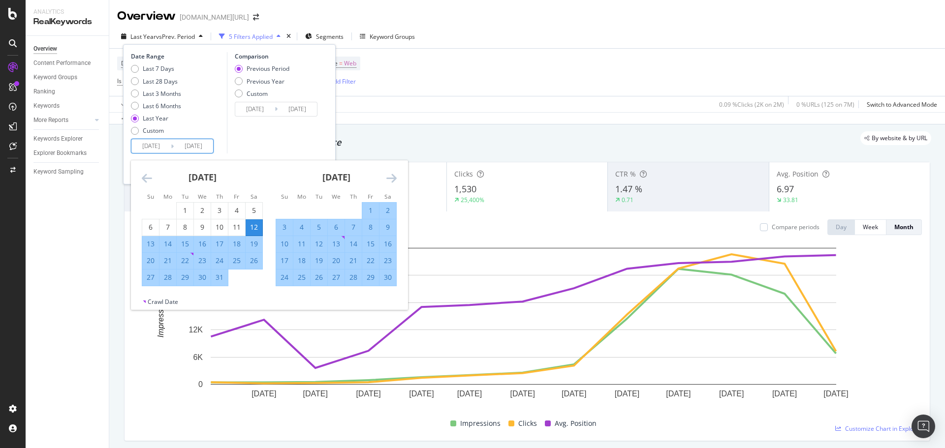
click at [200, 145] on input "2025/10/11" at bounding box center [193, 146] width 39 height 14
type input "2025/10/11"
type input "2023/11/12"
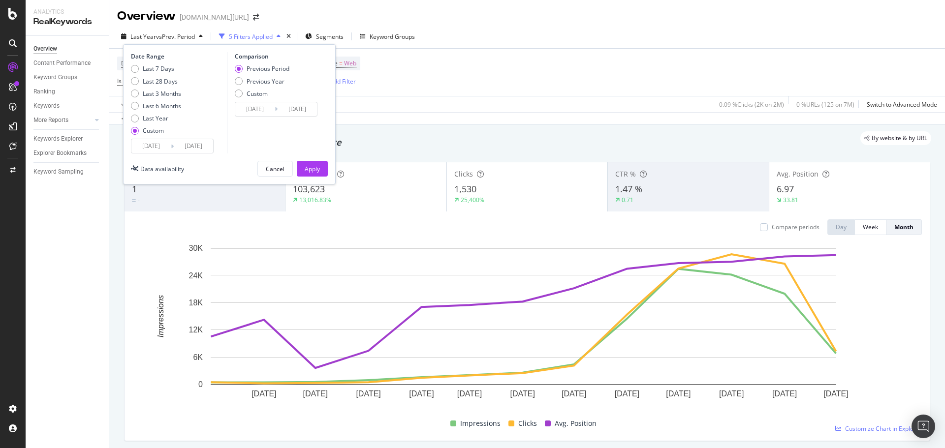
type input "2025/09/30"
type input "2023/10/24"
type input "2025/09/30"
click at [315, 164] on div "Apply" at bounding box center [312, 168] width 15 height 15
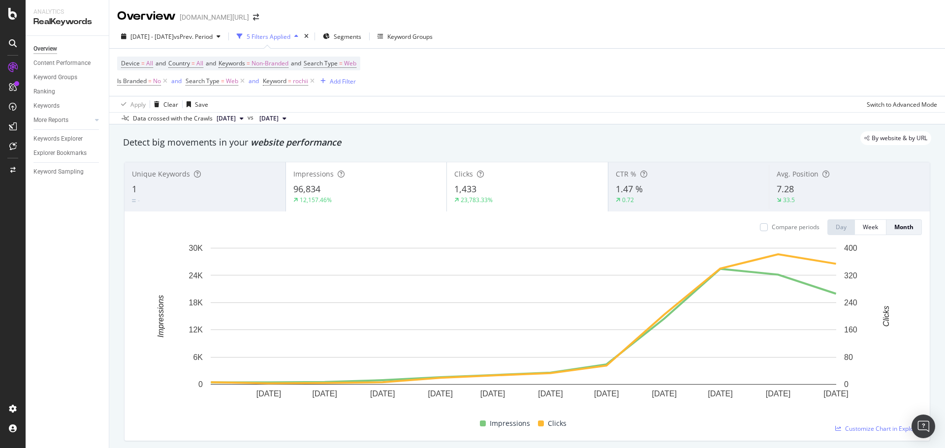
click at [788, 187] on span "7.28" at bounding box center [785, 189] width 17 height 12
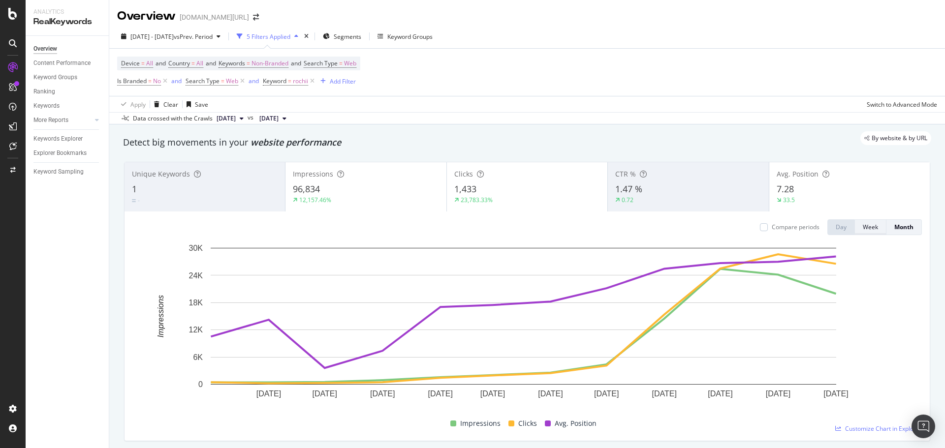
click at [863, 230] on div "Week" at bounding box center [870, 227] width 15 height 8
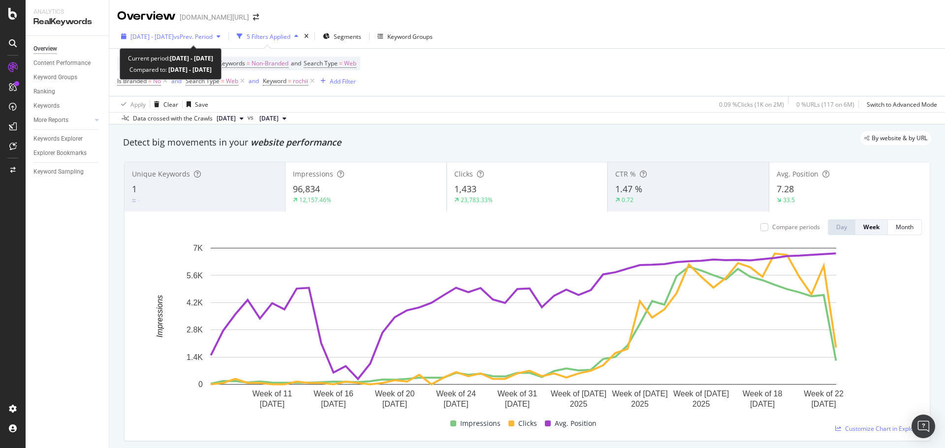
click at [211, 41] on div "2024 Oct. 12th - 2025 Sep. 30th vs Prev. Period" at bounding box center [170, 36] width 107 height 15
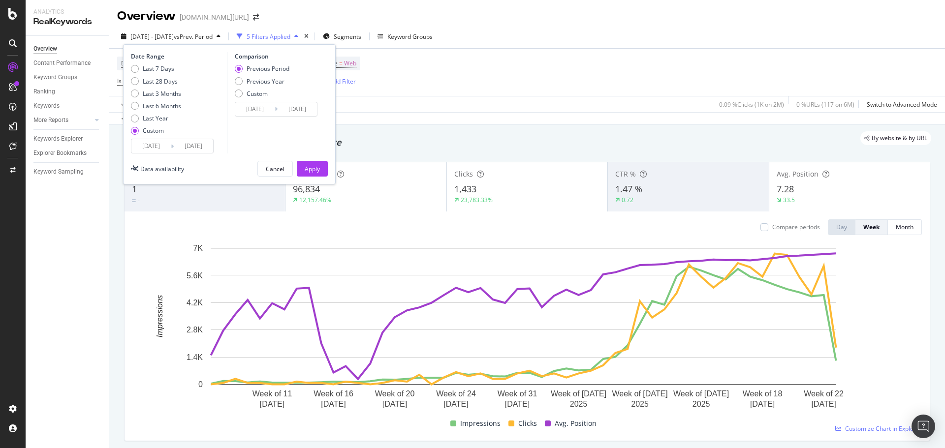
click at [192, 141] on input "2025/09/30" at bounding box center [193, 146] width 39 height 14
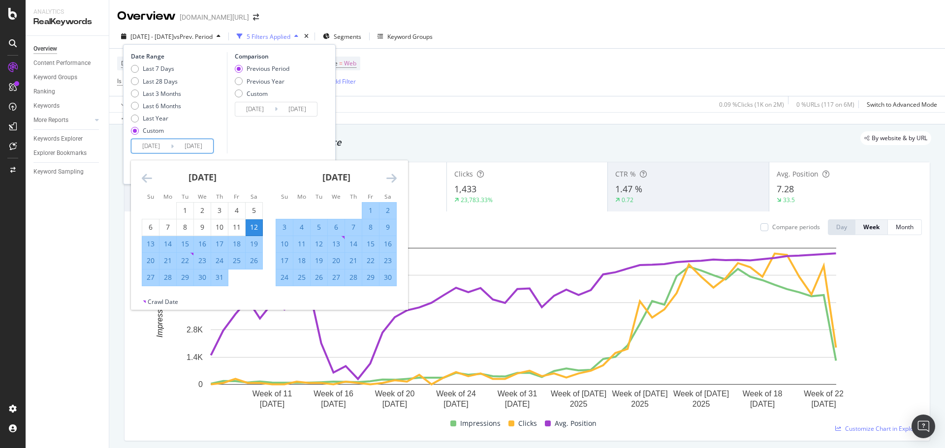
click at [680, 49] on div "Device = All and Country = All and Keywords = Non-Branded and Search Type = Web…" at bounding box center [527, 72] width 820 height 47
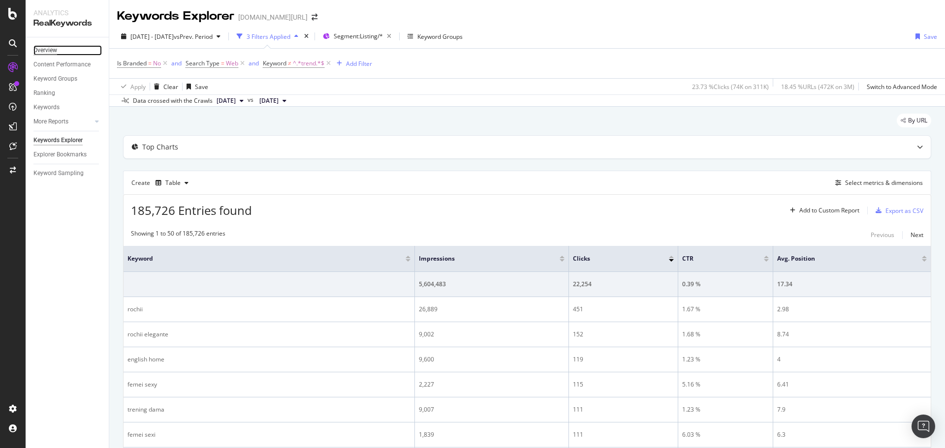
click at [55, 49] on div "Overview" at bounding box center [45, 50] width 24 height 10
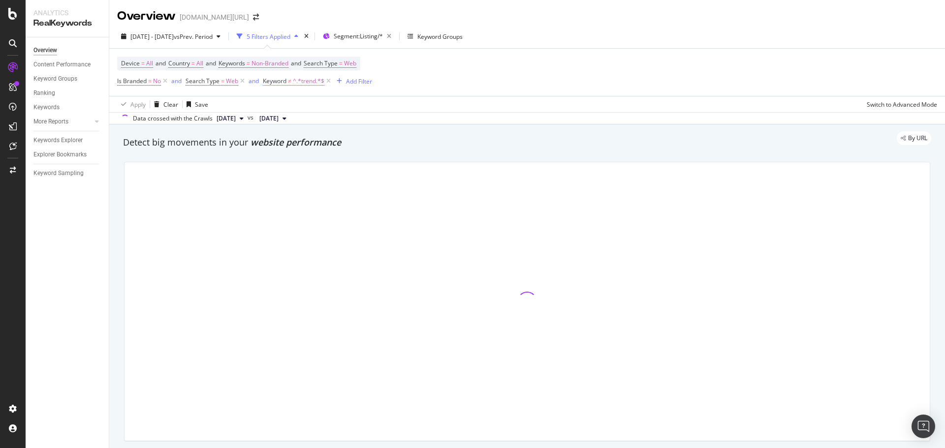
click at [303, 81] on span "^.*trend.*$" at bounding box center [309, 81] width 32 height 14
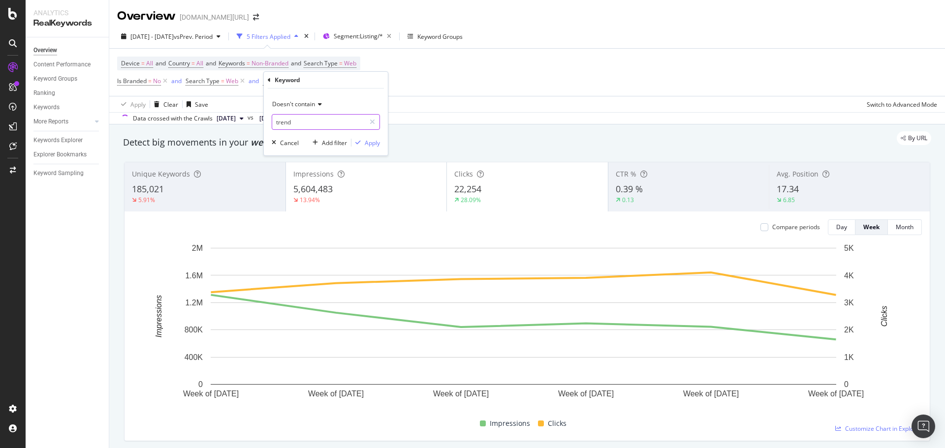
click at [314, 122] on input "trend" at bounding box center [318, 122] width 93 height 16
type input "rpchii"
type input "rochii"
click at [298, 106] on span "Doesn't contain" at bounding box center [293, 104] width 43 height 8
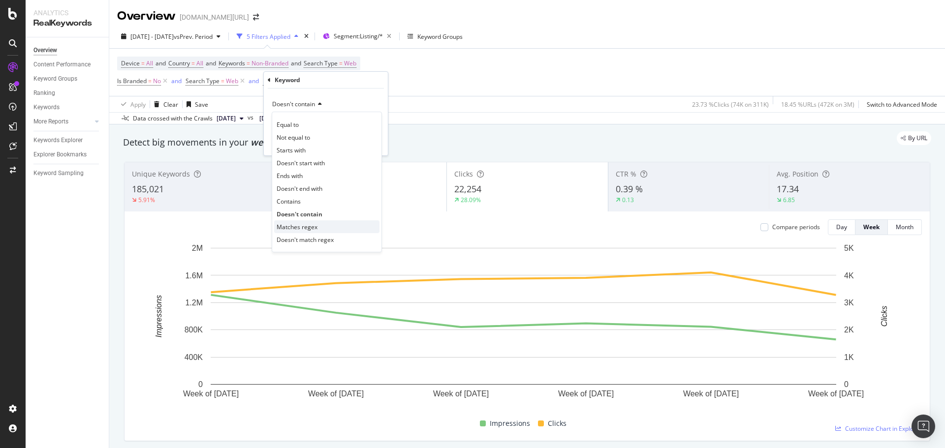
click at [314, 228] on span "Matches regex" at bounding box center [297, 227] width 41 height 8
click at [375, 142] on div "Apply" at bounding box center [372, 143] width 15 height 8
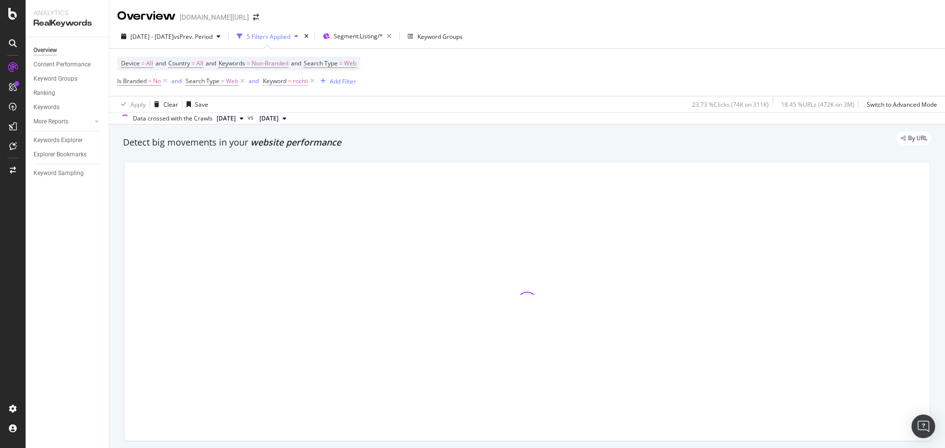
click at [282, 83] on span "Keyword" at bounding box center [275, 81] width 24 height 8
click at [292, 117] on input "rochii" at bounding box center [318, 122] width 93 height 16
click at [301, 107] on span "Matches regex" at bounding box center [292, 104] width 41 height 8
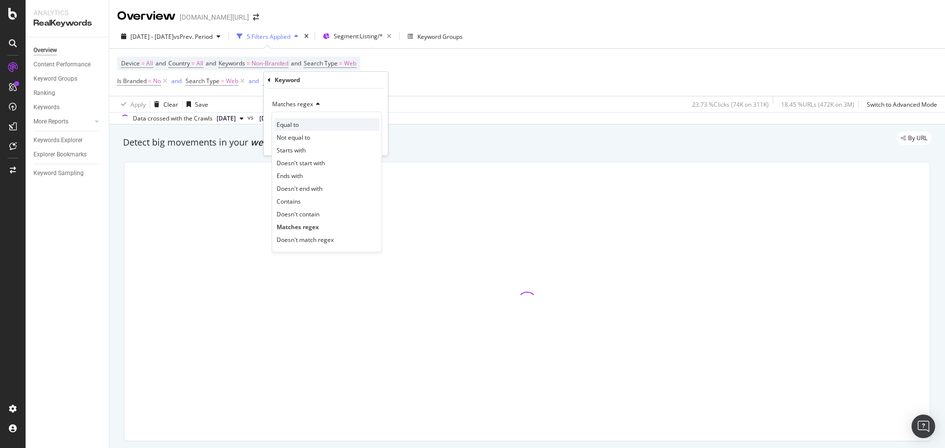
click at [309, 126] on div "Equal to" at bounding box center [326, 124] width 105 height 13
click at [321, 123] on input "text" at bounding box center [325, 122] width 107 height 16
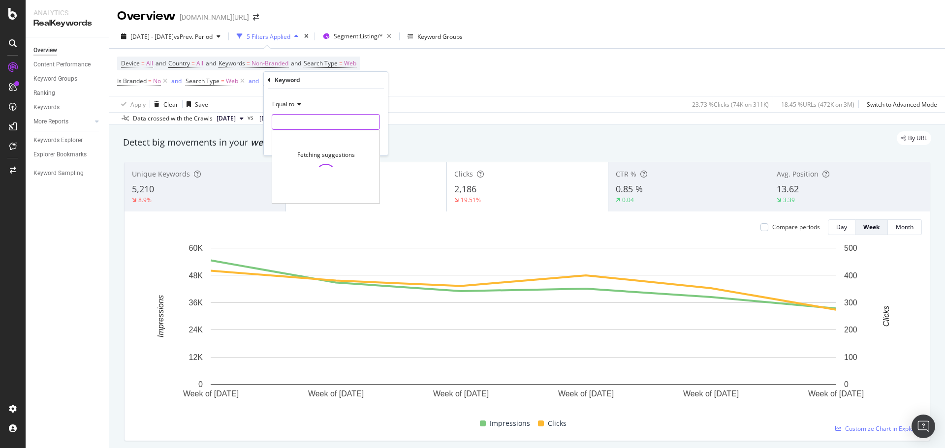
click at [321, 123] on input "text" at bounding box center [325, 122] width 107 height 16
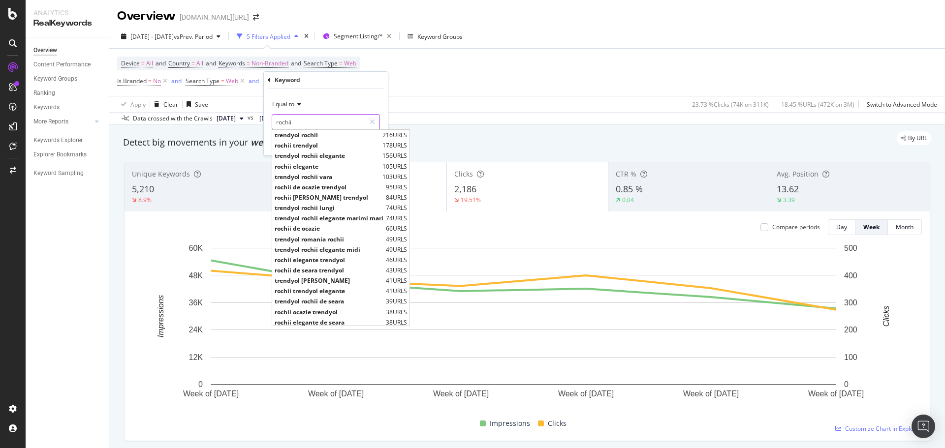
type input "rochii"
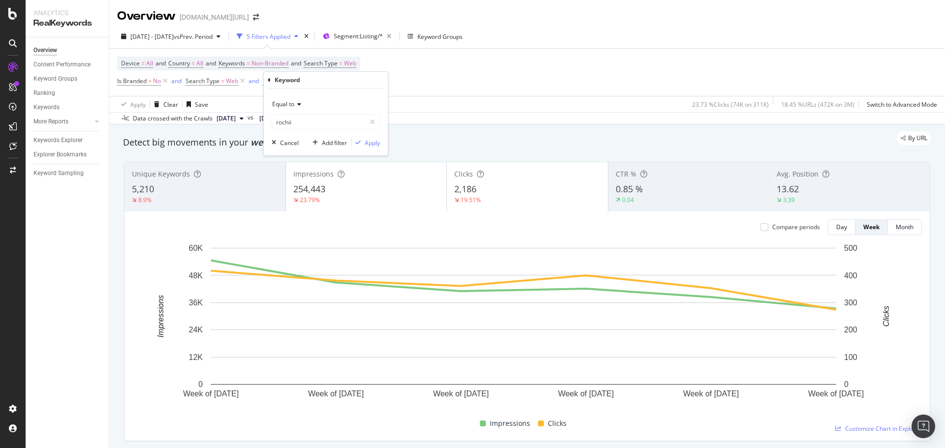
click at [384, 78] on div "Keyword Equal to rochii rochii Cancel Add filter Apply" at bounding box center [326, 114] width 124 height 84
click at [371, 142] on div "Apply" at bounding box center [372, 143] width 15 height 8
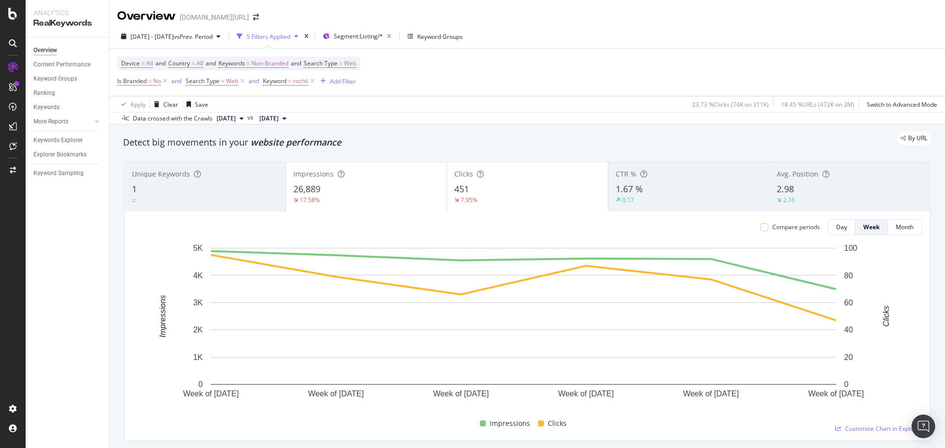
scroll to position [2, 0]
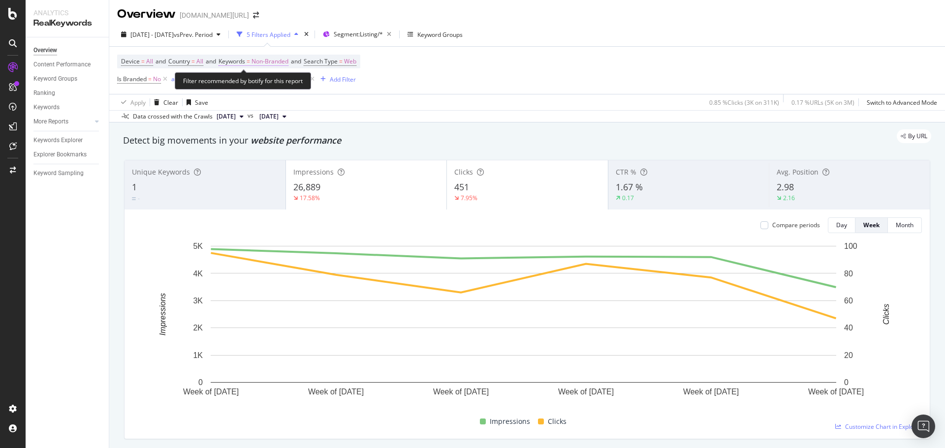
click at [265, 64] on span "Non-Branded" at bounding box center [270, 62] width 37 height 14
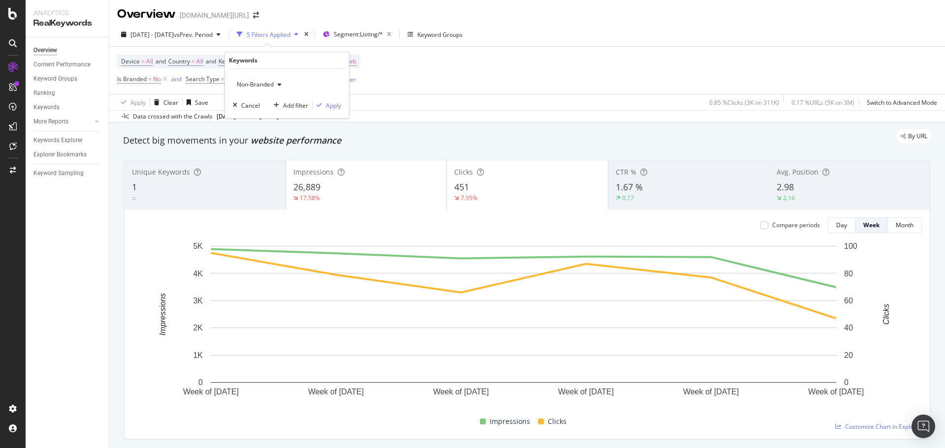
click at [261, 84] on span "Non-Branded" at bounding box center [253, 84] width 41 height 8
click at [288, 150] on span "Non-Branded & Anonymized queries" at bounding box center [291, 147] width 100 height 9
click at [339, 106] on div "Apply" at bounding box center [341, 105] width 15 height 8
click at [374, 33] on span "Segment: Listing/*" at bounding box center [358, 34] width 49 height 8
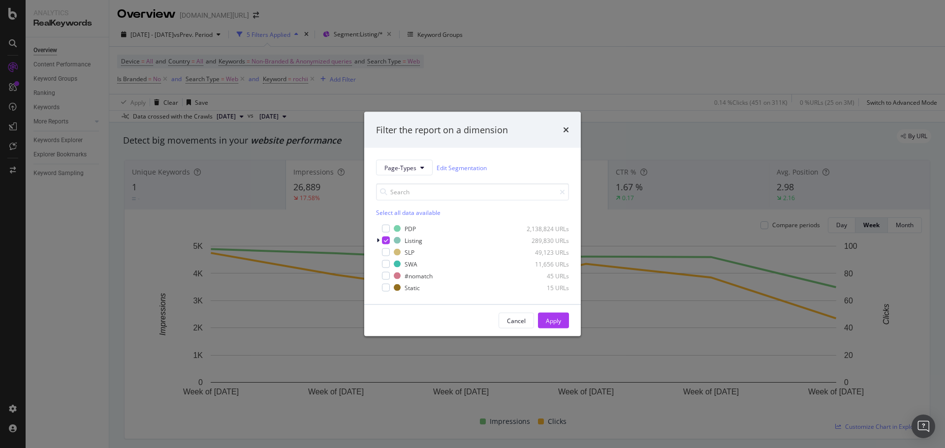
click at [530, 62] on div "Filter the report on a dimension Page-Types Edit Segmentation Select all data a…" at bounding box center [472, 224] width 945 height 448
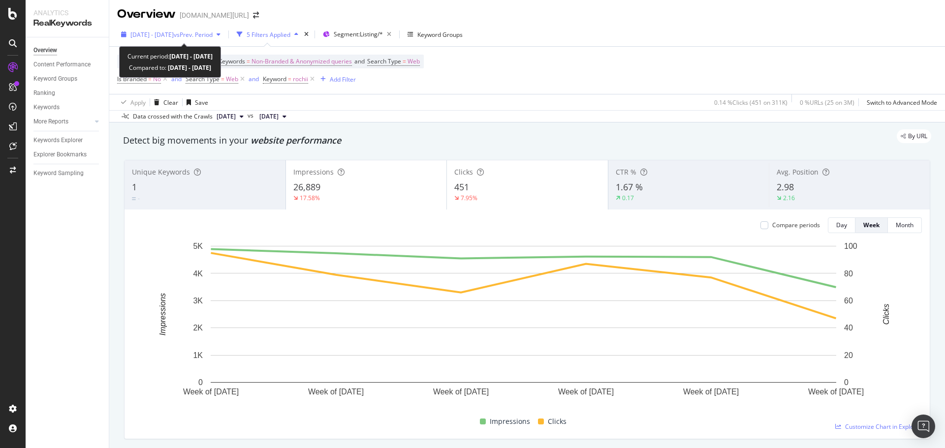
click at [201, 32] on span "vs Prev. Period" at bounding box center [193, 35] width 39 height 8
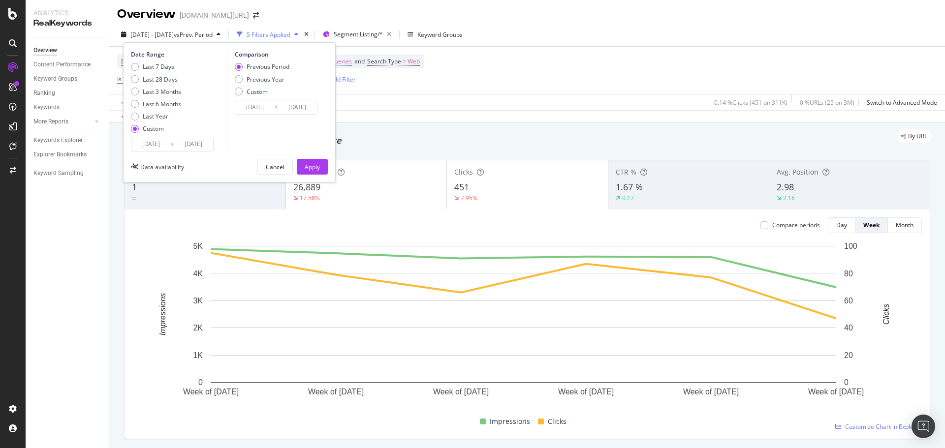
click at [546, 49] on div "Device = All and Country = All and Keywords = Non-Branded & Anonymized queries …" at bounding box center [527, 70] width 820 height 47
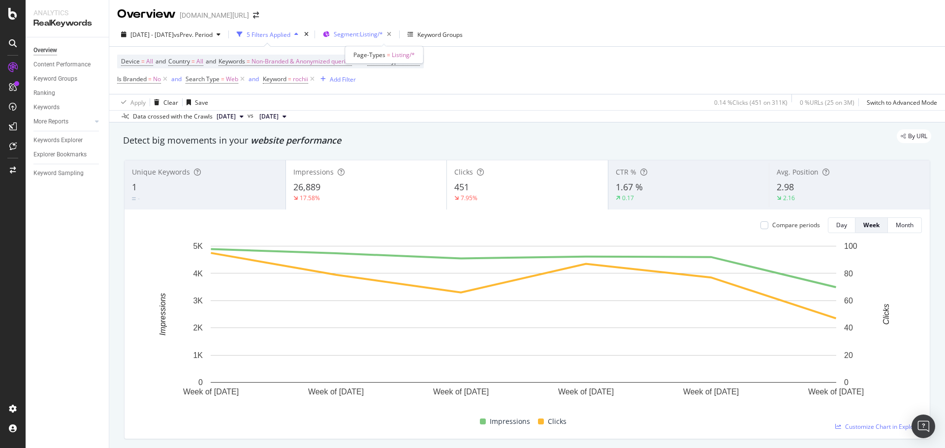
click at [383, 33] on span "Segment: Listing/*" at bounding box center [358, 34] width 49 height 8
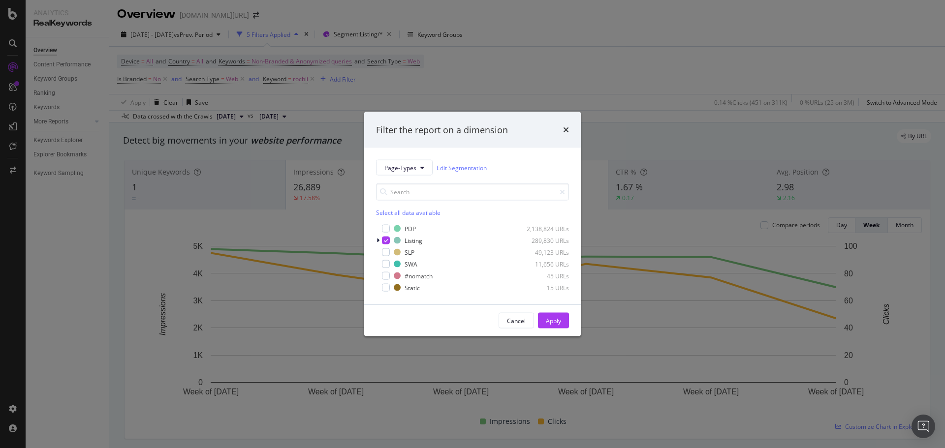
click at [596, 44] on div "Filter the report on a dimension Page-Types Edit Segmentation Select all data a…" at bounding box center [472, 224] width 945 height 448
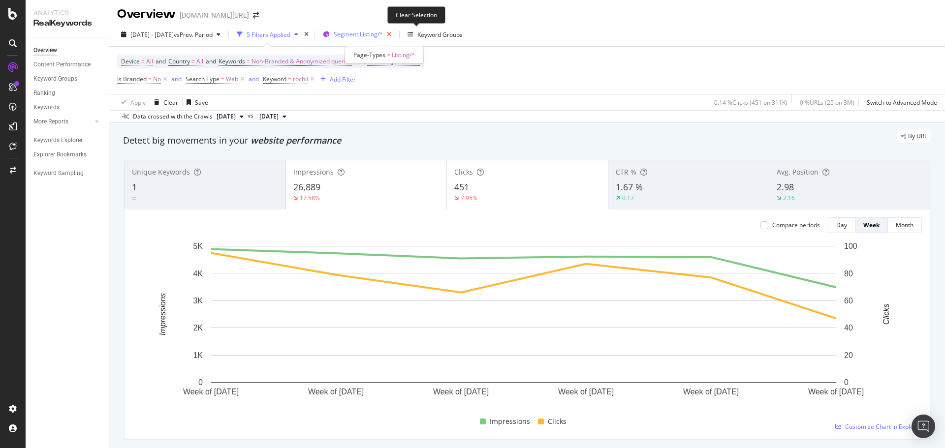
click at [395, 32] on icon "button" at bounding box center [389, 35] width 12 height 14
click at [361, 40] on div "Segments" at bounding box center [342, 34] width 38 height 15
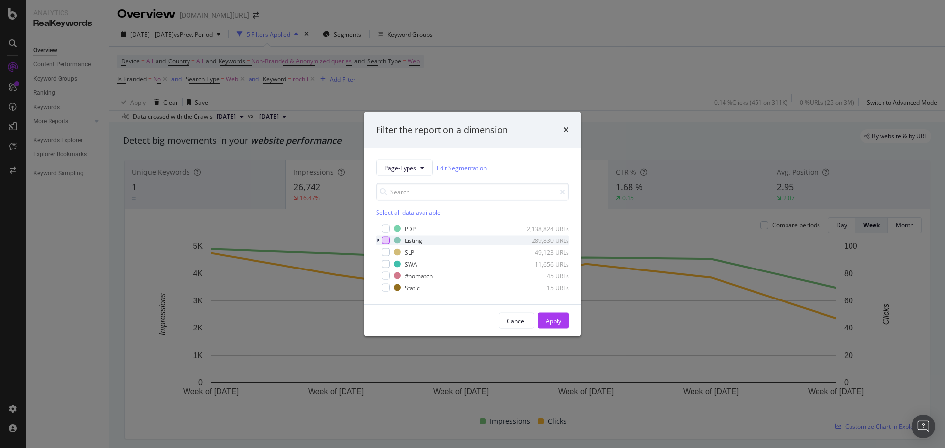
click at [388, 242] on div "modal" at bounding box center [386, 241] width 8 height 8
click at [543, 321] on button "Apply" at bounding box center [553, 321] width 31 height 16
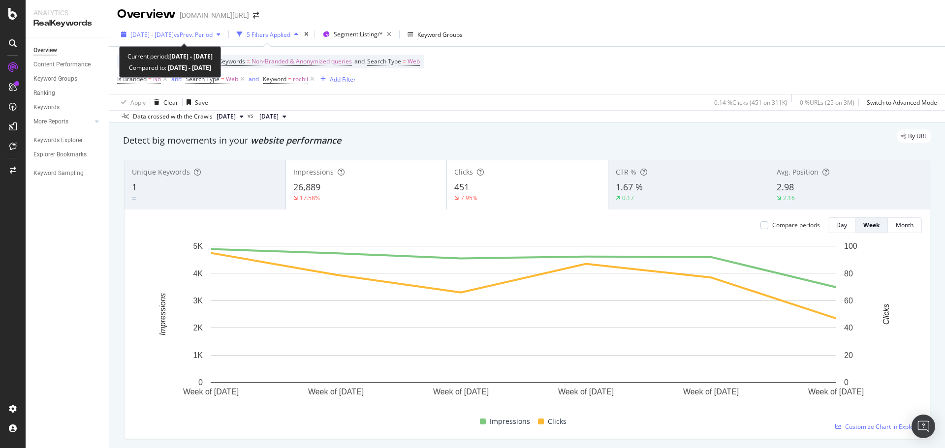
click at [172, 35] on span "2025 Sep. 1st - Oct. 11th" at bounding box center [151, 35] width 43 height 8
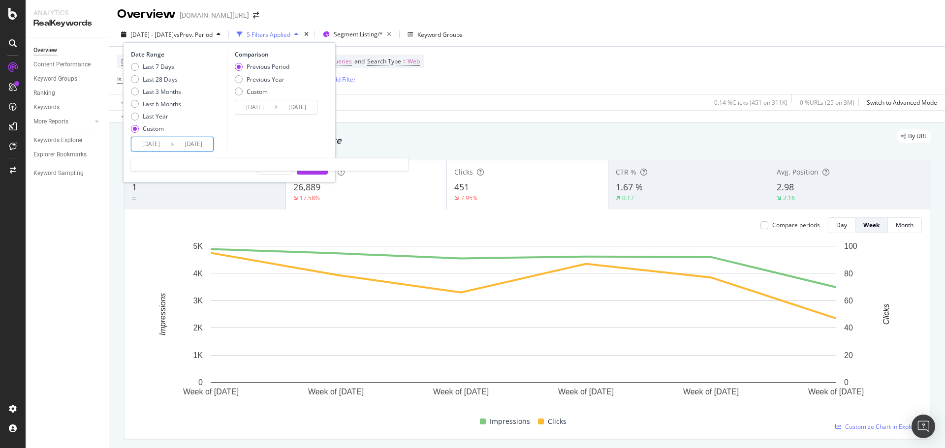
click at [141, 141] on input "2025/09/01" at bounding box center [150, 144] width 39 height 14
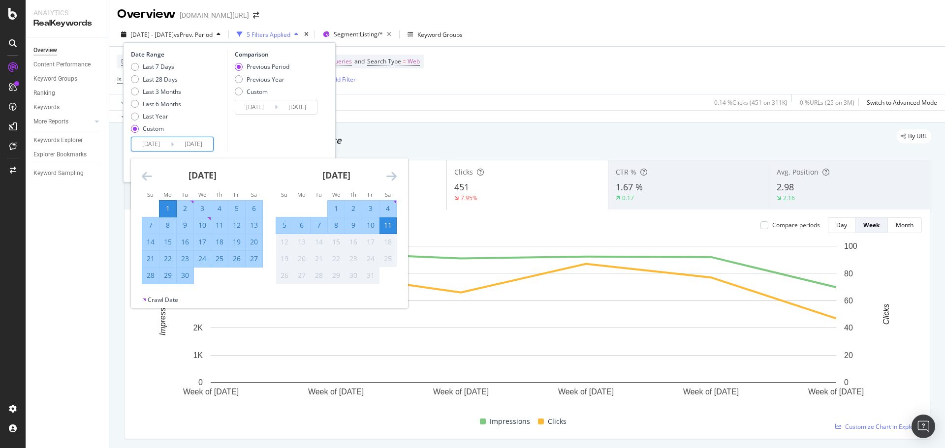
click at [147, 176] on icon "Move backward to switch to the previous month." at bounding box center [147, 176] width 10 height 12
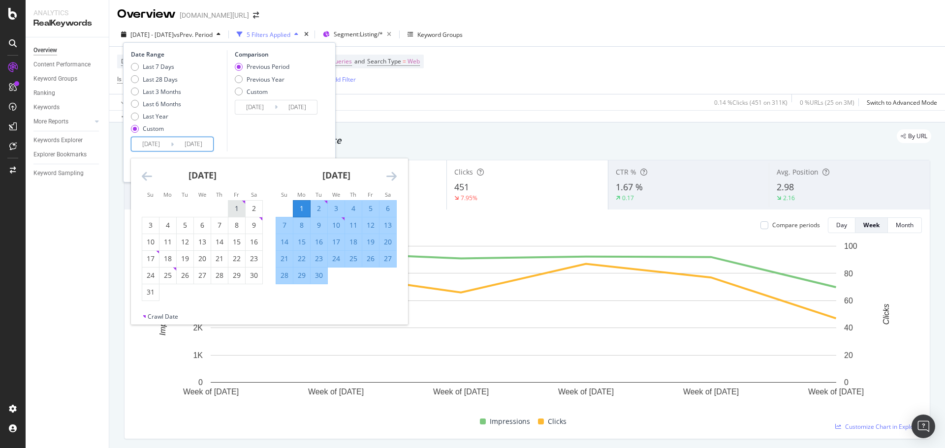
click at [231, 210] on div "1" at bounding box center [236, 209] width 17 height 10
type input "2025/08/01"
type input "2025/05/21"
type input "2025/07/31"
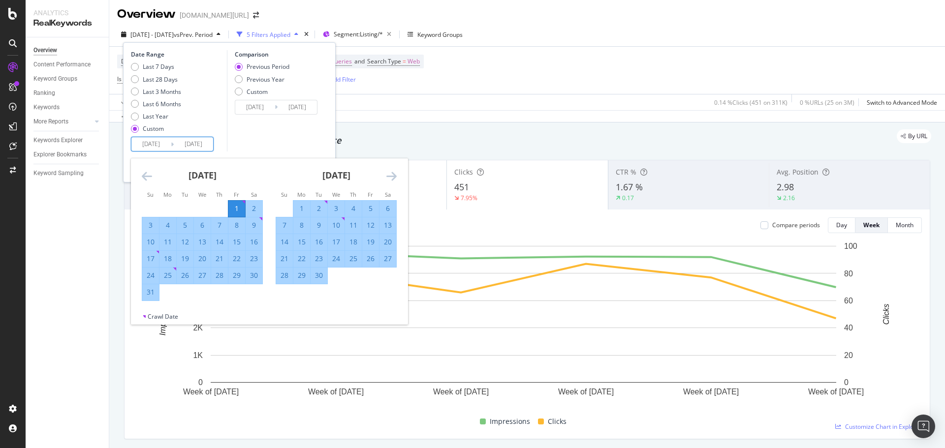
click at [322, 276] on div "30" at bounding box center [319, 276] width 17 height 10
type input "2025/09/30"
type input "2025/06/01"
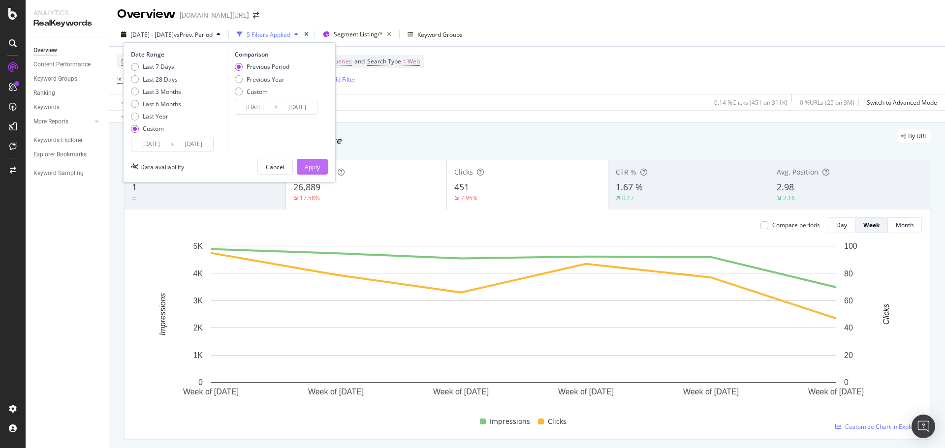
click at [320, 165] on button "Apply" at bounding box center [312, 167] width 31 height 16
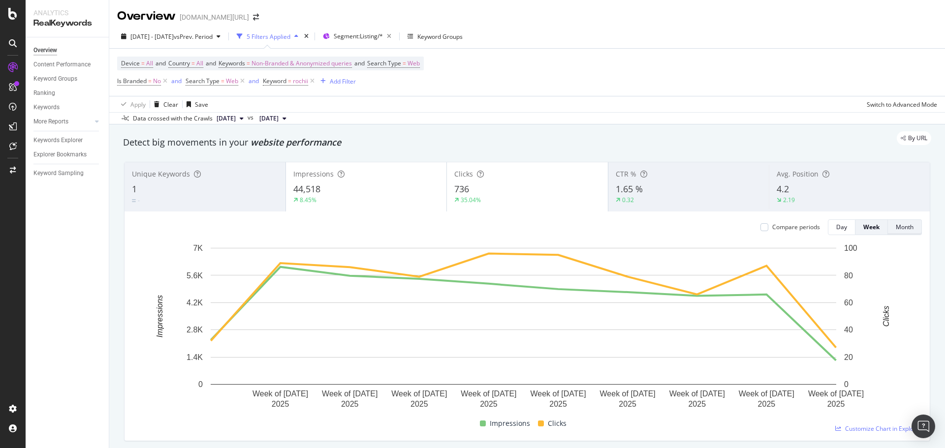
click at [903, 227] on div "Month" at bounding box center [905, 227] width 18 height 8
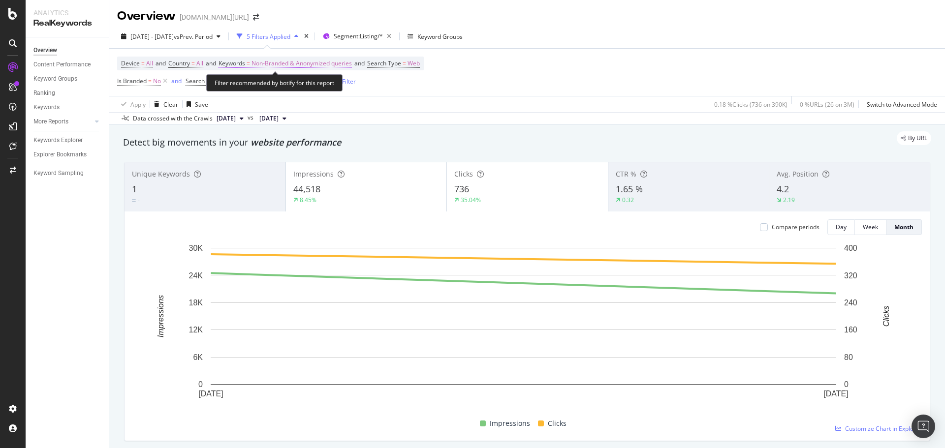
click at [299, 62] on span "Non-Branded & Anonymized queries" at bounding box center [302, 64] width 100 height 14
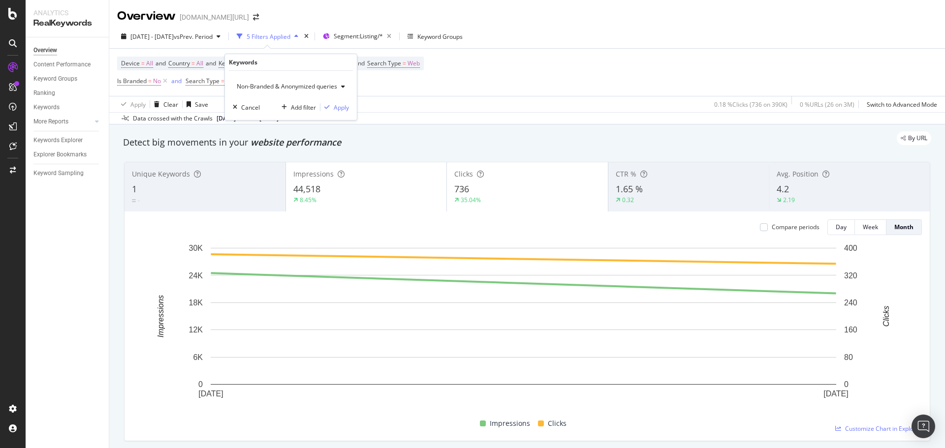
click at [281, 87] on span "Non-Branded & Anonymized queries" at bounding box center [285, 86] width 104 height 8
click at [253, 162] on span "All" at bounding box center [292, 163] width 103 height 9
click at [333, 108] on div "Apply" at bounding box center [333, 107] width 15 height 8
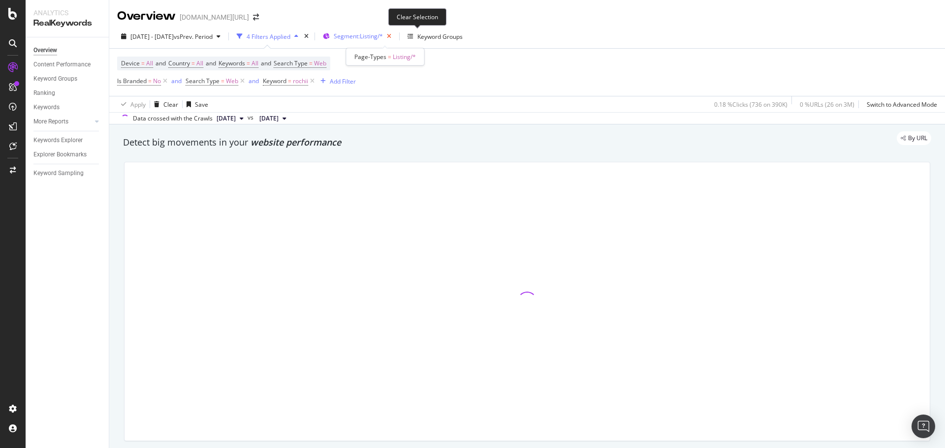
click at [395, 35] on icon "button" at bounding box center [389, 37] width 12 height 14
click at [311, 81] on icon at bounding box center [312, 81] width 8 height 10
click at [235, 82] on span "Web" at bounding box center [232, 81] width 12 height 14
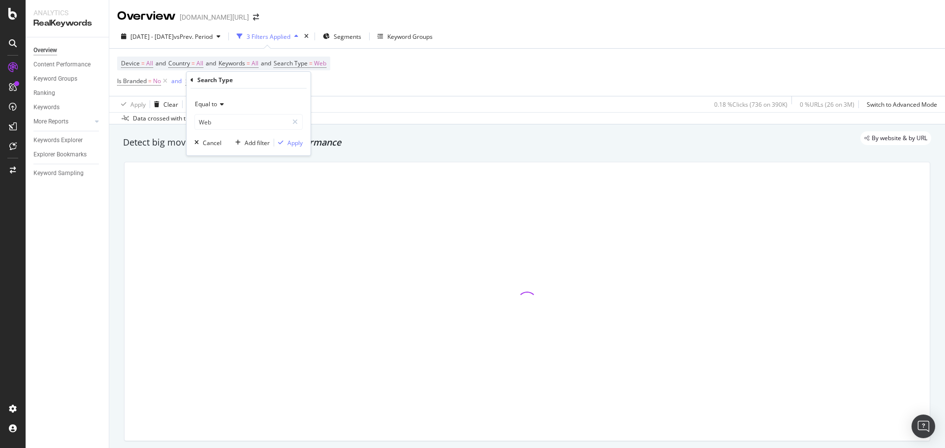
click at [225, 103] on div "Equal to" at bounding box center [248, 104] width 108 height 16
click at [436, 90] on div "Device = All and Country = All and Keywords = All and Search Type = Web Is Bran…" at bounding box center [527, 72] width 820 height 47
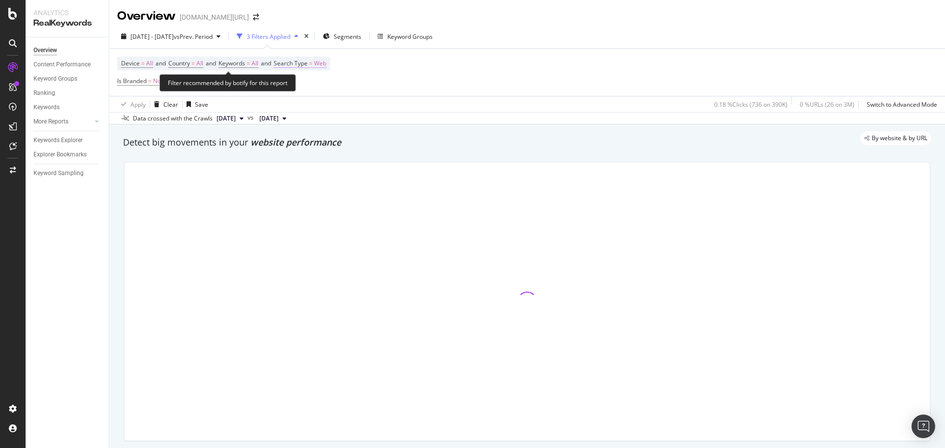
click at [325, 65] on span "Web" at bounding box center [320, 64] width 12 height 14
click at [304, 78] on div "Web Cancel Add filter Apply" at bounding box center [346, 95] width 124 height 49
click at [311, 92] on div "Web" at bounding box center [345, 87] width 108 height 16
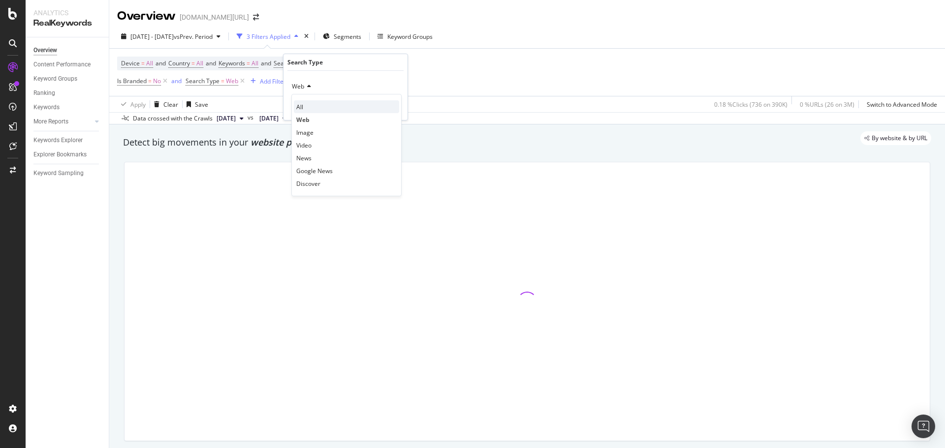
click at [311, 108] on div "All" at bounding box center [346, 106] width 105 height 13
click at [388, 108] on div "Apply" at bounding box center [391, 107] width 15 height 8
click at [240, 81] on icon at bounding box center [242, 81] width 8 height 10
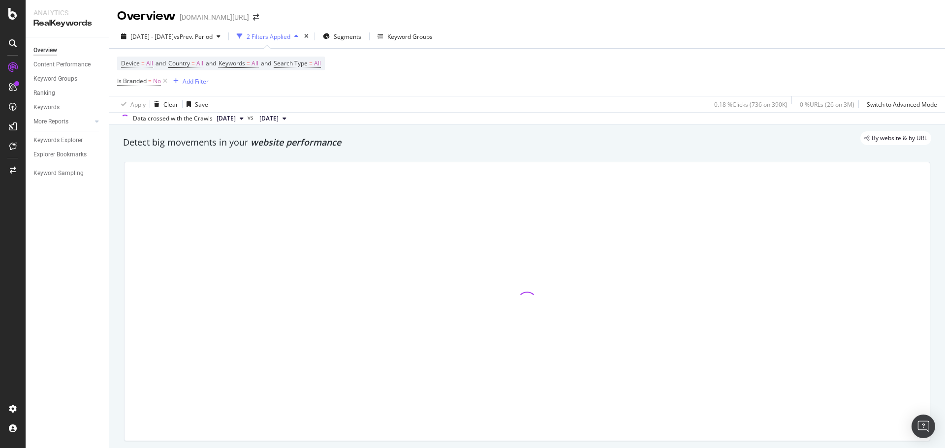
click at [455, 81] on div "Device = All and Country = All and Keywords = All and Search Type = All Is Bran…" at bounding box center [527, 72] width 820 height 47
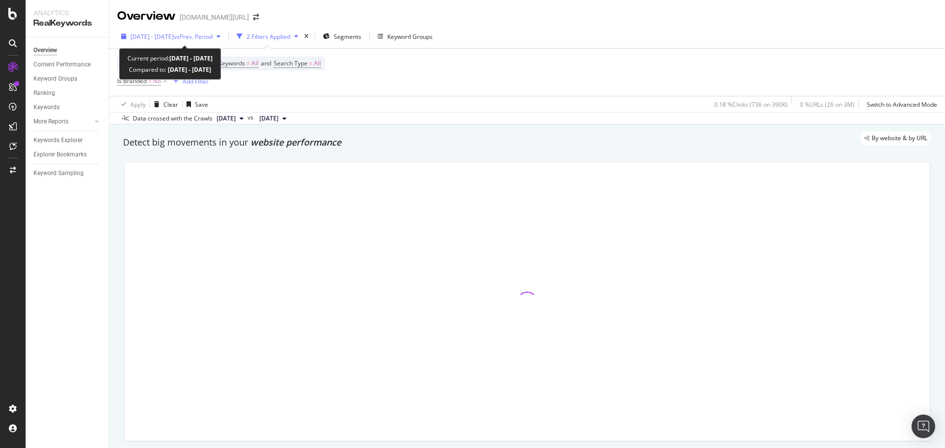
click at [208, 42] on div "[DATE] - [DATE] vs Prev. Period" at bounding box center [170, 36] width 107 height 15
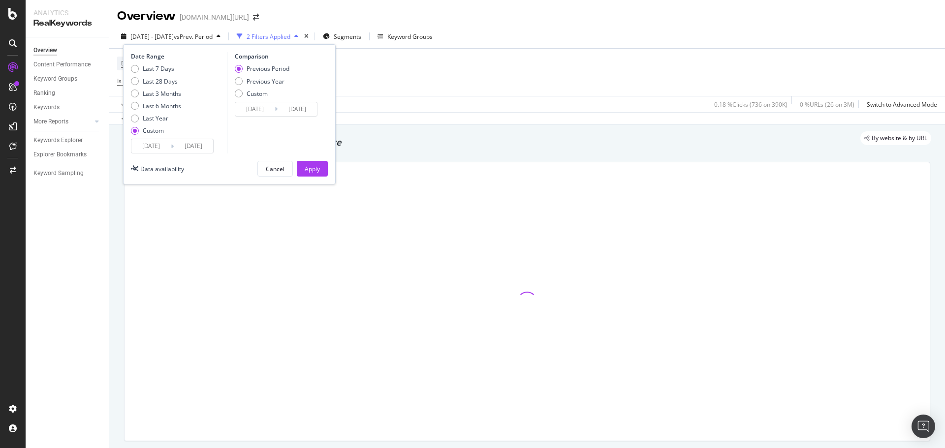
click at [159, 146] on input "[DATE]" at bounding box center [150, 146] width 39 height 14
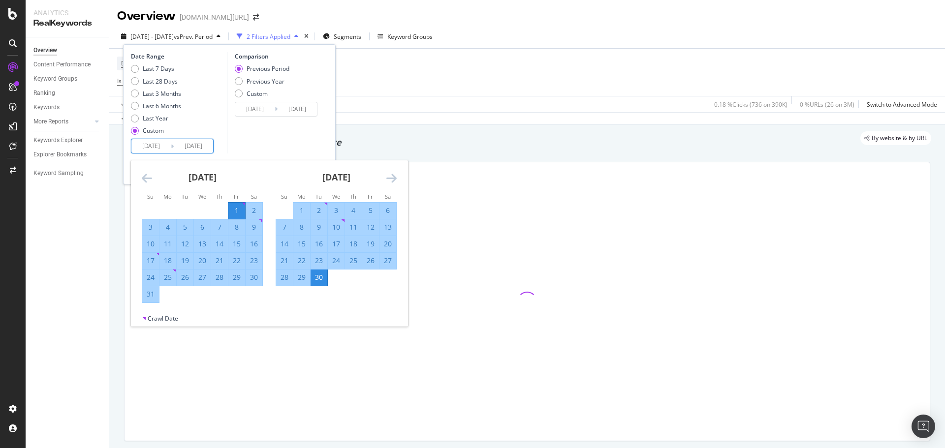
click at [295, 209] on div "1" at bounding box center [301, 211] width 17 height 10
type input "[DATE]"
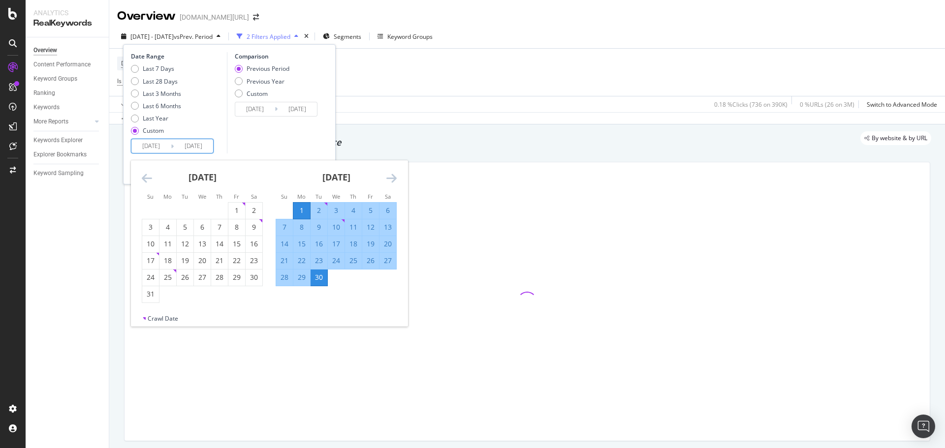
click at [319, 283] on div "30" at bounding box center [319, 278] width 17 height 10
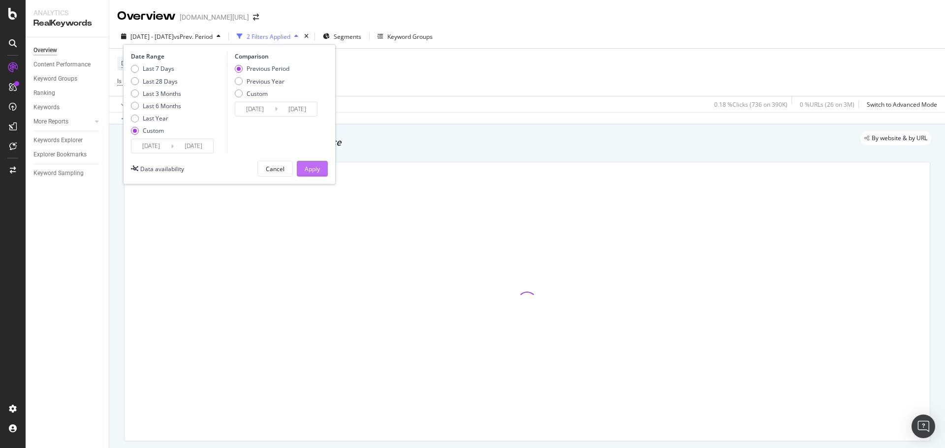
click at [316, 170] on div "Apply" at bounding box center [312, 169] width 15 height 8
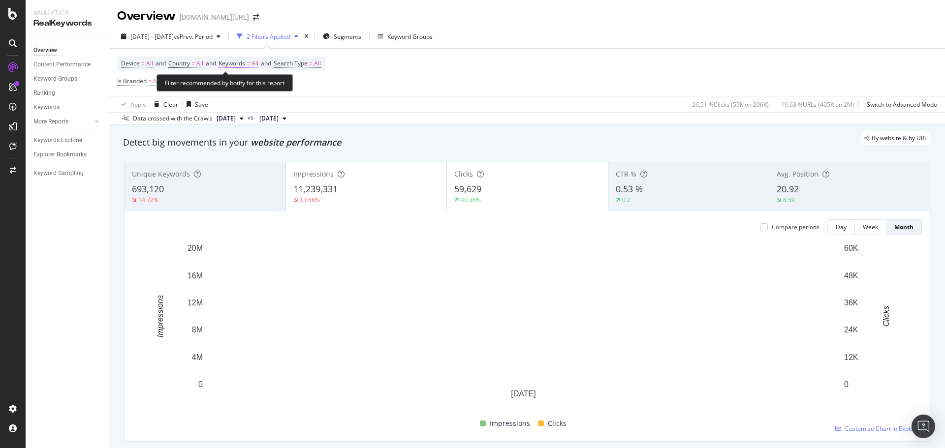
click at [250, 67] on span "=" at bounding box center [248, 63] width 3 height 8
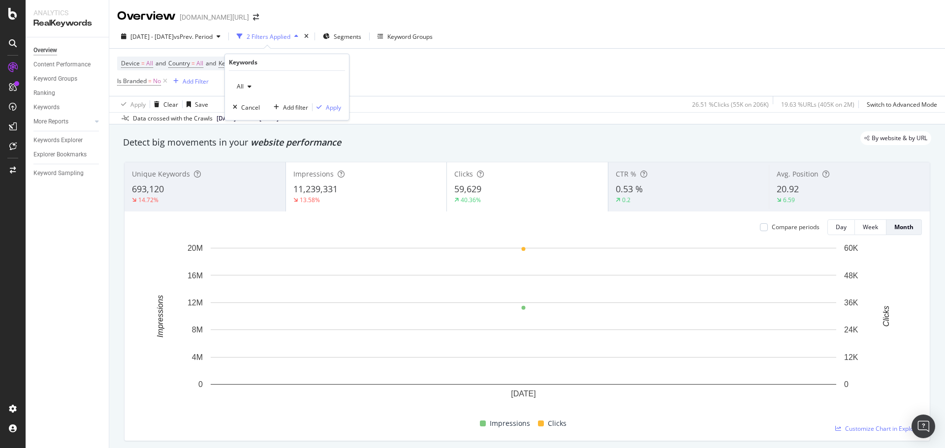
click at [621, 89] on div "Device = All and Country = All and Keywords = All and Search Type = All Is Bran…" at bounding box center [527, 72] width 820 height 47
click at [240, 64] on span "Keywords" at bounding box center [232, 63] width 27 height 8
click at [246, 85] on div "button" at bounding box center [250, 87] width 12 height 6
click at [285, 136] on span "Anonymized queries" at bounding box center [291, 134] width 100 height 9
click at [332, 111] on div "Apply" at bounding box center [333, 107] width 15 height 8
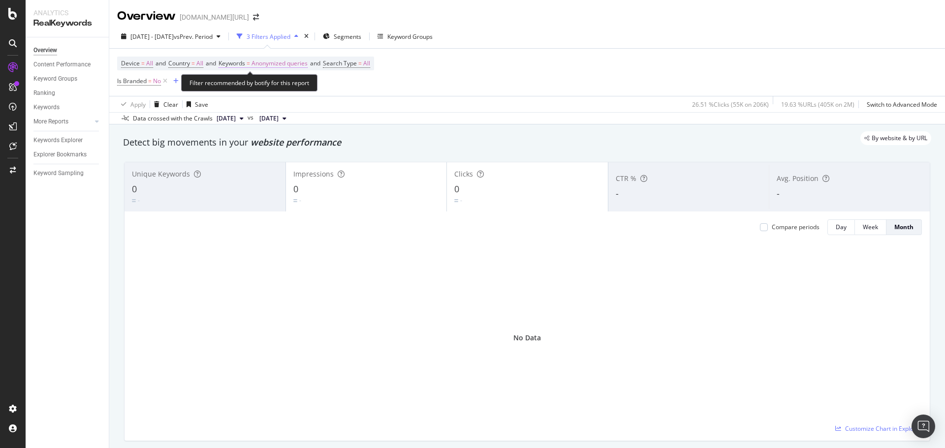
click at [267, 62] on span "Anonymized queries" at bounding box center [280, 64] width 56 height 14
click at [275, 92] on div "Anonymized queries" at bounding box center [269, 86] width 72 height 15
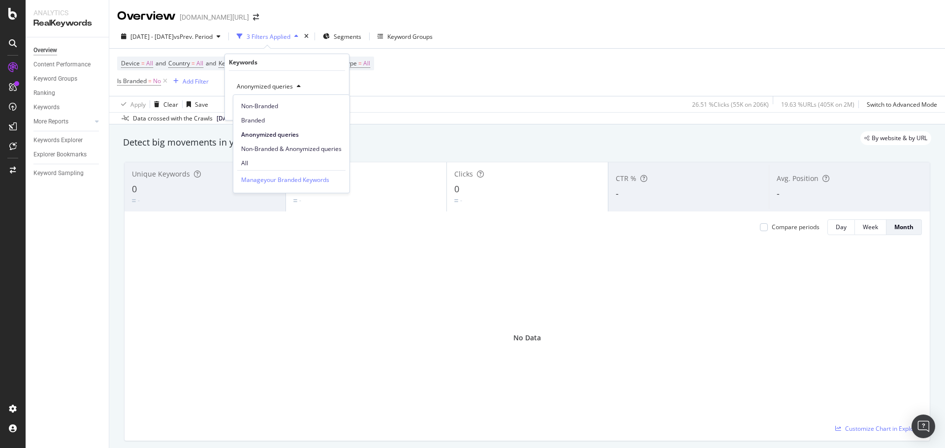
click at [273, 145] on span "Non-Branded & Anonymized queries" at bounding box center [291, 149] width 100 height 9
click at [336, 109] on div "Apply" at bounding box center [341, 107] width 15 height 8
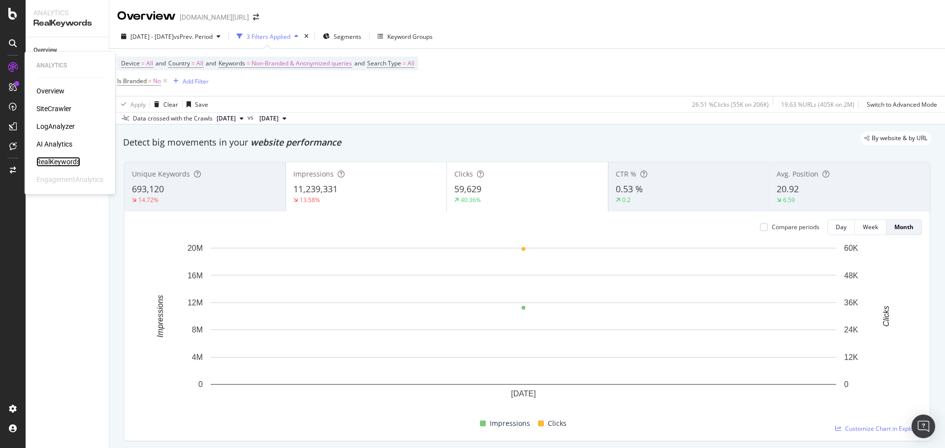
click at [66, 160] on div "RealKeywords" at bounding box center [58, 162] width 44 height 10
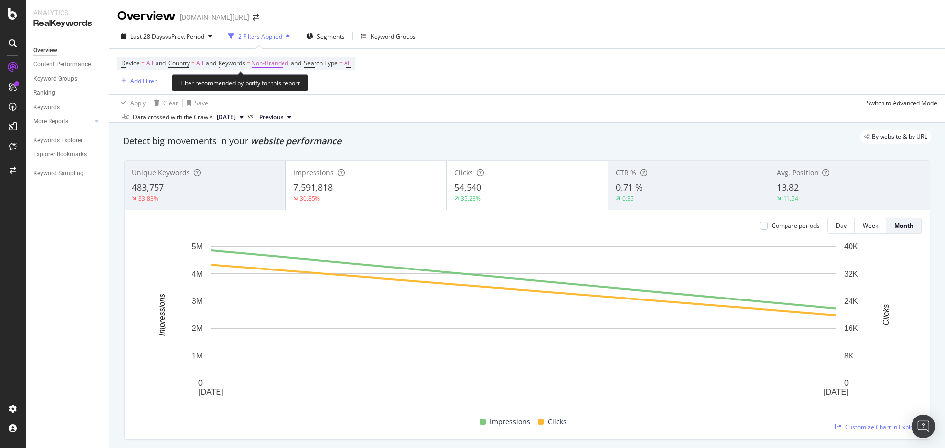
click at [278, 65] on span "Non-Branded" at bounding box center [270, 64] width 37 height 14
click at [259, 89] on span "Non-Branded" at bounding box center [253, 86] width 41 height 8
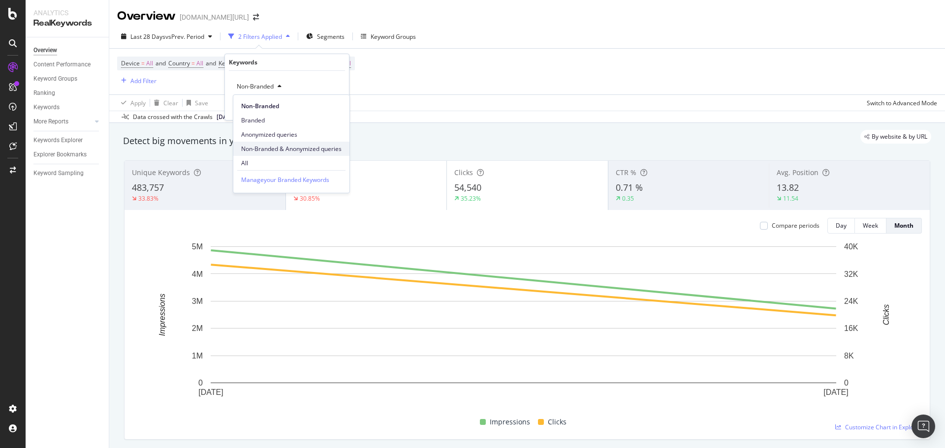
click at [272, 150] on span "Non-Branded & Anonymized queries" at bounding box center [291, 149] width 100 height 9
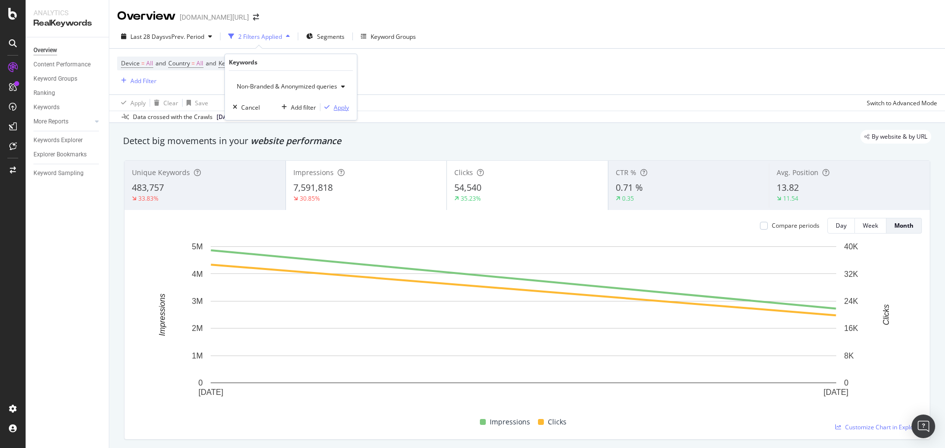
click at [339, 111] on div "Apply" at bounding box center [341, 107] width 15 height 8
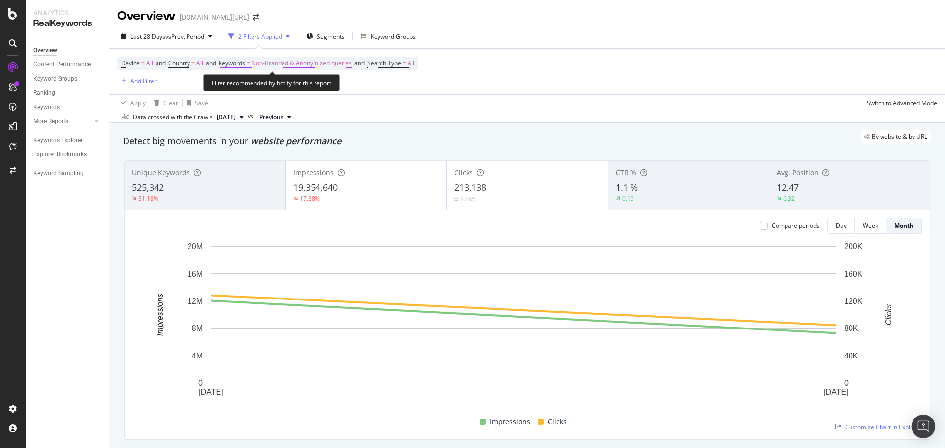
click at [320, 61] on span "Non-Branded & Anonymized queries" at bounding box center [302, 64] width 100 height 14
click at [280, 84] on span "Non-Branded & Anonymized queries" at bounding box center [285, 86] width 104 height 8
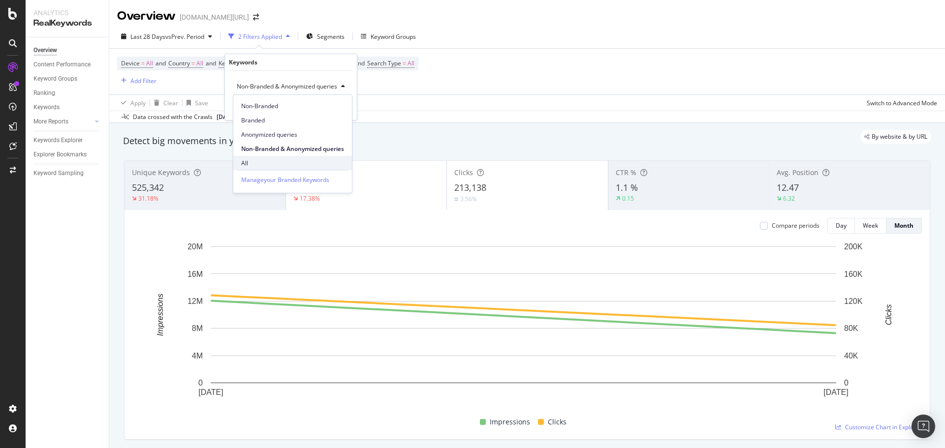
click at [267, 162] on span "All" at bounding box center [292, 163] width 103 height 9
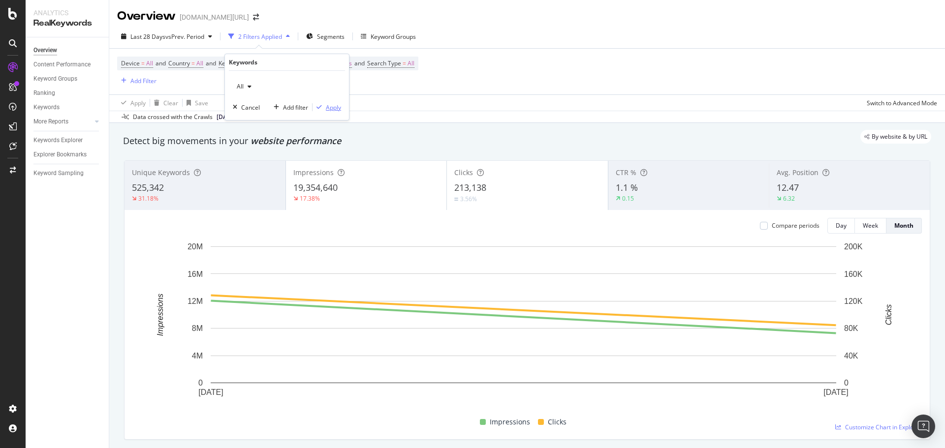
click at [331, 108] on div "Apply" at bounding box center [333, 107] width 15 height 8
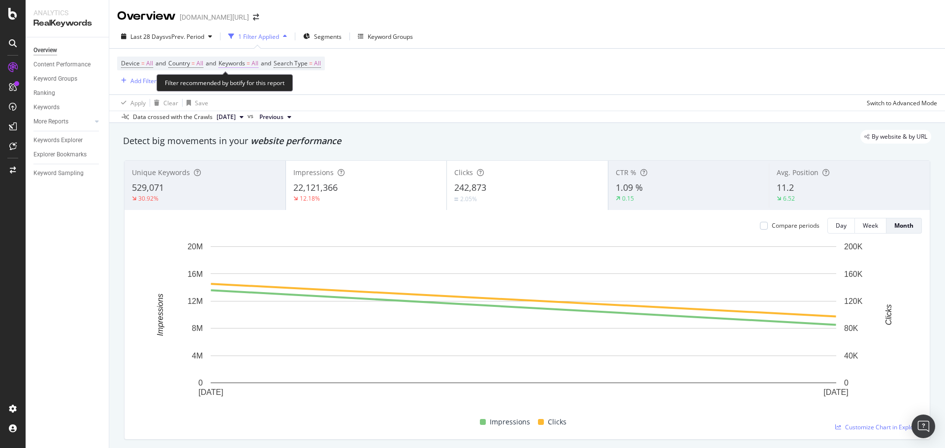
click at [250, 63] on span "=" at bounding box center [248, 63] width 3 height 8
click at [258, 93] on div "All" at bounding box center [287, 87] width 108 height 16
click at [248, 92] on div "All" at bounding box center [244, 86] width 23 height 15
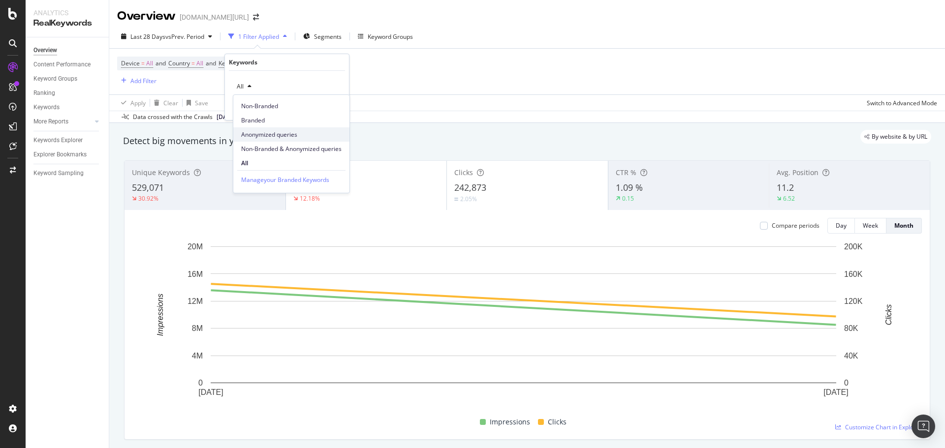
click at [276, 138] on span "Anonymized queries" at bounding box center [291, 134] width 100 height 9
drag, startPoint x: 330, startPoint y: 110, endPoint x: 512, endPoint y: 74, distance: 185.2
click at [330, 110] on div "Apply" at bounding box center [333, 107] width 15 height 8
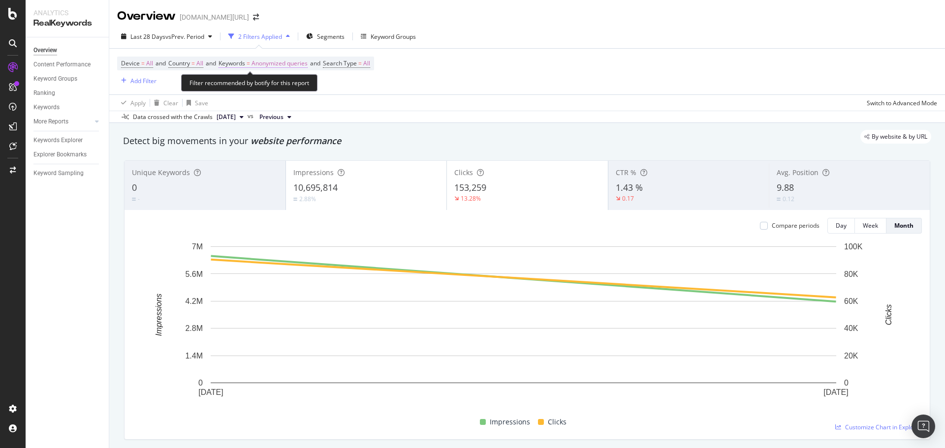
click at [295, 65] on span "Anonymized queries" at bounding box center [280, 64] width 56 height 14
click at [286, 85] on span "Anonymized queries" at bounding box center [263, 86] width 60 height 8
click at [527, 81] on div "Device = All and Country = All and Keywords = Anonymized queries and Search Typ…" at bounding box center [527, 72] width 820 height 46
click at [569, 38] on div "Last 28 Days vs Prev. Period 2 Filters Applied Segments Keyword Groups" at bounding box center [527, 39] width 836 height 20
click at [282, 62] on span "Anonymized queries" at bounding box center [280, 64] width 56 height 14
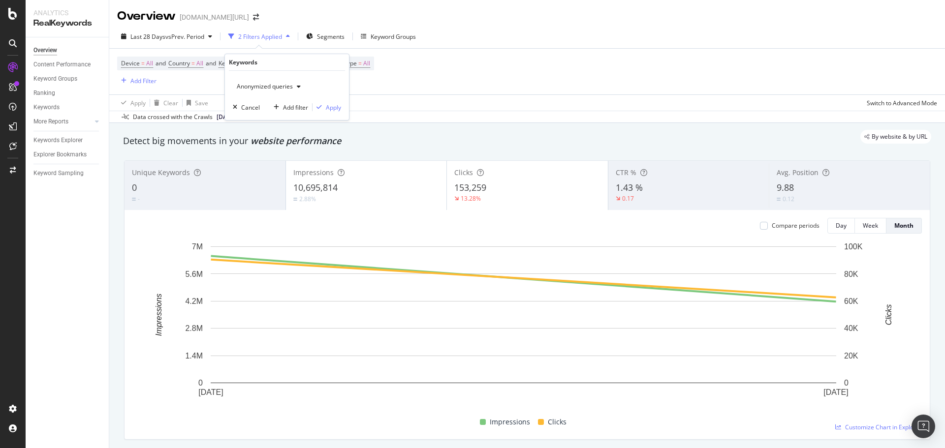
click at [308, 84] on div "Anonymized queries" at bounding box center [287, 87] width 108 height 16
click at [298, 87] on icon "button" at bounding box center [299, 87] width 4 height 6
click at [261, 111] on div "Non-Branded" at bounding box center [291, 106] width 116 height 14
click at [328, 108] on div "Apply" at bounding box center [333, 107] width 15 height 8
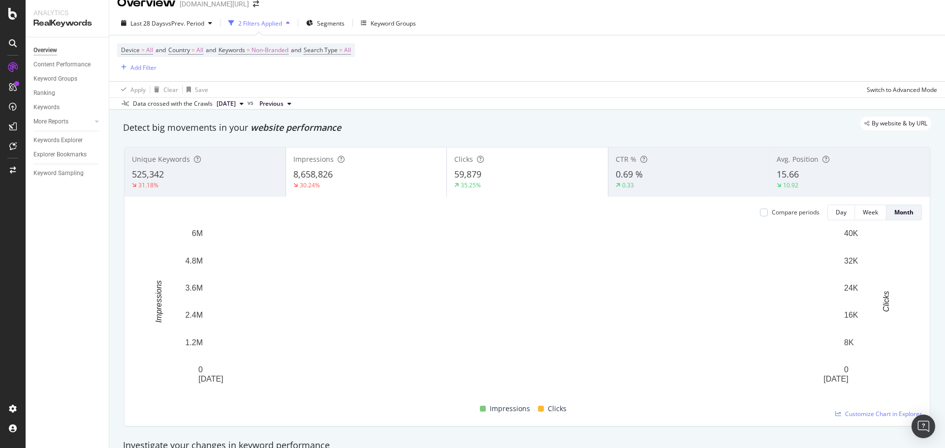
scroll to position [20, 0]
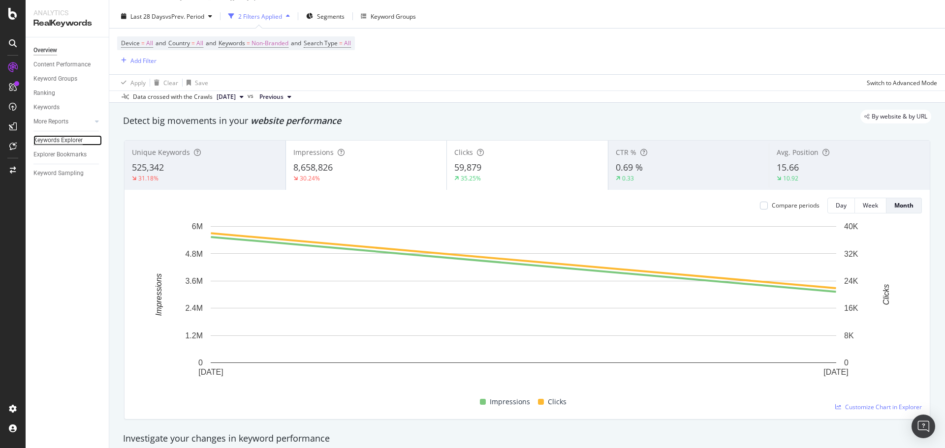
click at [44, 140] on div "Keywords Explorer" at bounding box center [57, 140] width 49 height 10
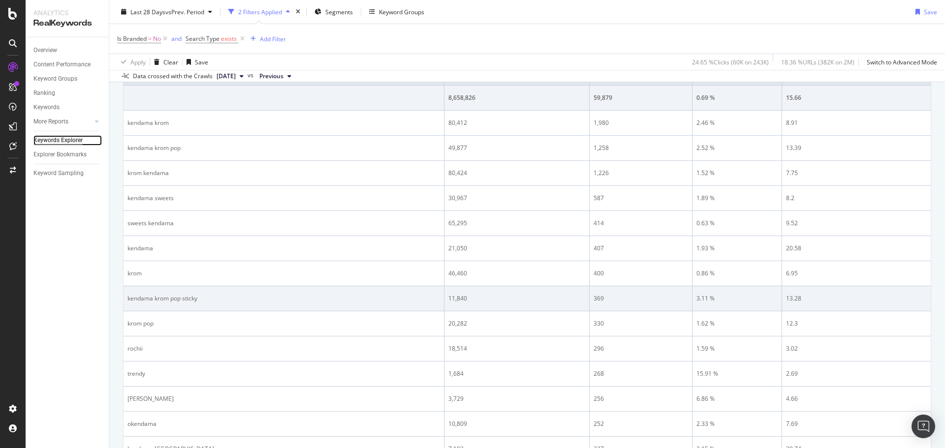
scroll to position [277, 0]
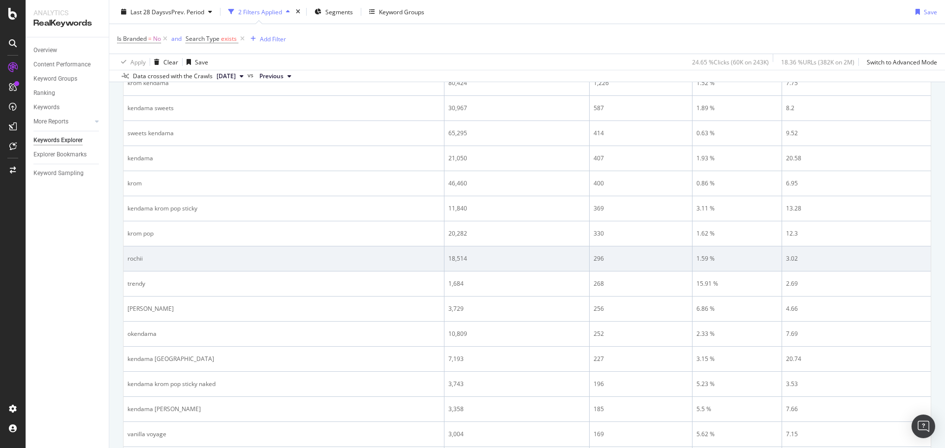
click at [146, 263] on td "rochii" at bounding box center [284, 259] width 321 height 25
click at [138, 263] on div "rochii" at bounding box center [283, 258] width 313 height 9
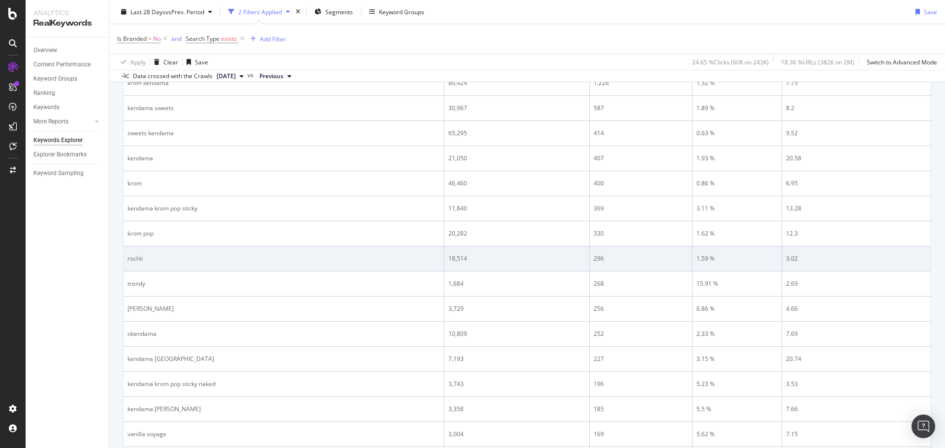
click at [179, 268] on td "rochii" at bounding box center [284, 259] width 321 height 25
click at [150, 260] on div "vanilla voyage" at bounding box center [283, 256] width 313 height 9
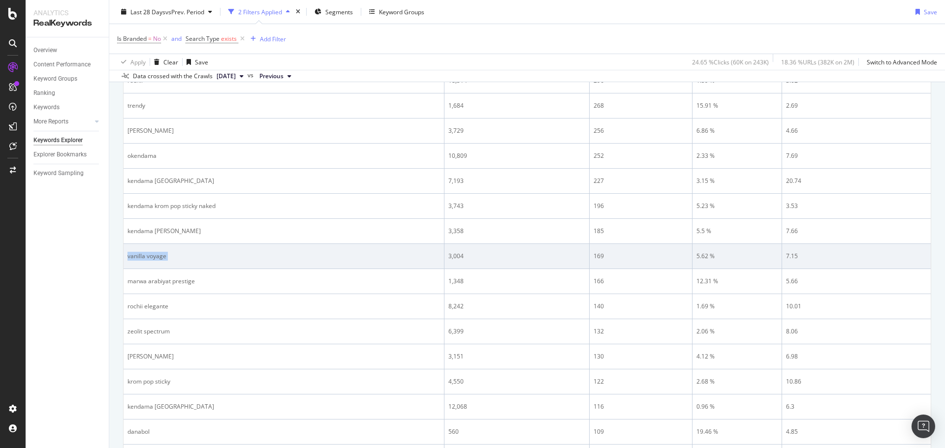
click at [265, 267] on td "vanilla voyage" at bounding box center [284, 256] width 321 height 25
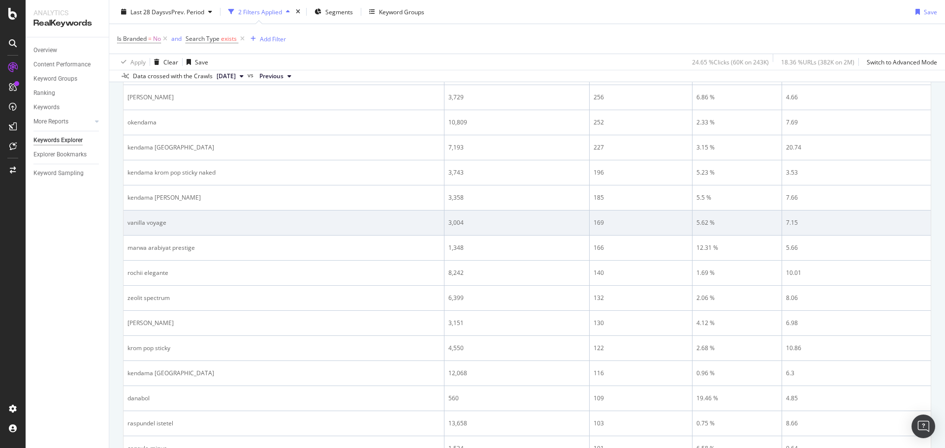
scroll to position [535, 0]
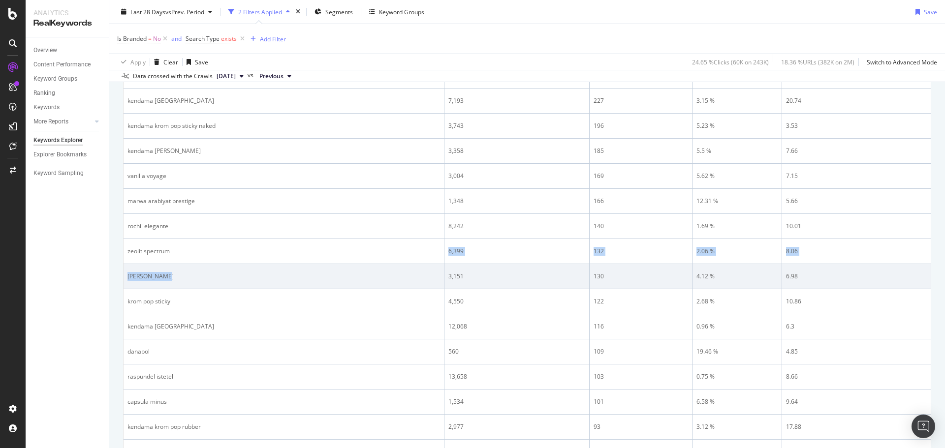
drag, startPoint x: 178, startPoint y: 261, endPoint x: 206, endPoint y: 284, distance: 35.7
click at [205, 284] on tbody "8,658,826 59,879 0.69 % 15.66 kendama [PERSON_NAME] 80,412 1,980 2.46 % 8.91 ke…" at bounding box center [527, 377] width 807 height 1280
click at [250, 285] on td "[PERSON_NAME]" at bounding box center [284, 276] width 321 height 25
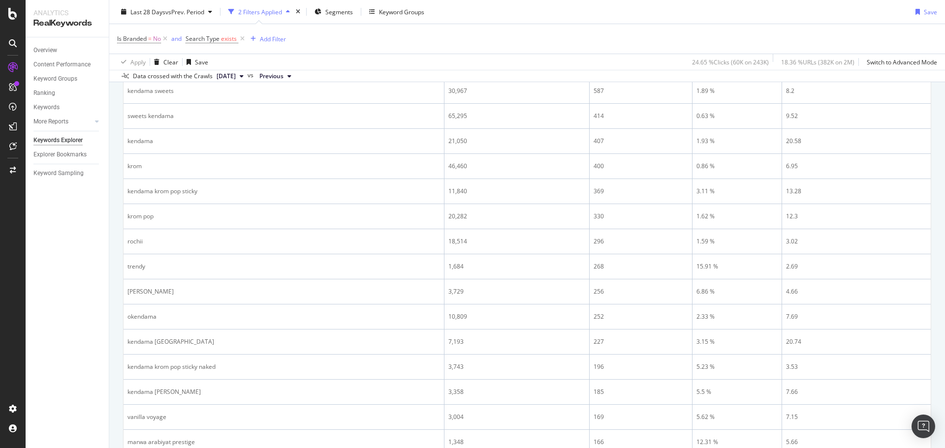
scroll to position [0, 0]
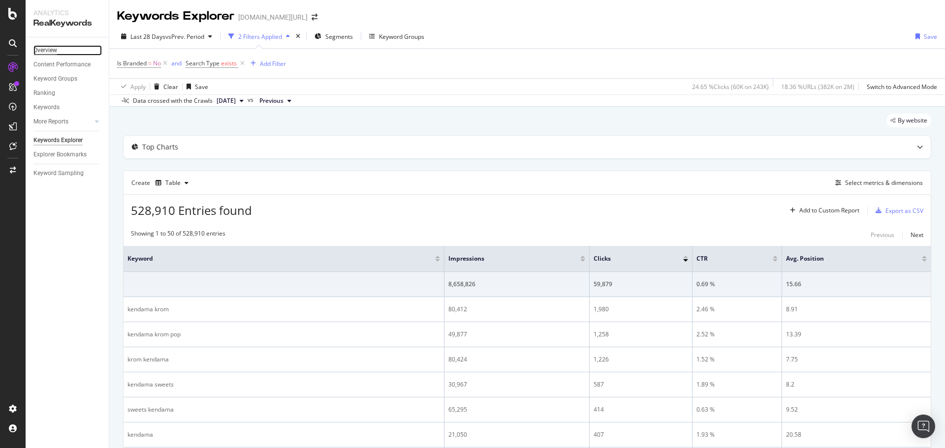
click at [44, 51] on div "Overview" at bounding box center [45, 50] width 24 height 10
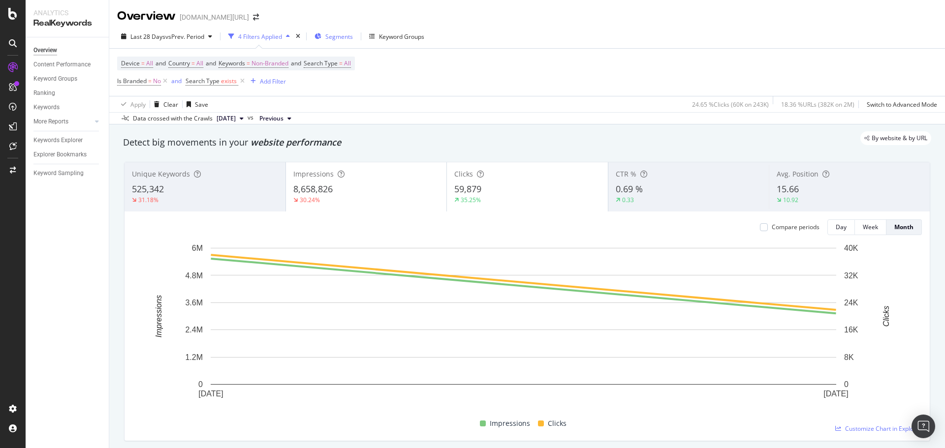
click at [339, 35] on span "Segments" at bounding box center [339, 36] width 28 height 8
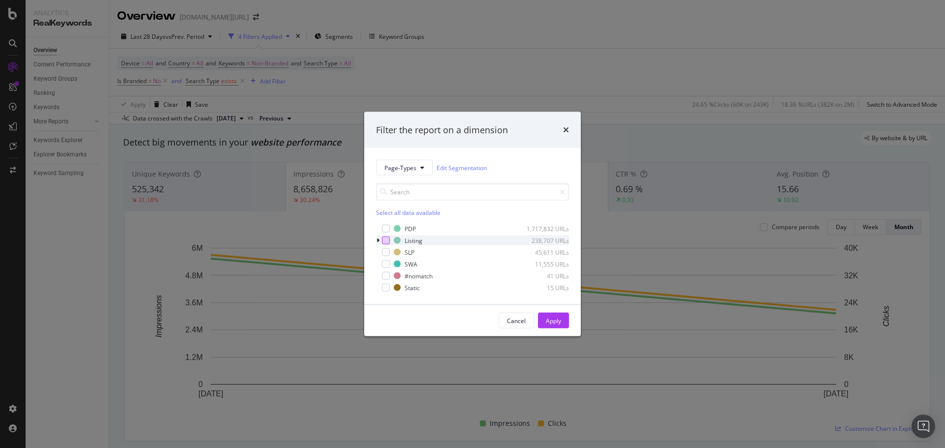
click at [385, 239] on div "modal" at bounding box center [386, 241] width 8 height 8
click at [544, 322] on button "Apply" at bounding box center [553, 321] width 31 height 16
